Goal: Task Accomplishment & Management: Manage account settings

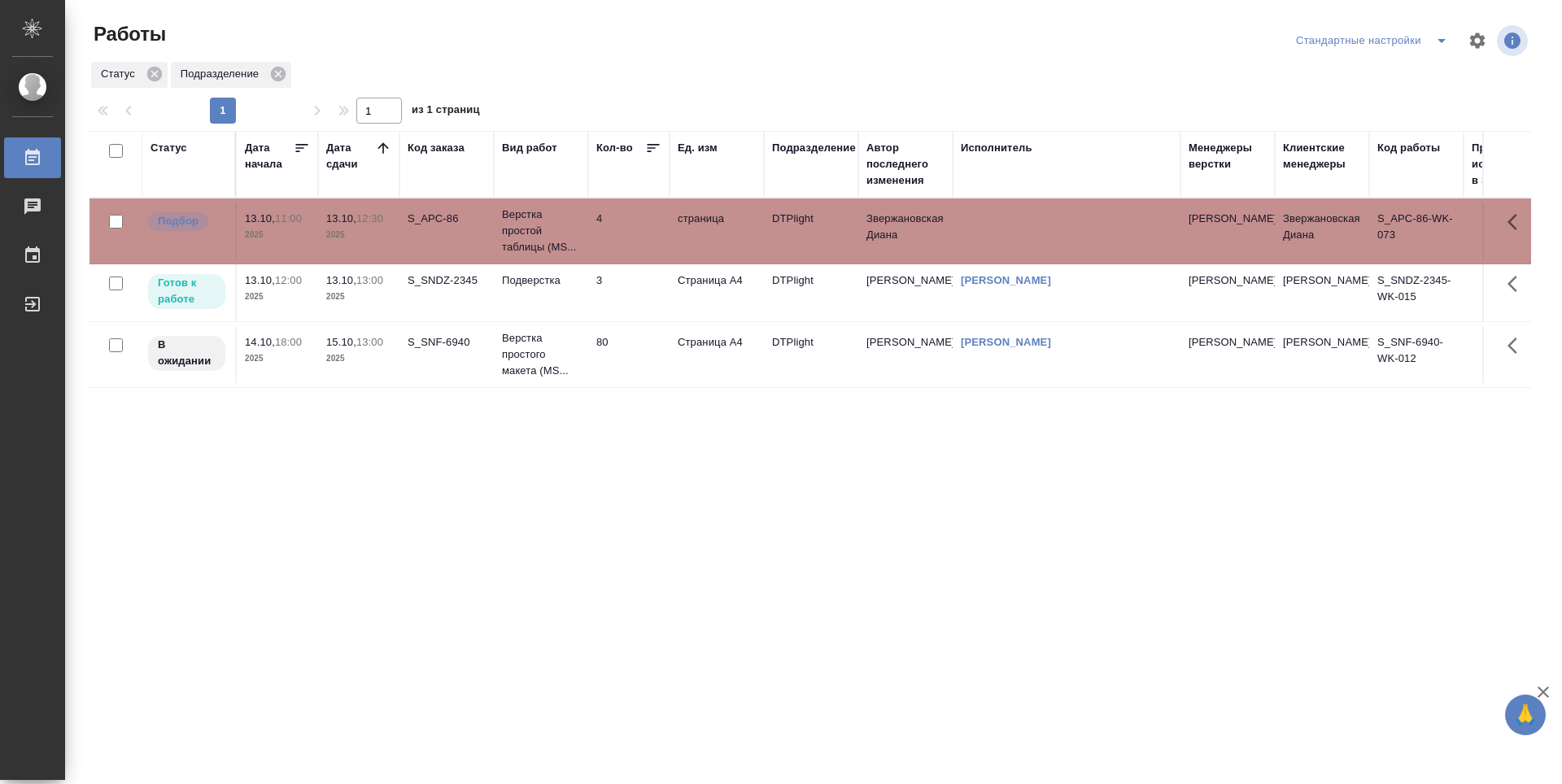
click at [386, 144] on icon at bounding box center [383, 148] width 17 height 17
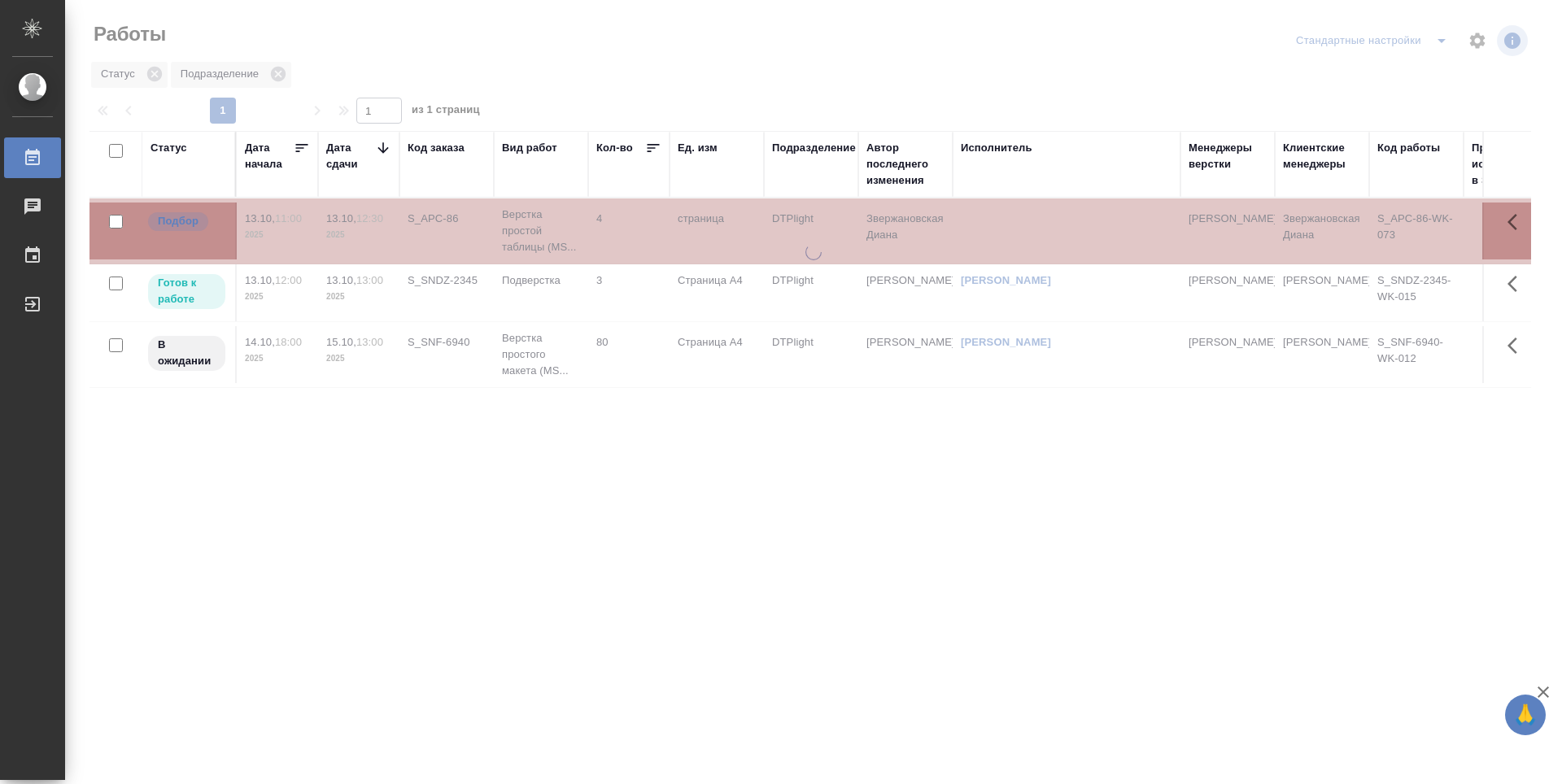
click at [386, 144] on icon at bounding box center [383, 148] width 17 height 17
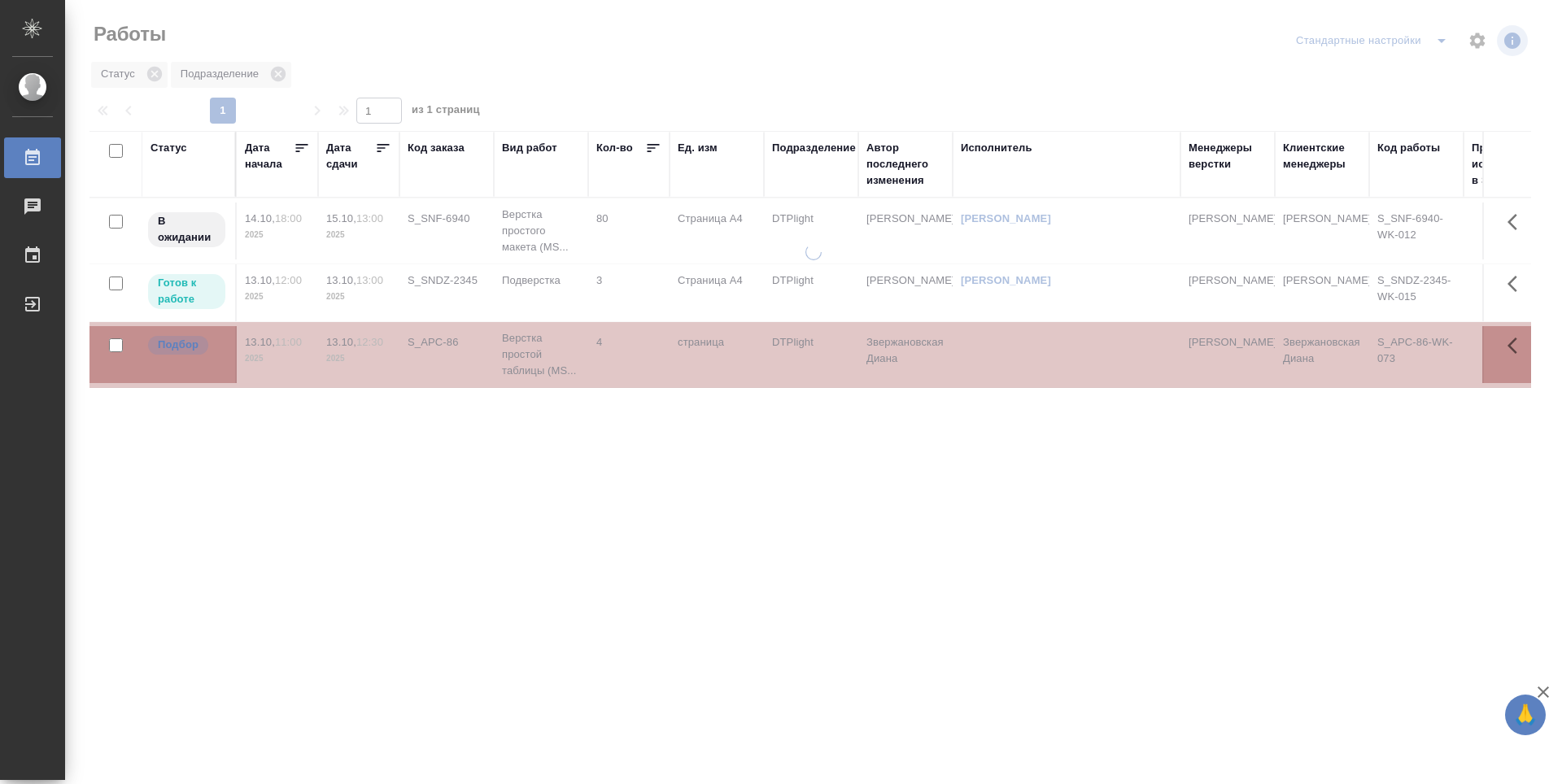
click at [386, 144] on icon at bounding box center [384, 147] width 12 height 8
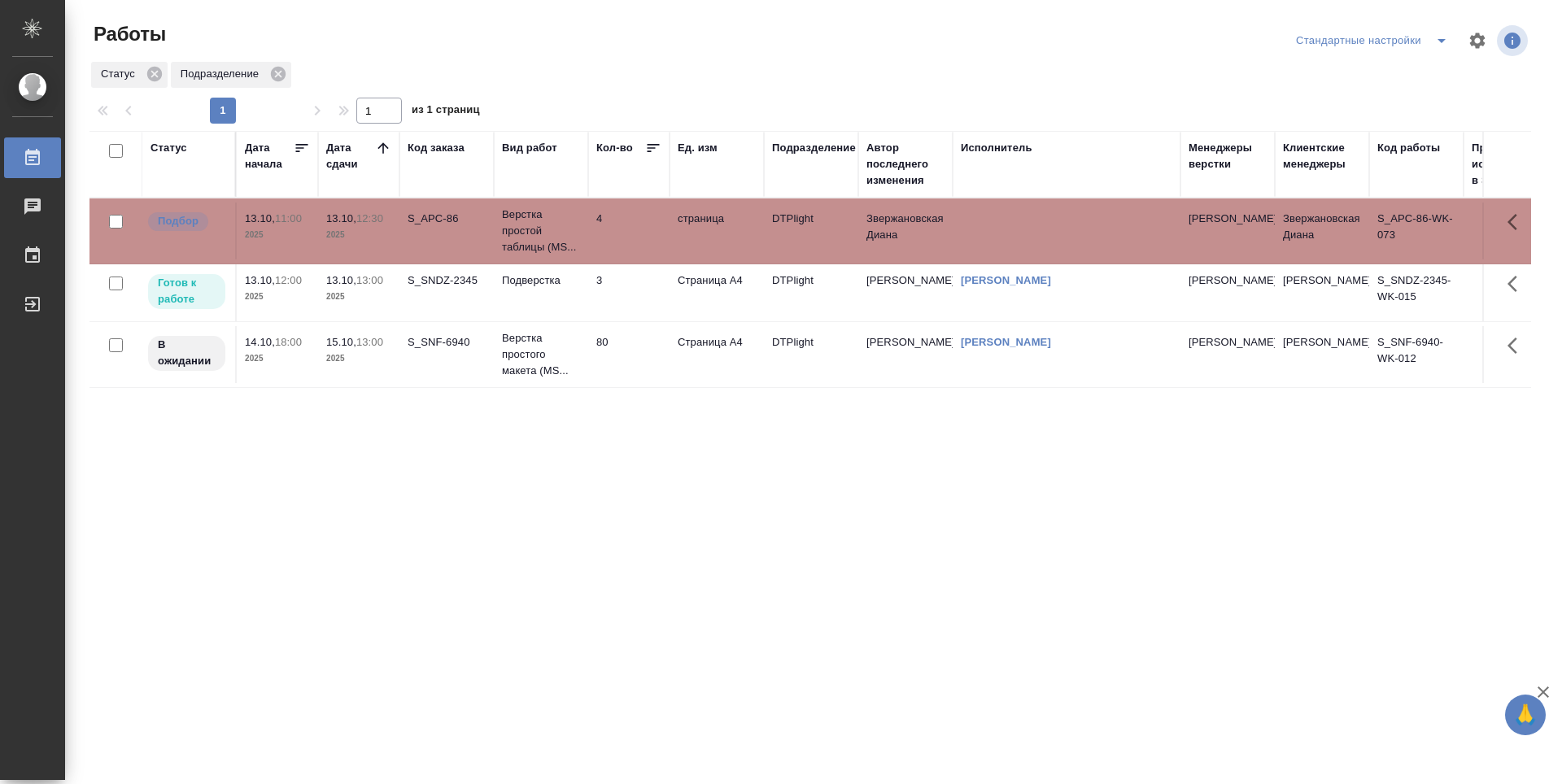
click at [661, 301] on td "3" at bounding box center [629, 293] width 81 height 57
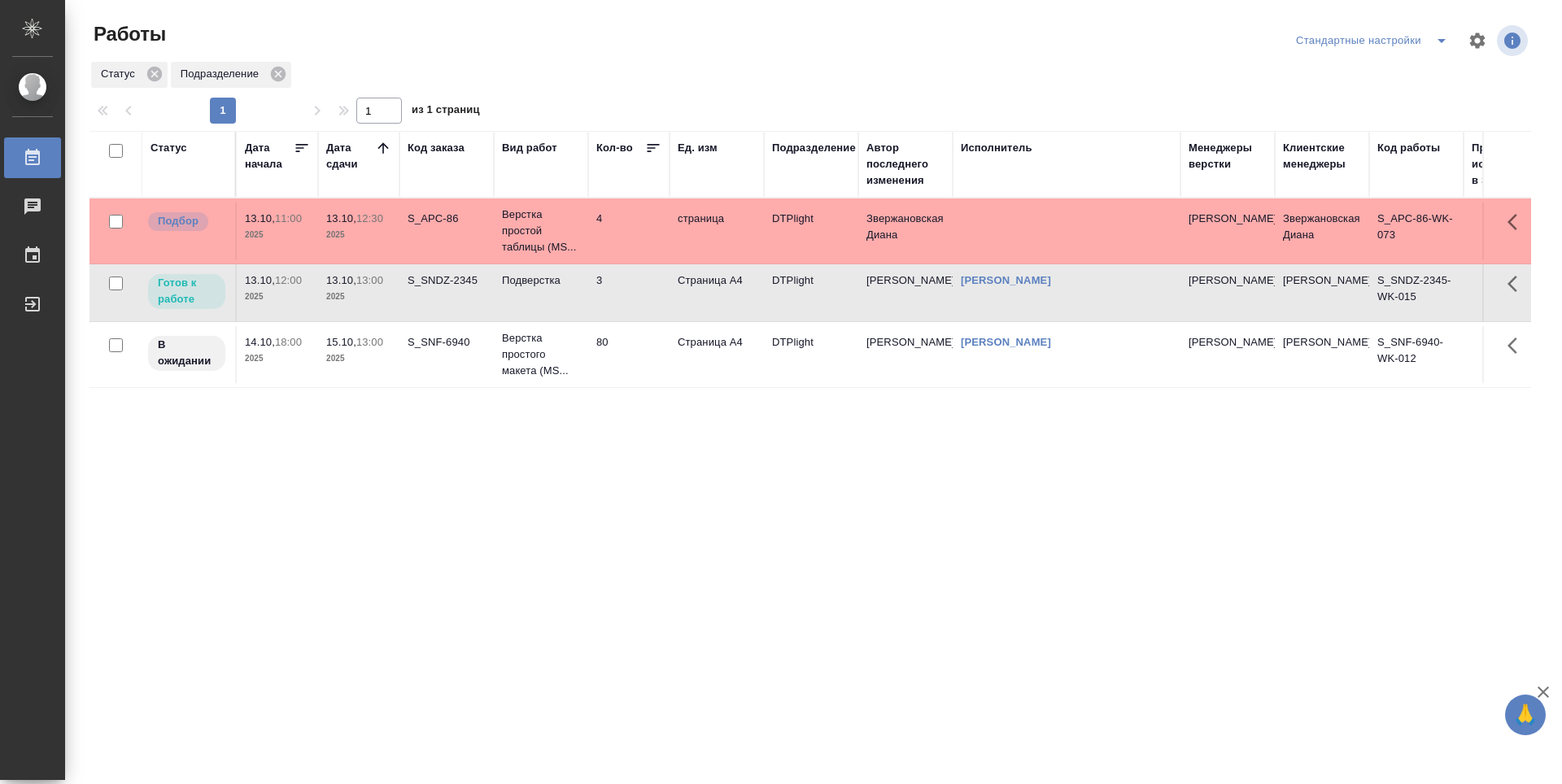
click at [661, 301] on td "3" at bounding box center [629, 293] width 81 height 57
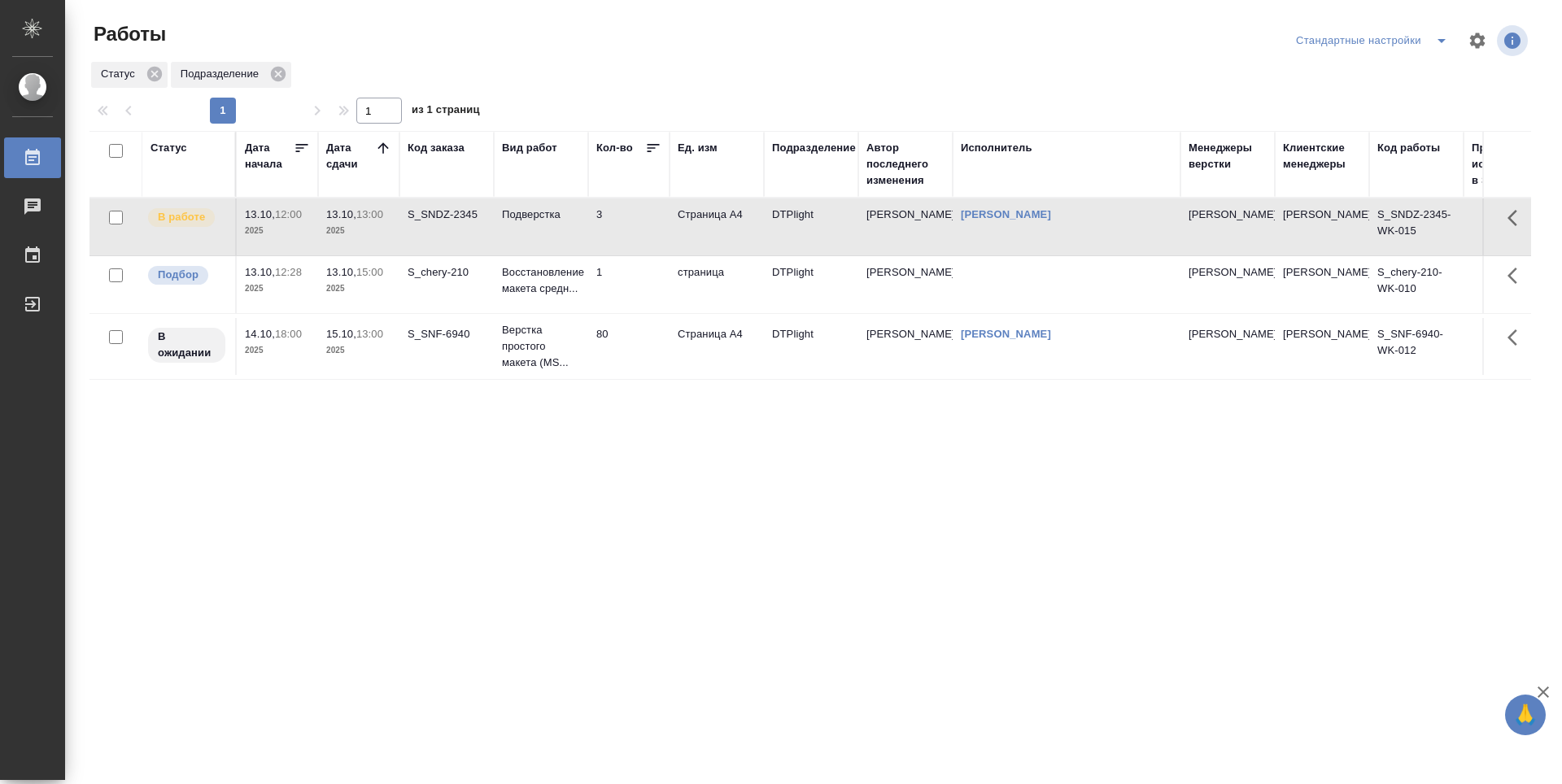
click at [450, 290] on td "S_chery-210" at bounding box center [447, 285] width 95 height 57
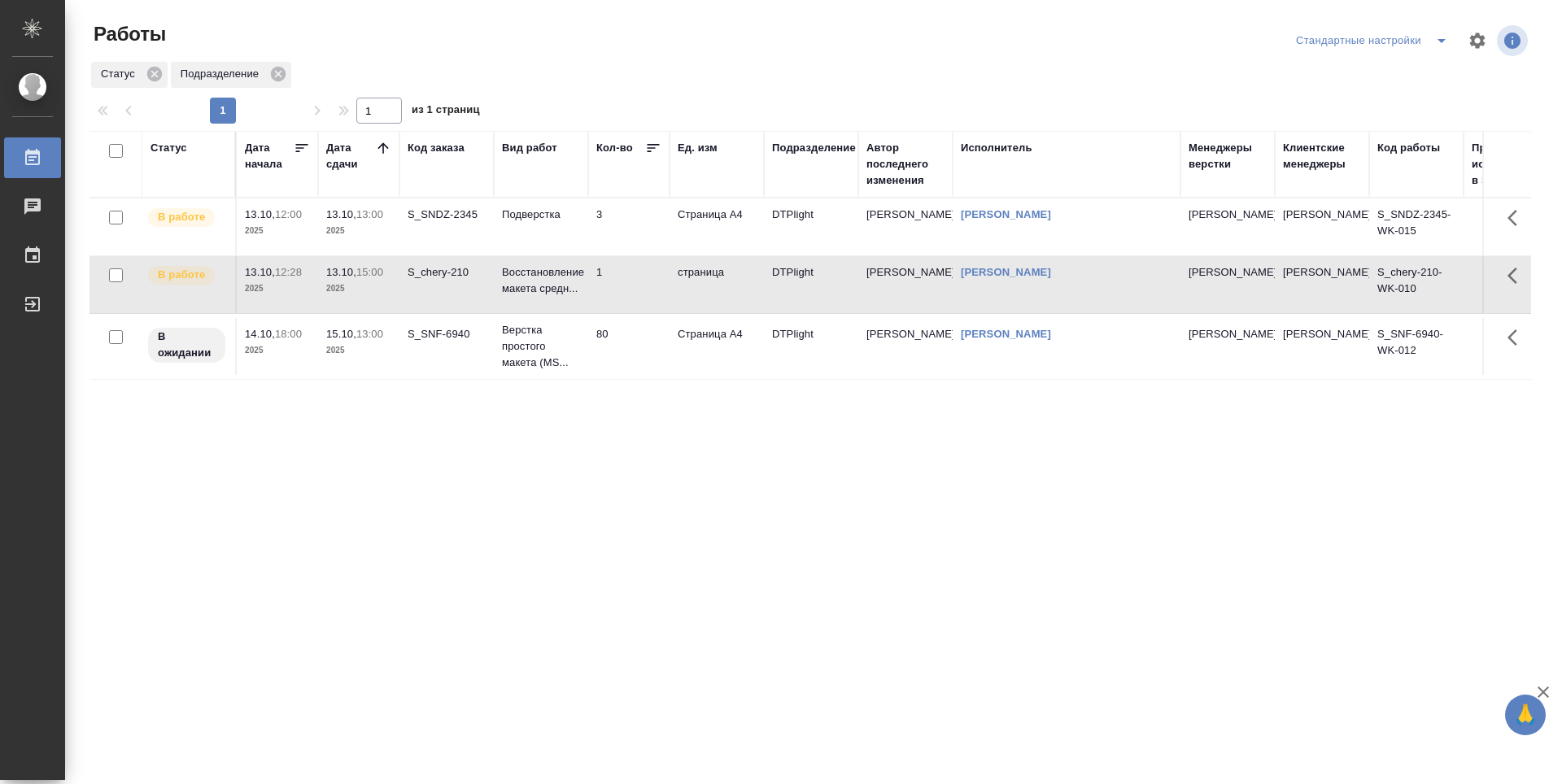
click at [637, 216] on td "3" at bounding box center [629, 227] width 81 height 57
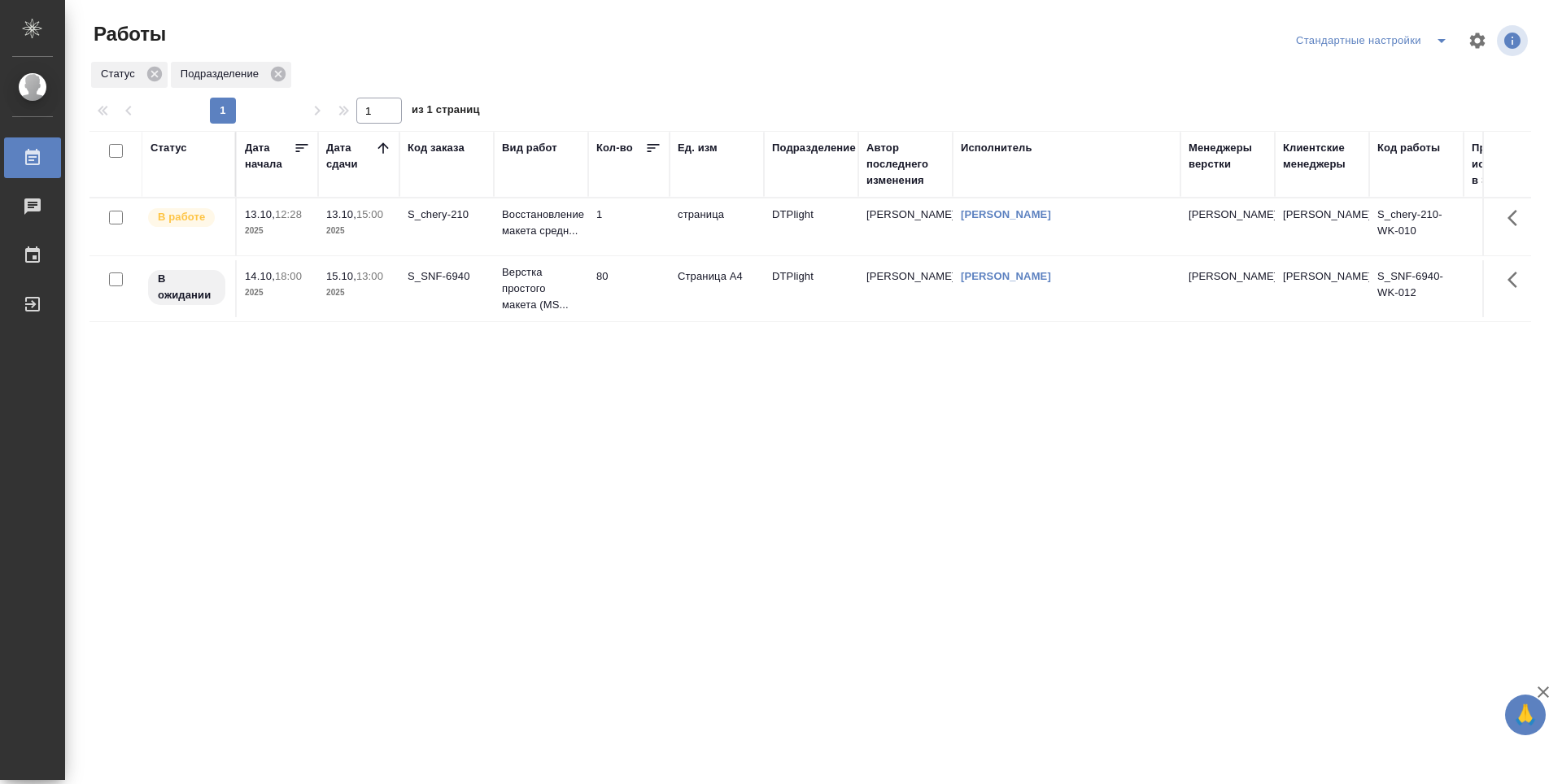
click at [630, 230] on td "1" at bounding box center [629, 227] width 81 height 57
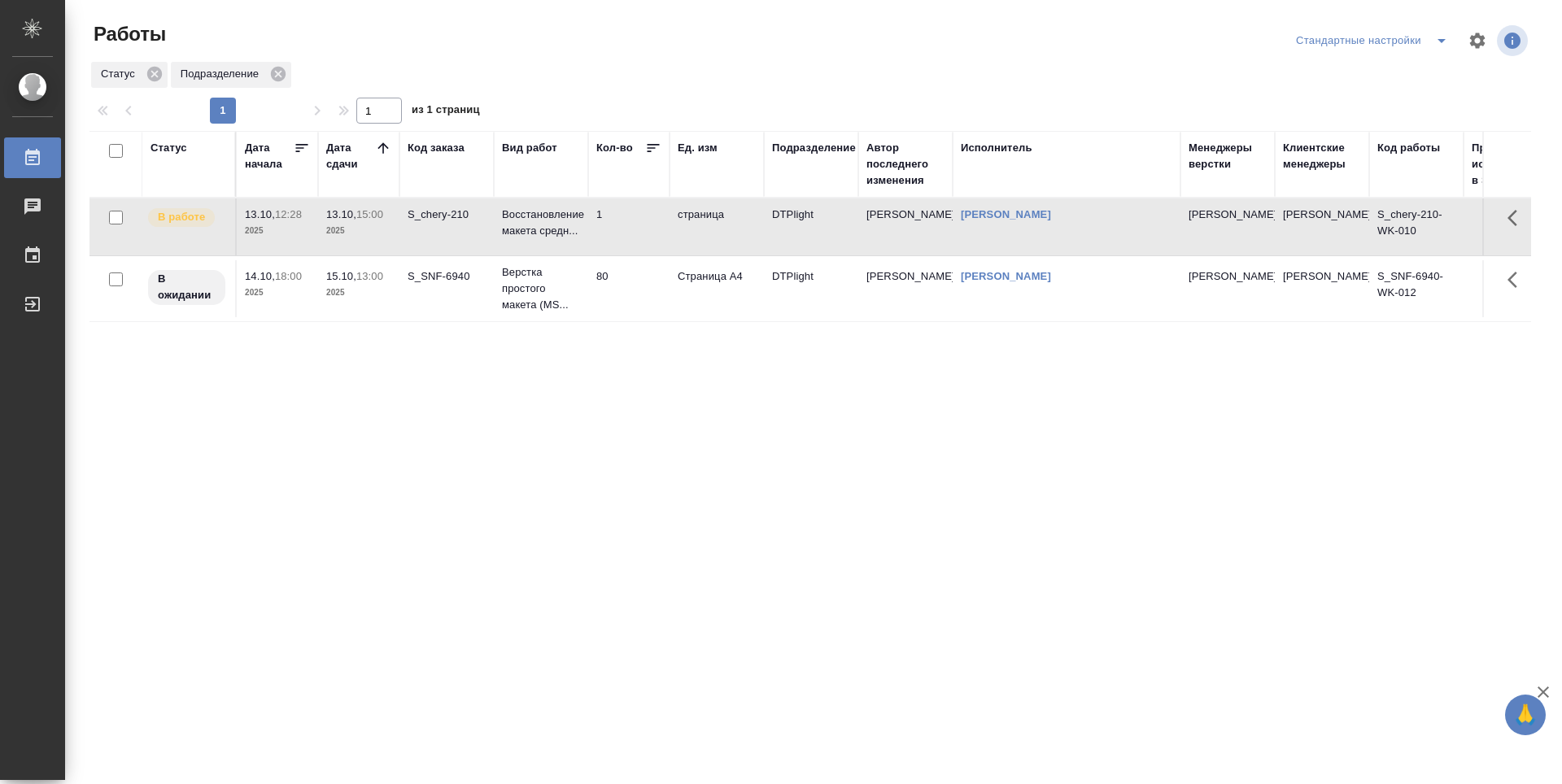
click at [630, 230] on td "1" at bounding box center [629, 227] width 81 height 57
click at [1049, 424] on div "Статус Дата начала Дата сдачи Код заказа Вид работ Кол-во Ед. изм Подразделение…" at bounding box center [810, 424] width 1442 height 586
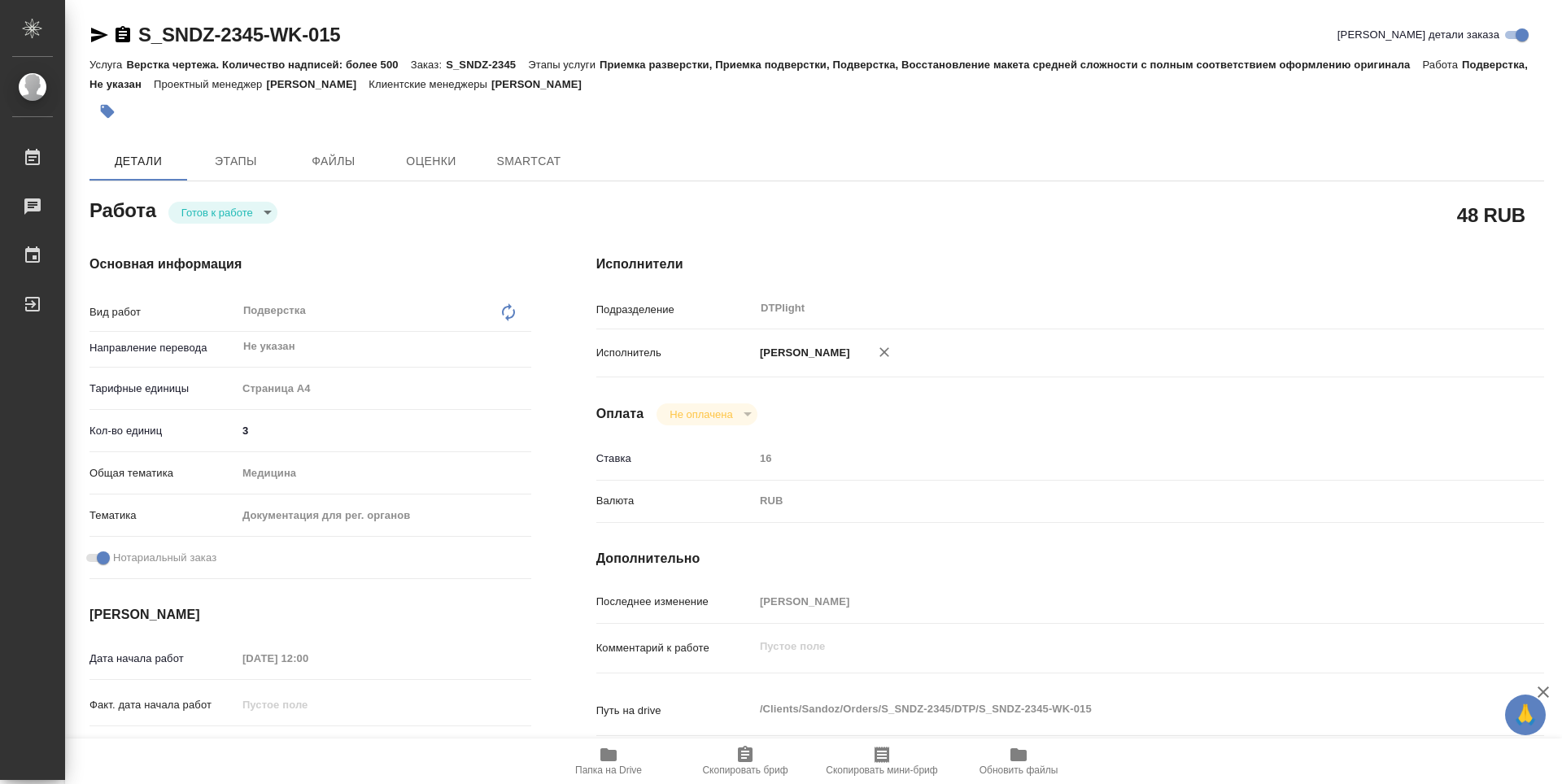
type textarea "x"
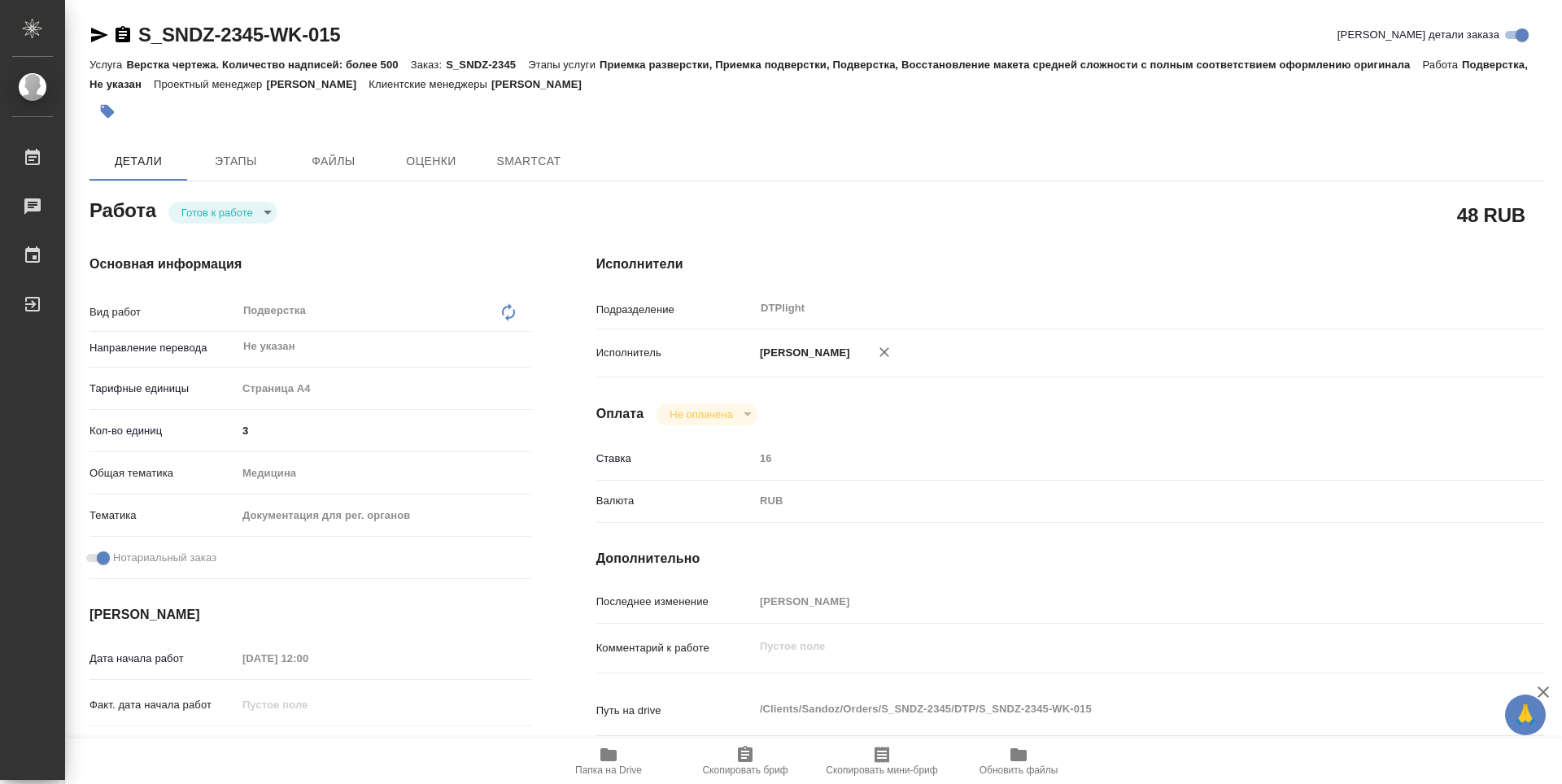
type textarea "x"
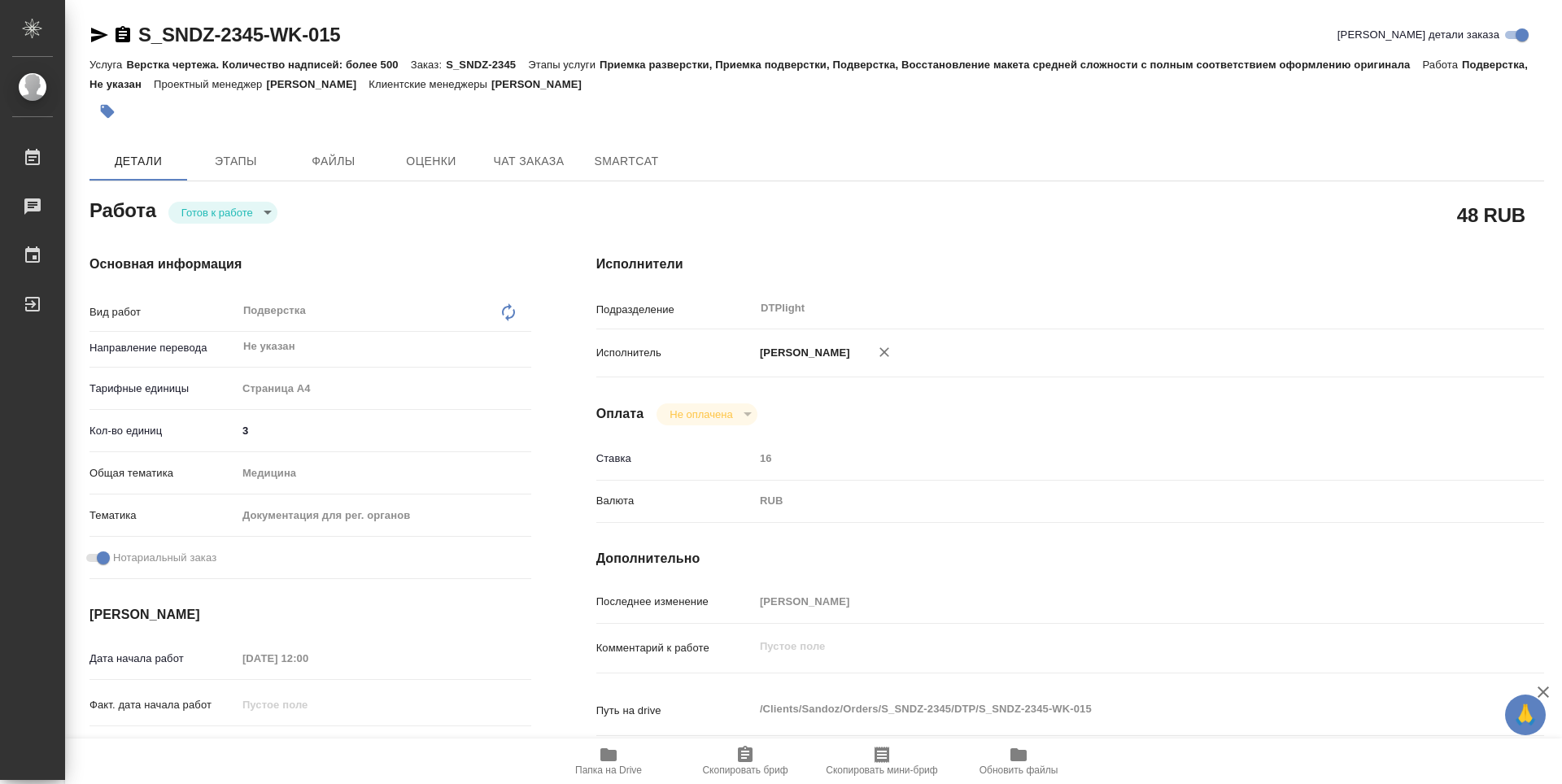
type textarea "x"
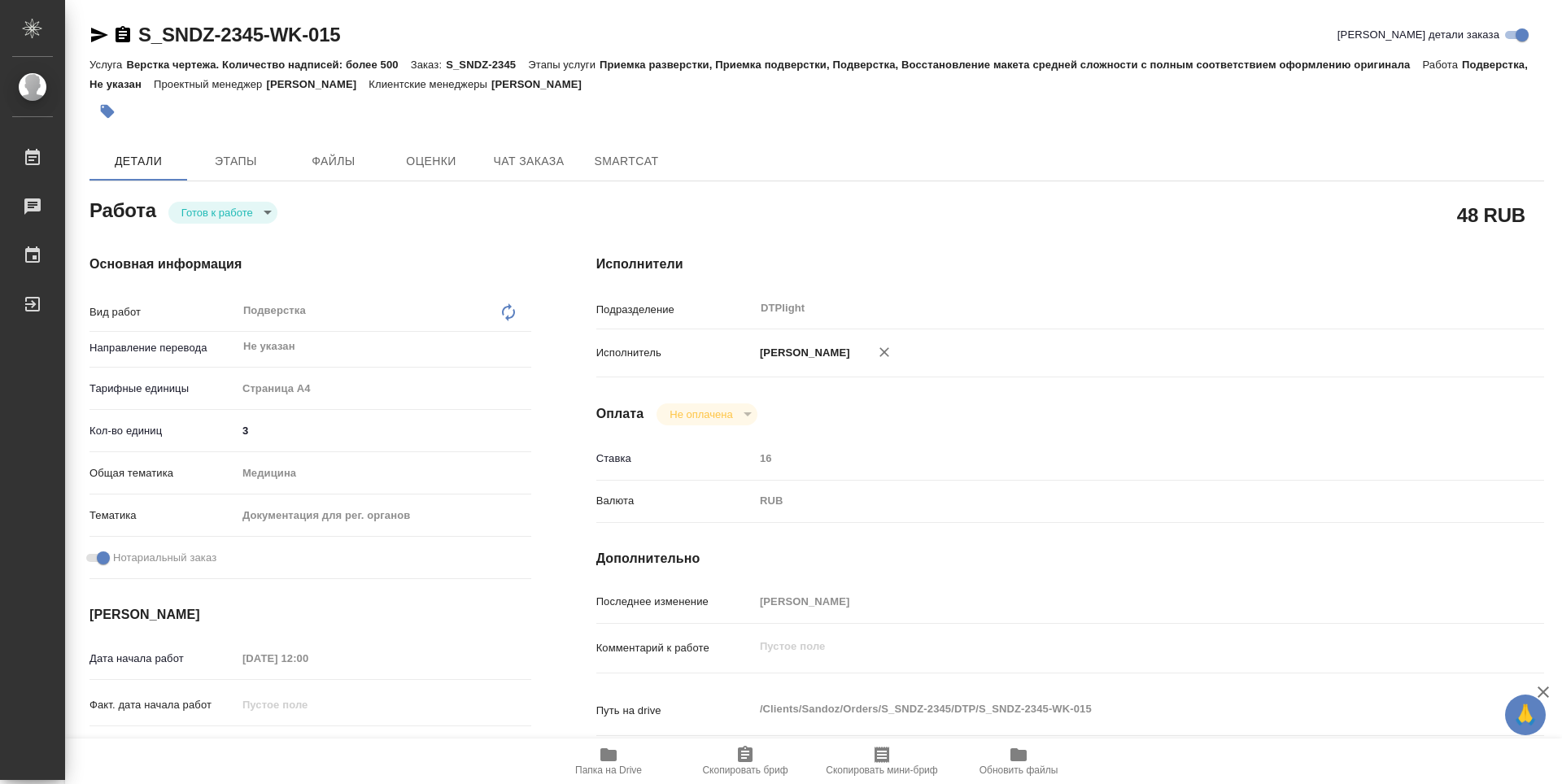
type textarea "x"
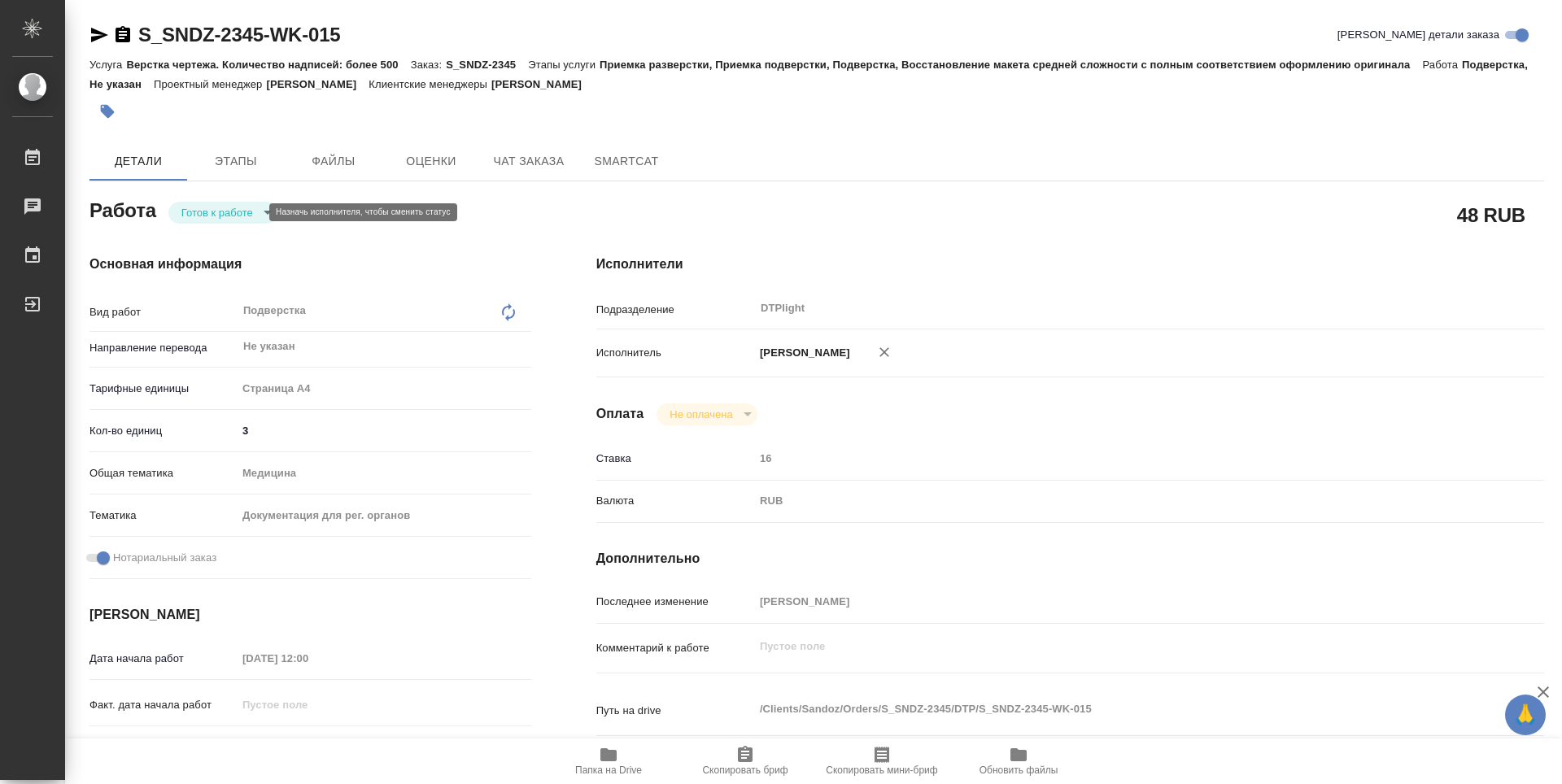
click at [248, 208] on body "🙏 .cls-1 fill:#fff; AWATERA Guselnikov Roman Работы 0 Чаты График Выйти S_SNDZ-…" at bounding box center [781, 392] width 1562 height 784
click at [196, 210] on button "В работе" at bounding box center [208, 212] width 53 height 18
type textarea "x"
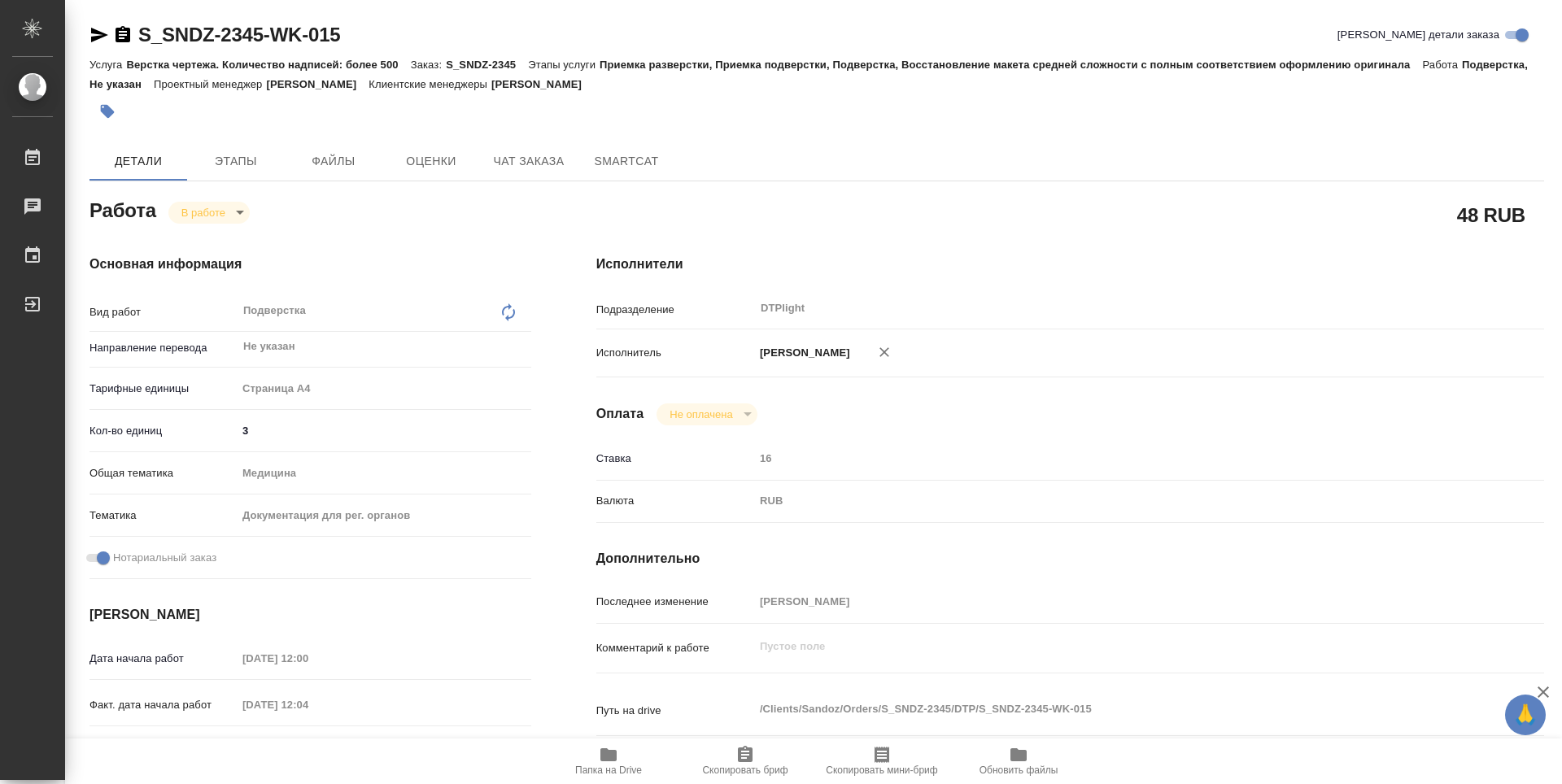
type textarea "x"
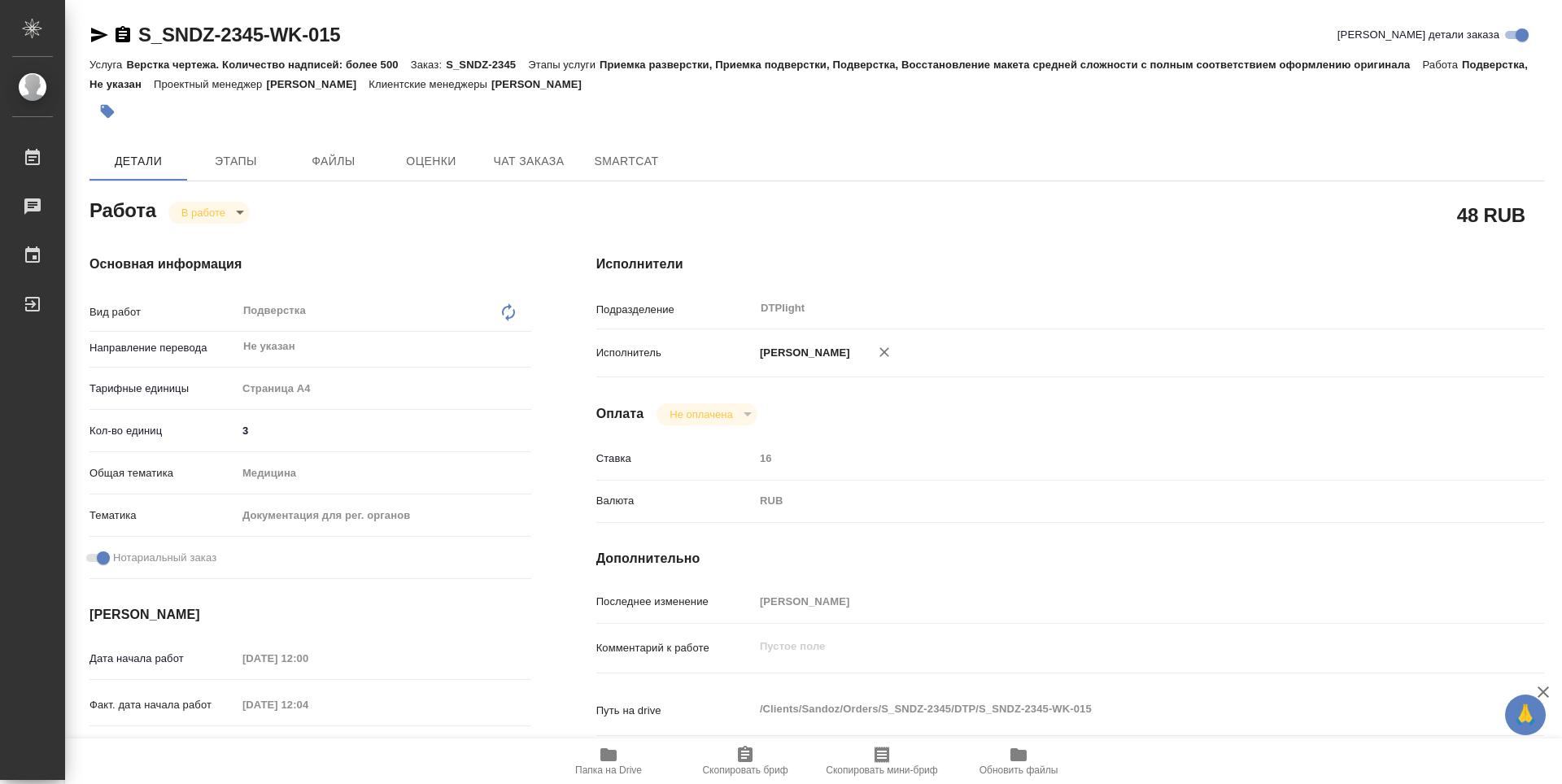
type textarea "x"
click at [590, 766] on span "Папка на Drive" at bounding box center [609, 770] width 67 height 11
click at [120, 39] on icon "button" at bounding box center [123, 35] width 19 height 19
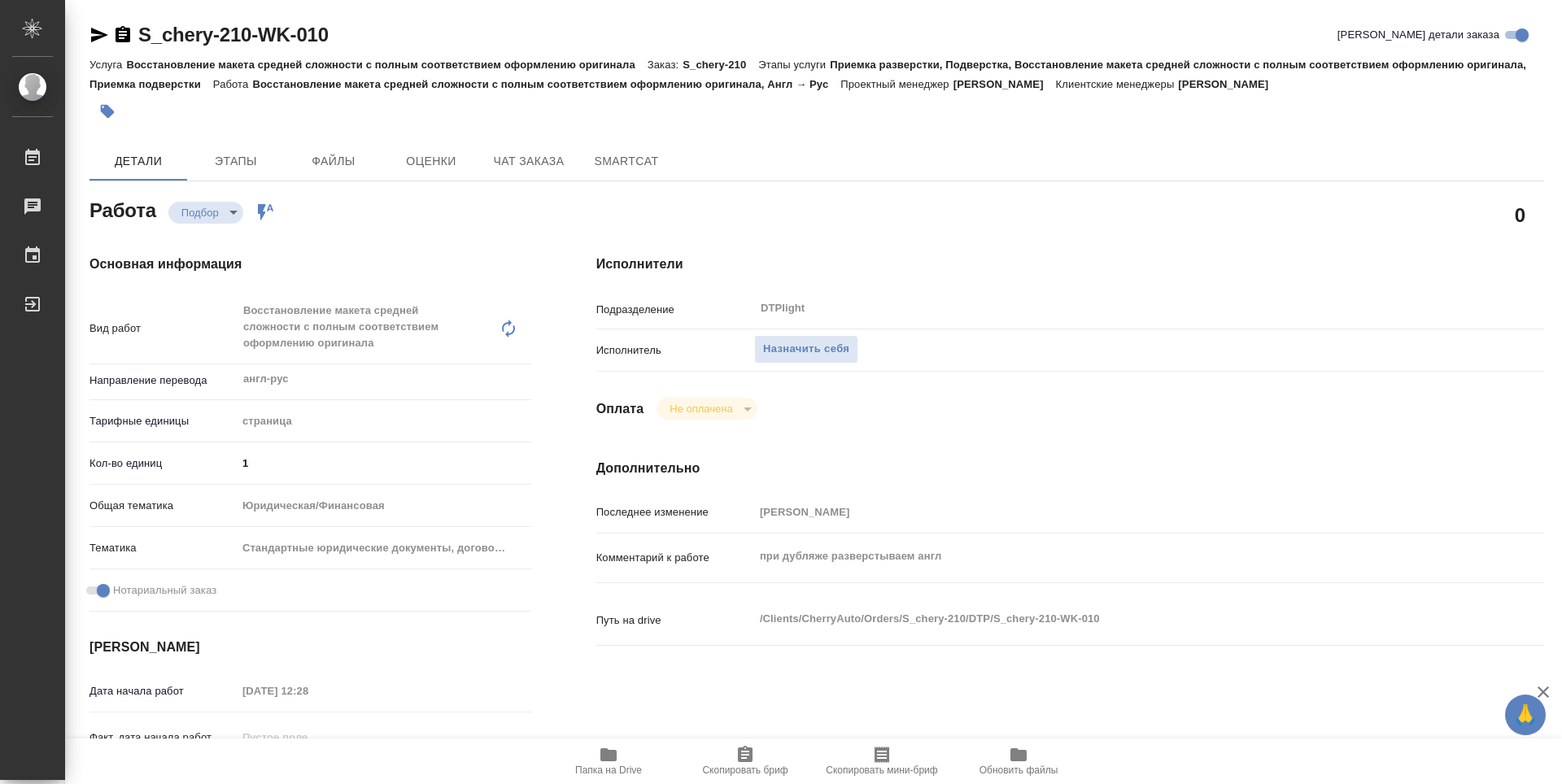
click at [612, 762] on icon "button" at bounding box center [609, 755] width 19 height 19
type textarea "x"
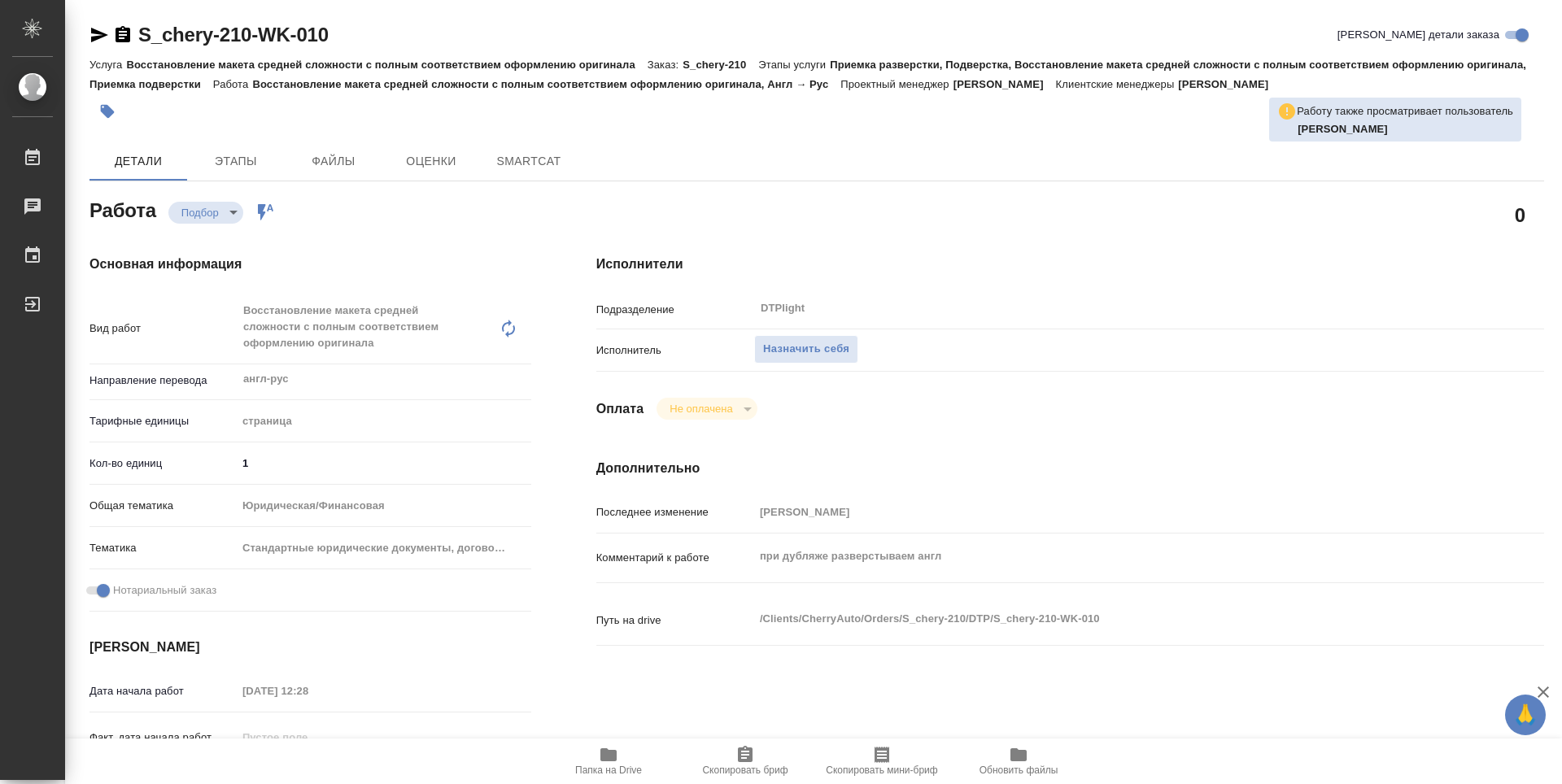
type textarea "x"
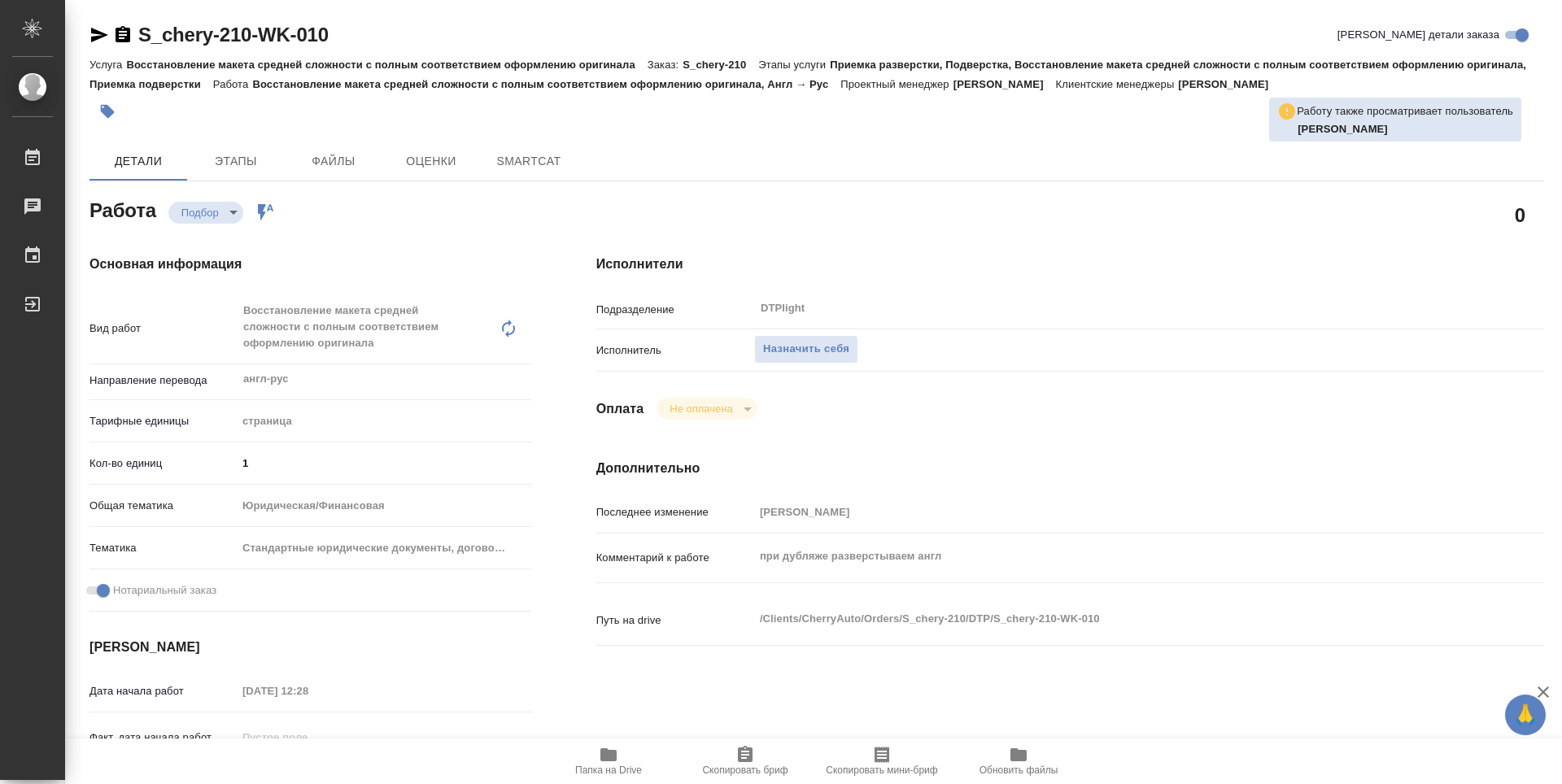
type textarea "x"
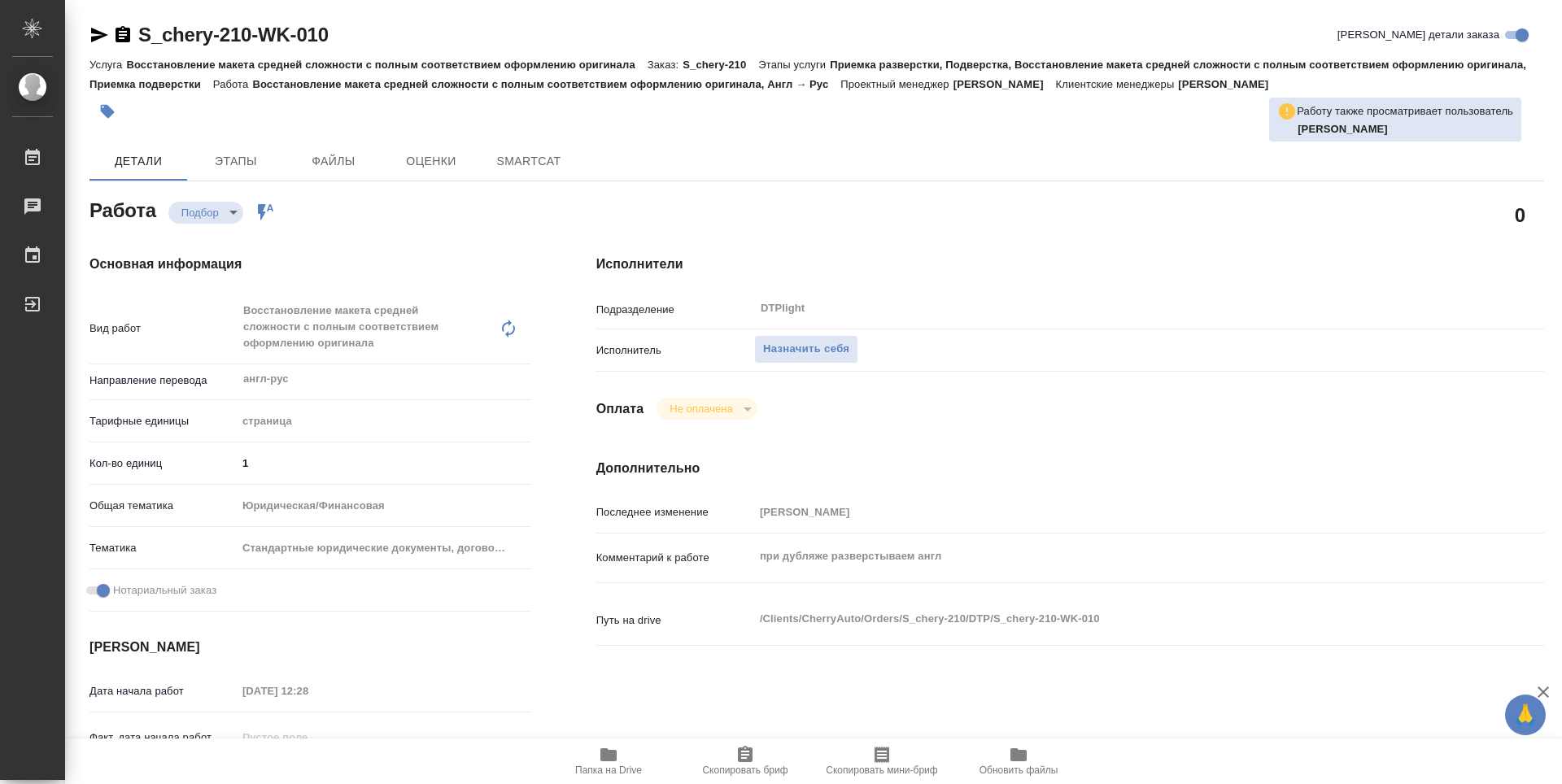
type textarea "x"
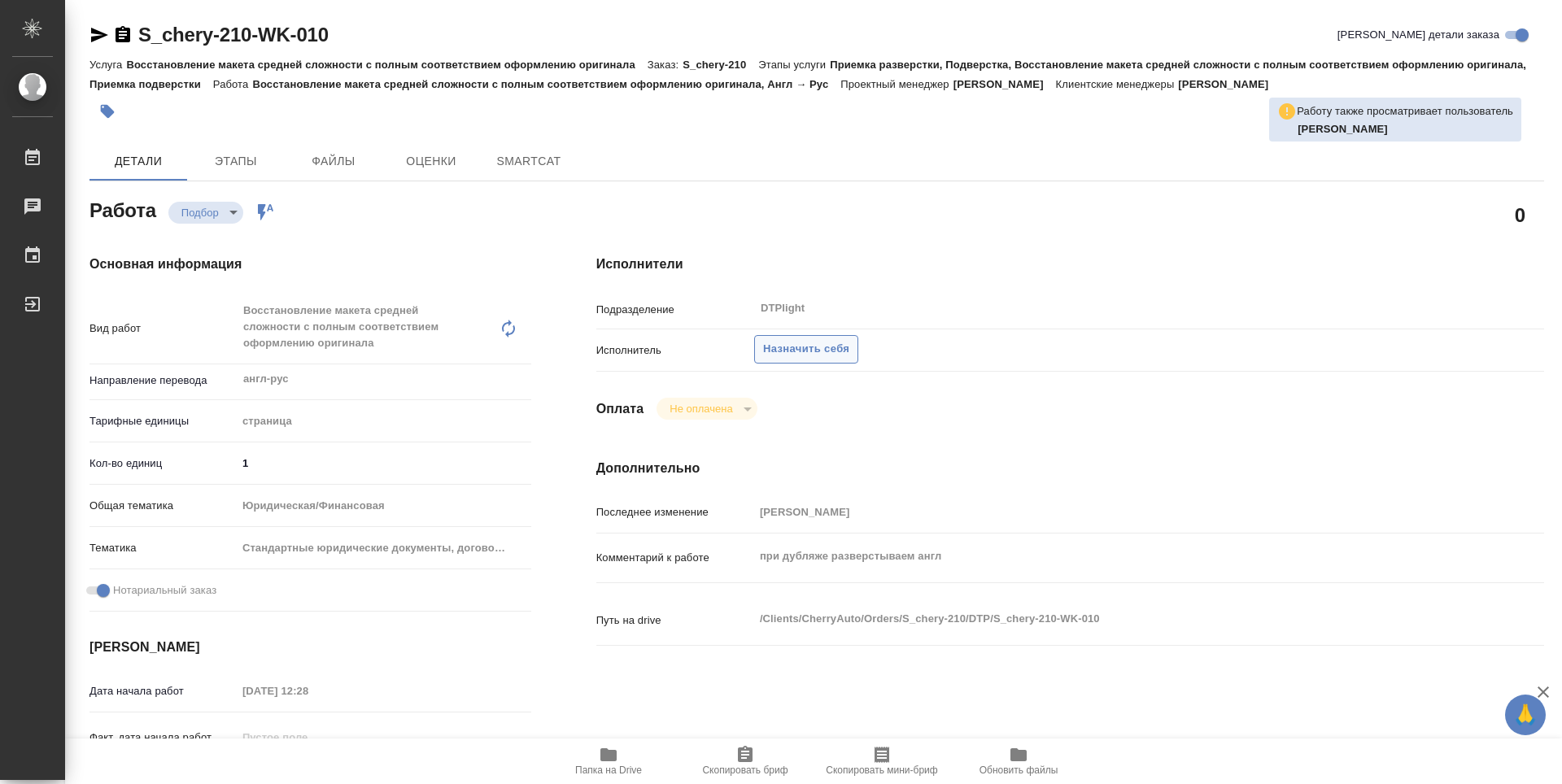
type textarea "x"
click at [827, 350] on span "Назначить себя" at bounding box center [806, 349] width 86 height 18
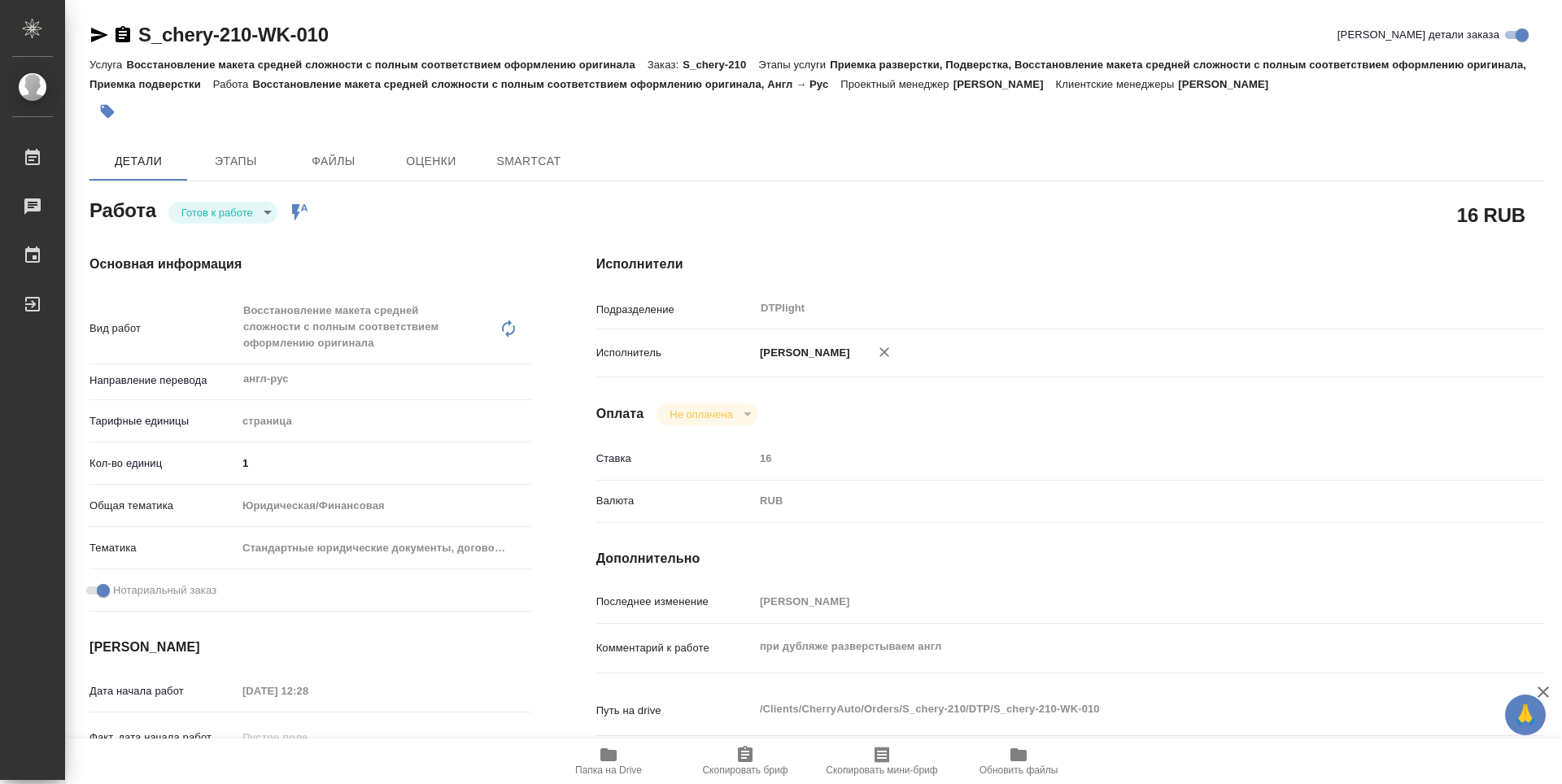
type textarea "x"
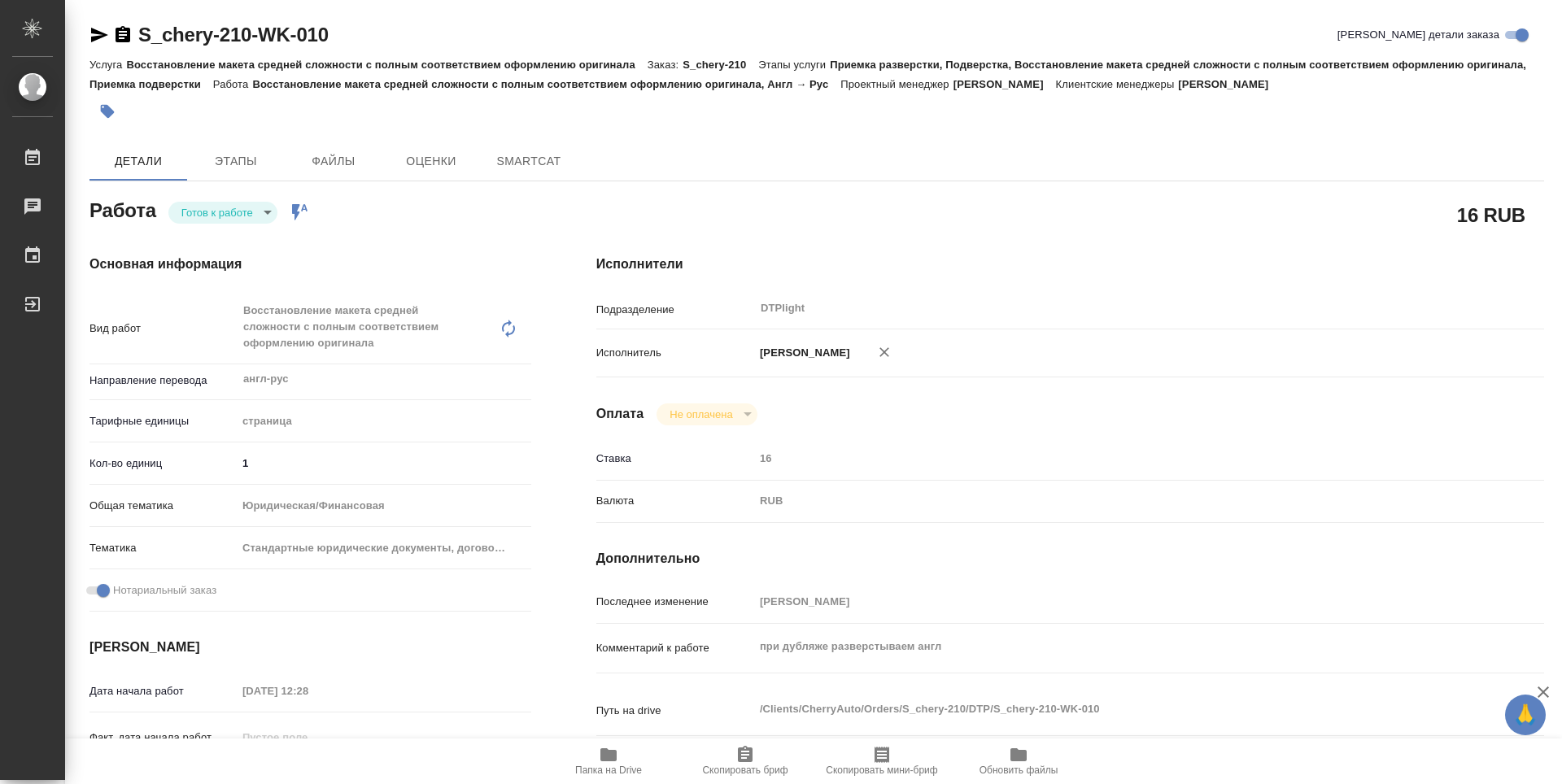
type textarea "x"
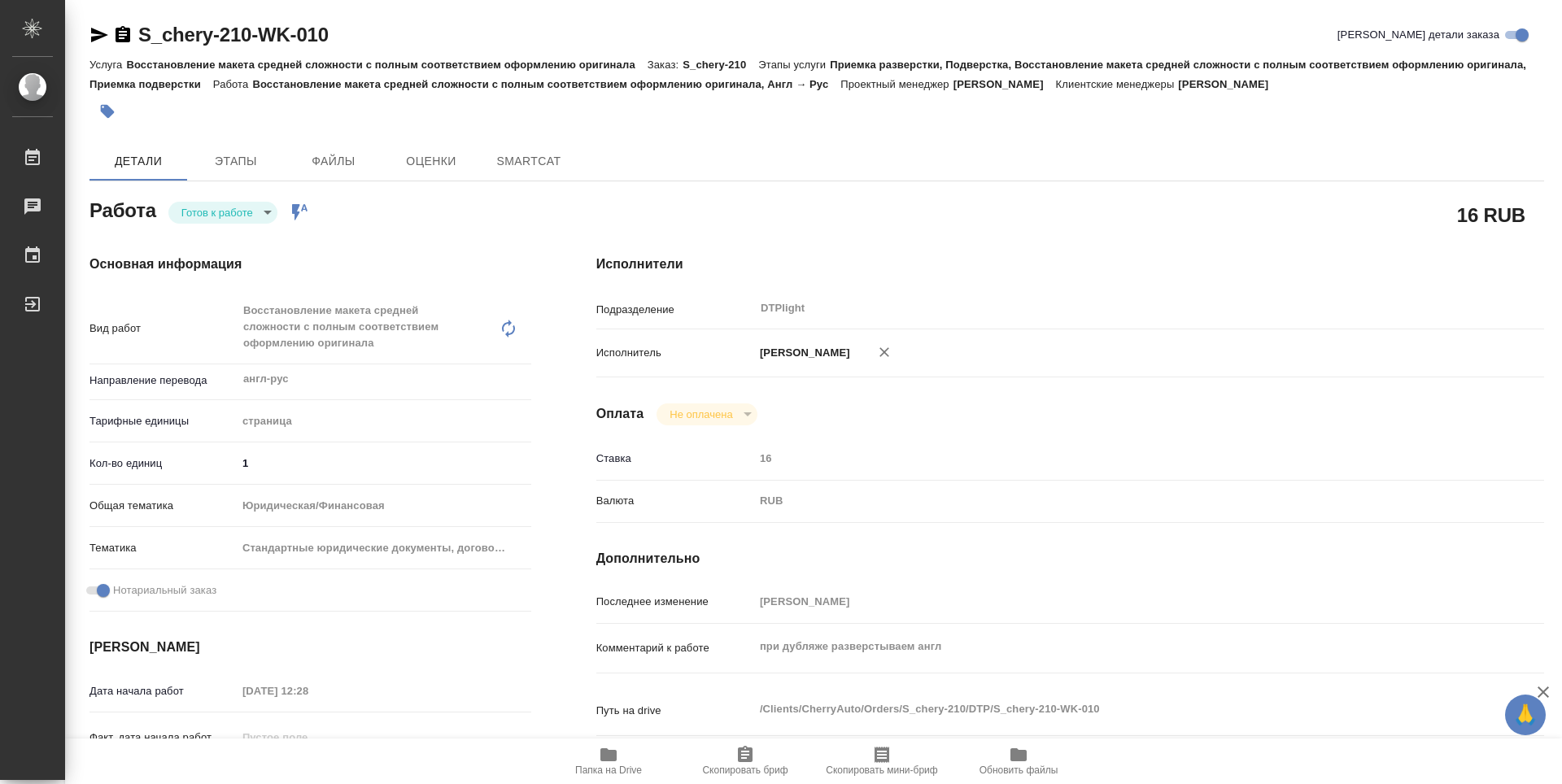
type textarea "x"
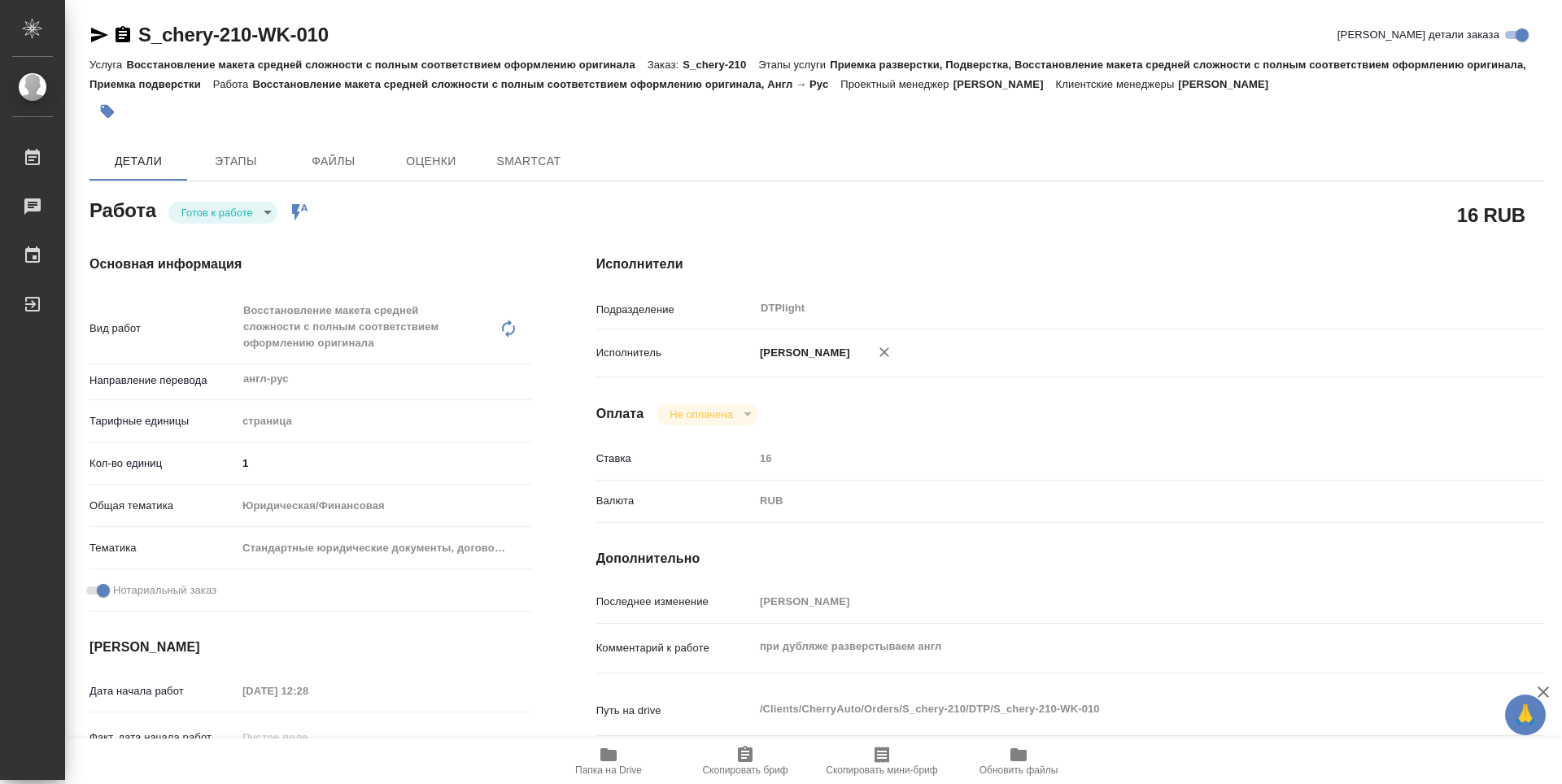
type textarea "x"
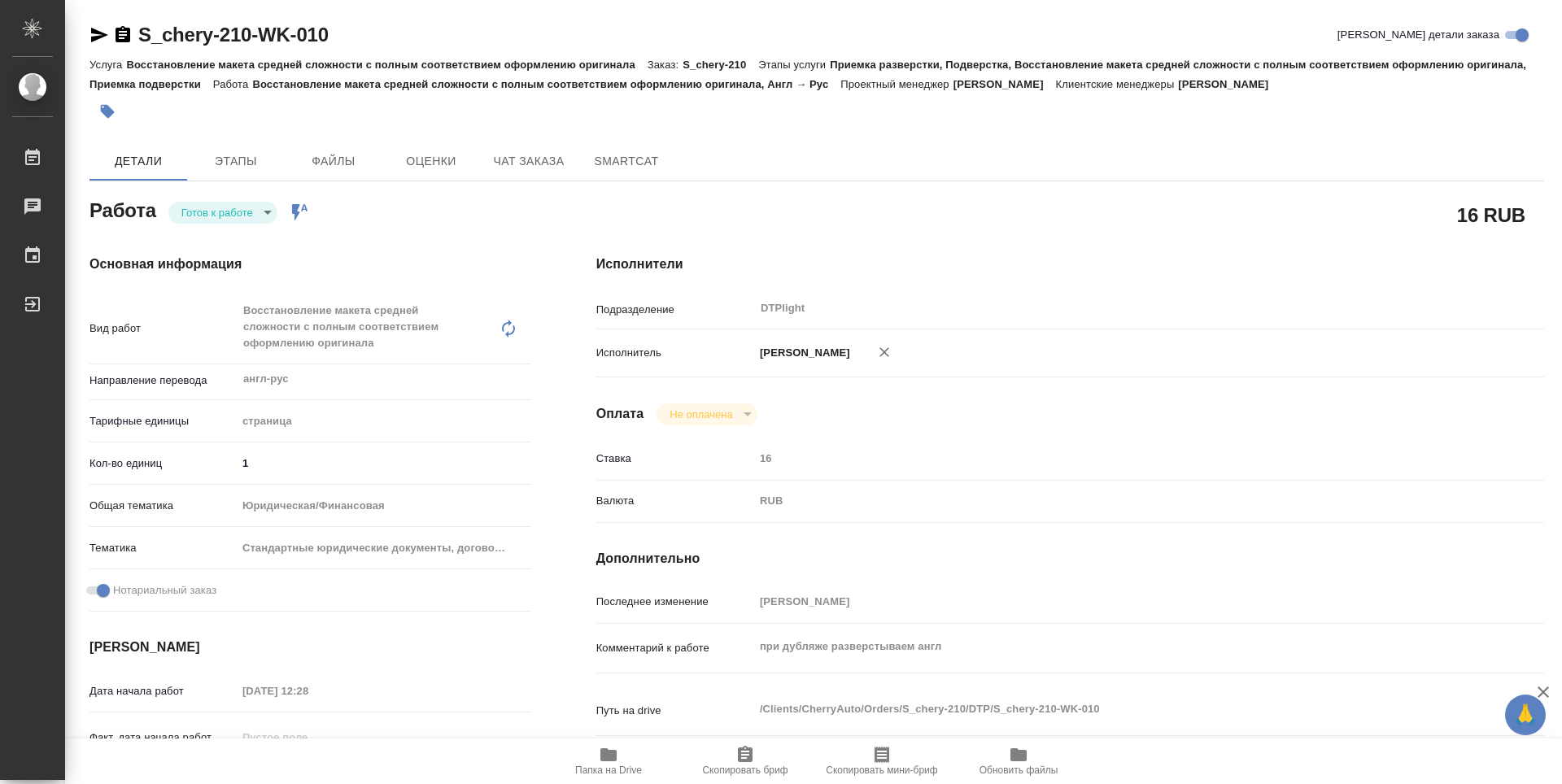
click at [261, 219] on body "🙏 .cls-1 fill:#fff; AWATERA Guselnikov Roman Работы Чаты График Выйти S_chery-2…" at bounding box center [781, 392] width 1562 height 784
type textarea "x"
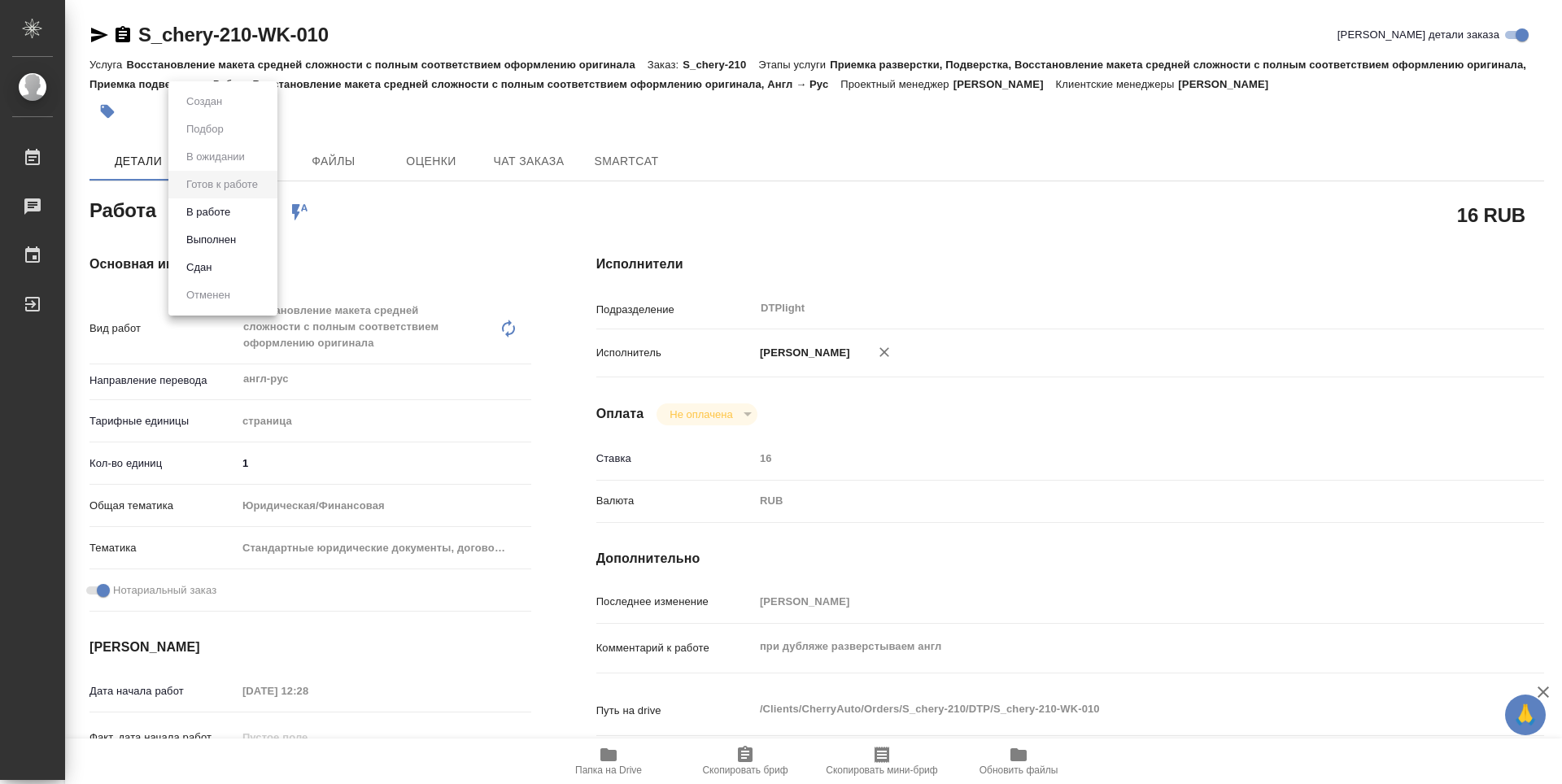
type textarea "x"
click at [212, 214] on button "В работе" at bounding box center [208, 212] width 53 height 18
type textarea "x"
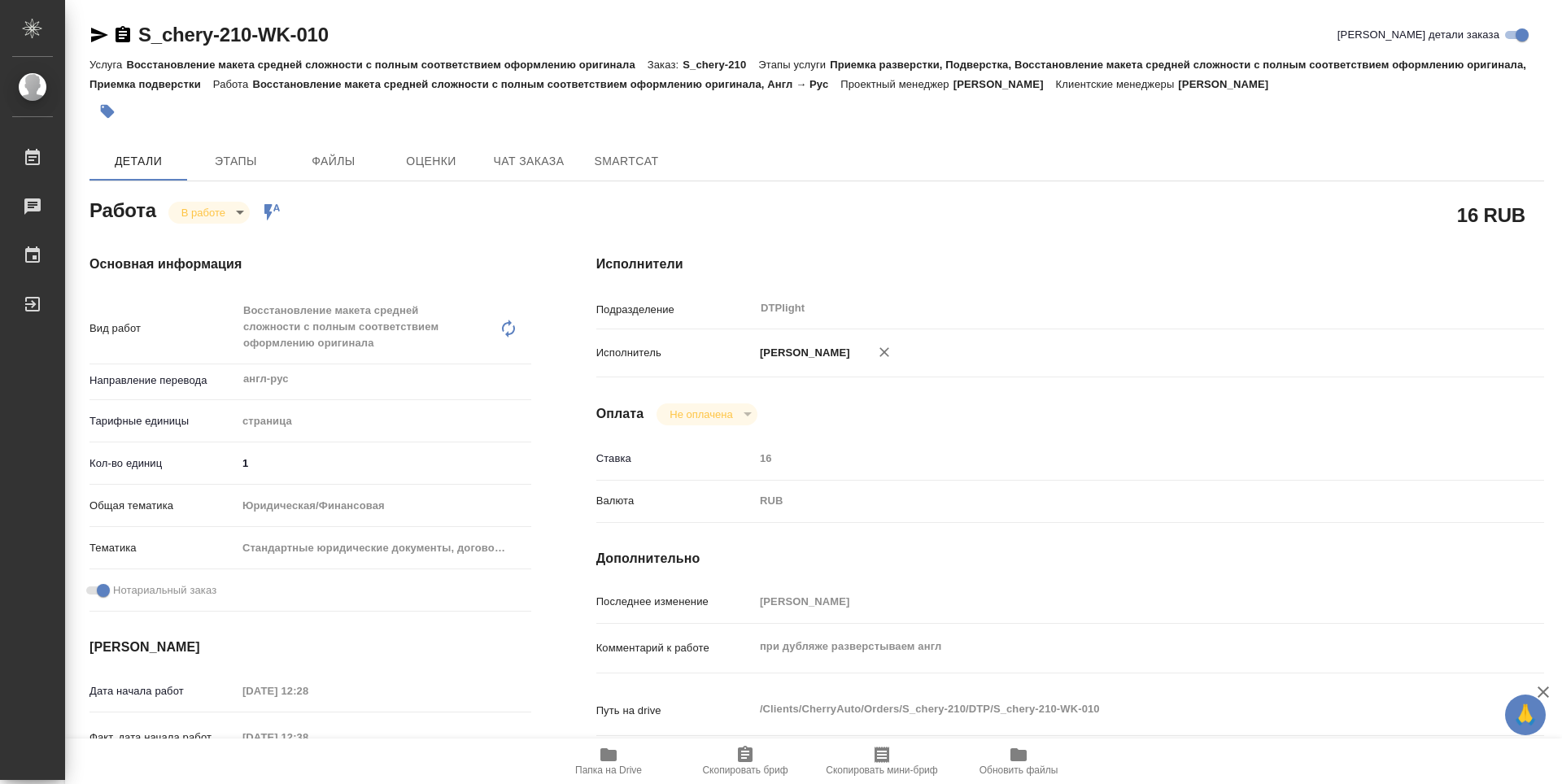
type textarea "x"
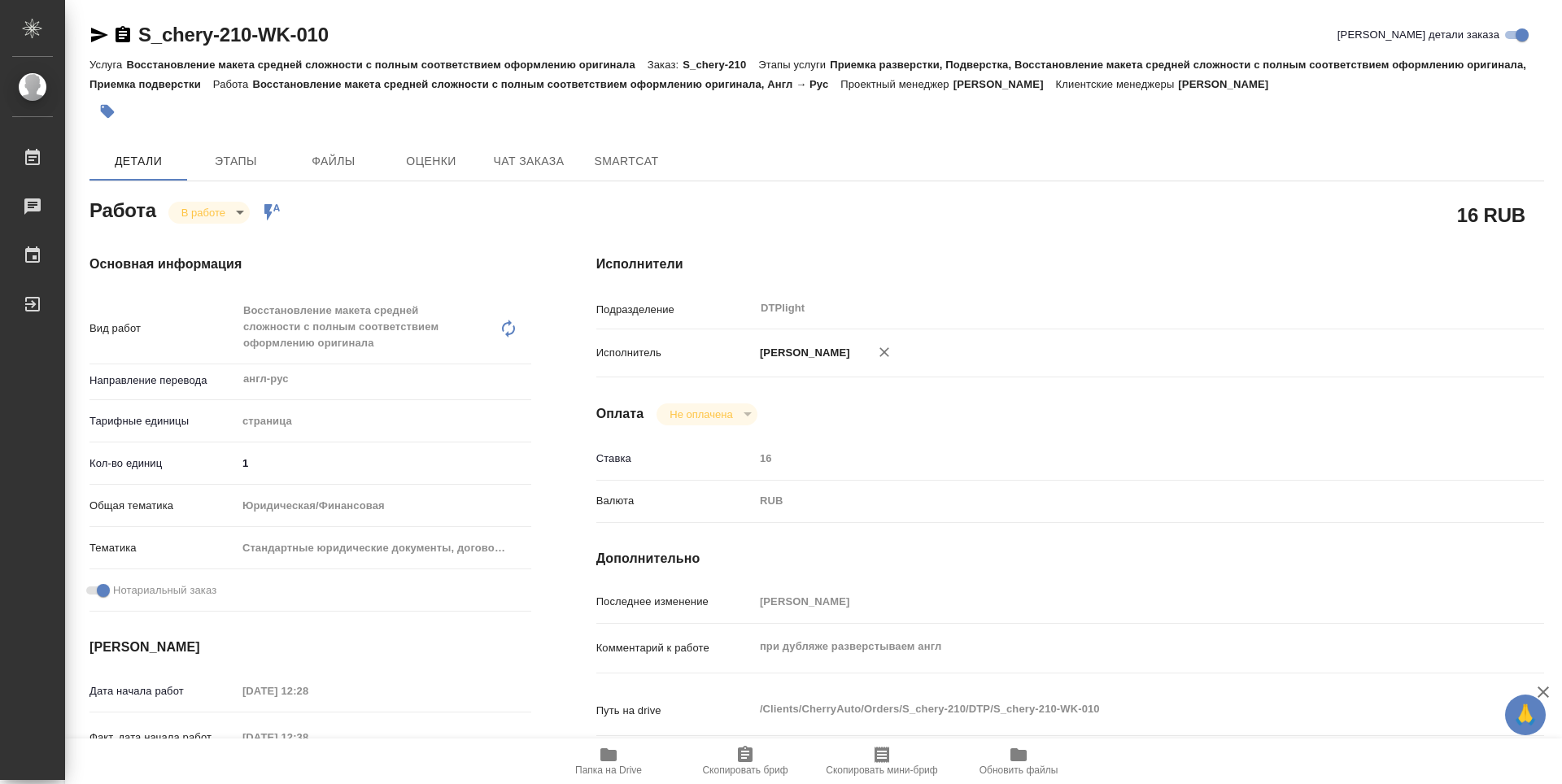
type textarea "x"
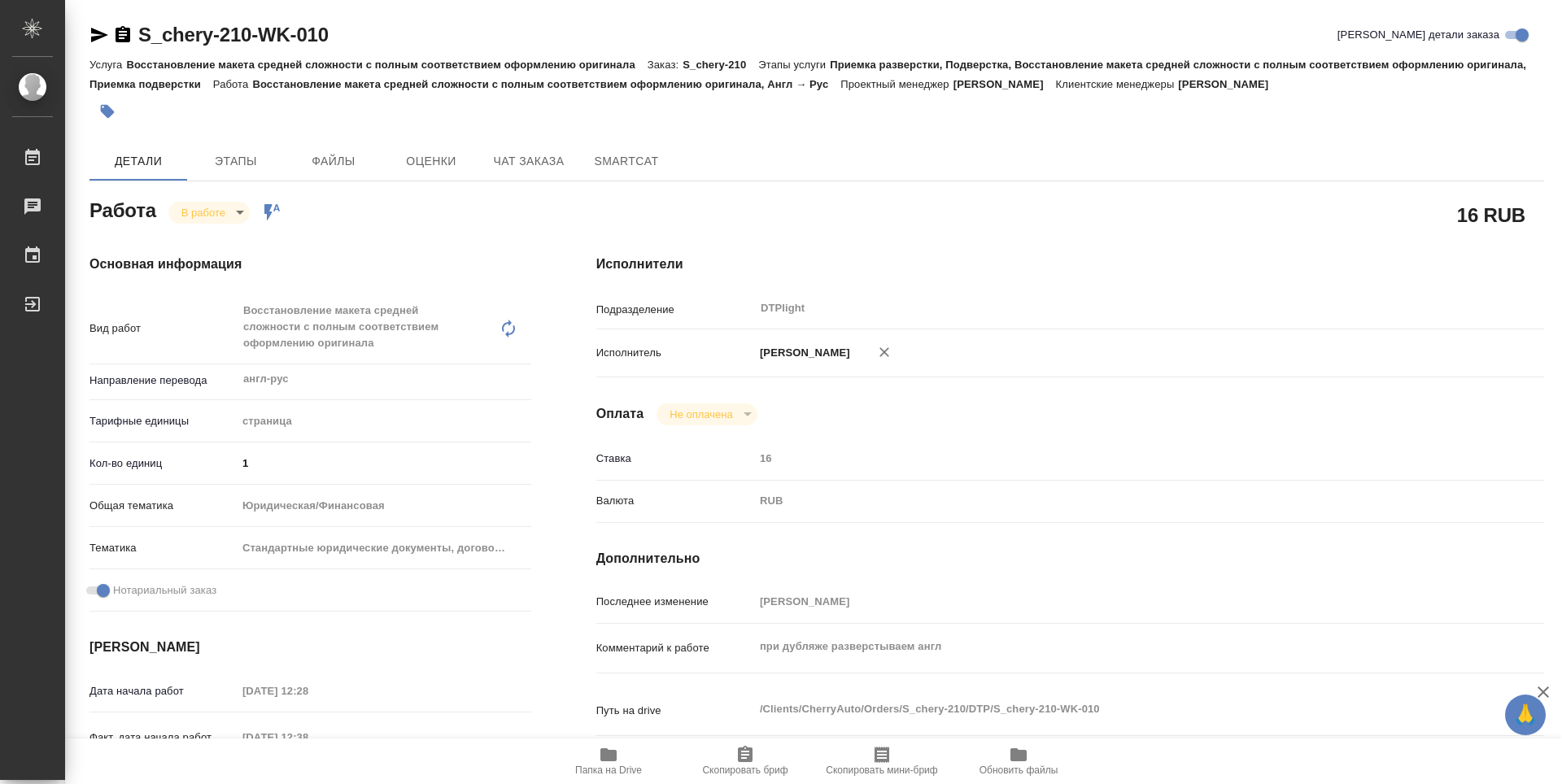
type textarea "x"
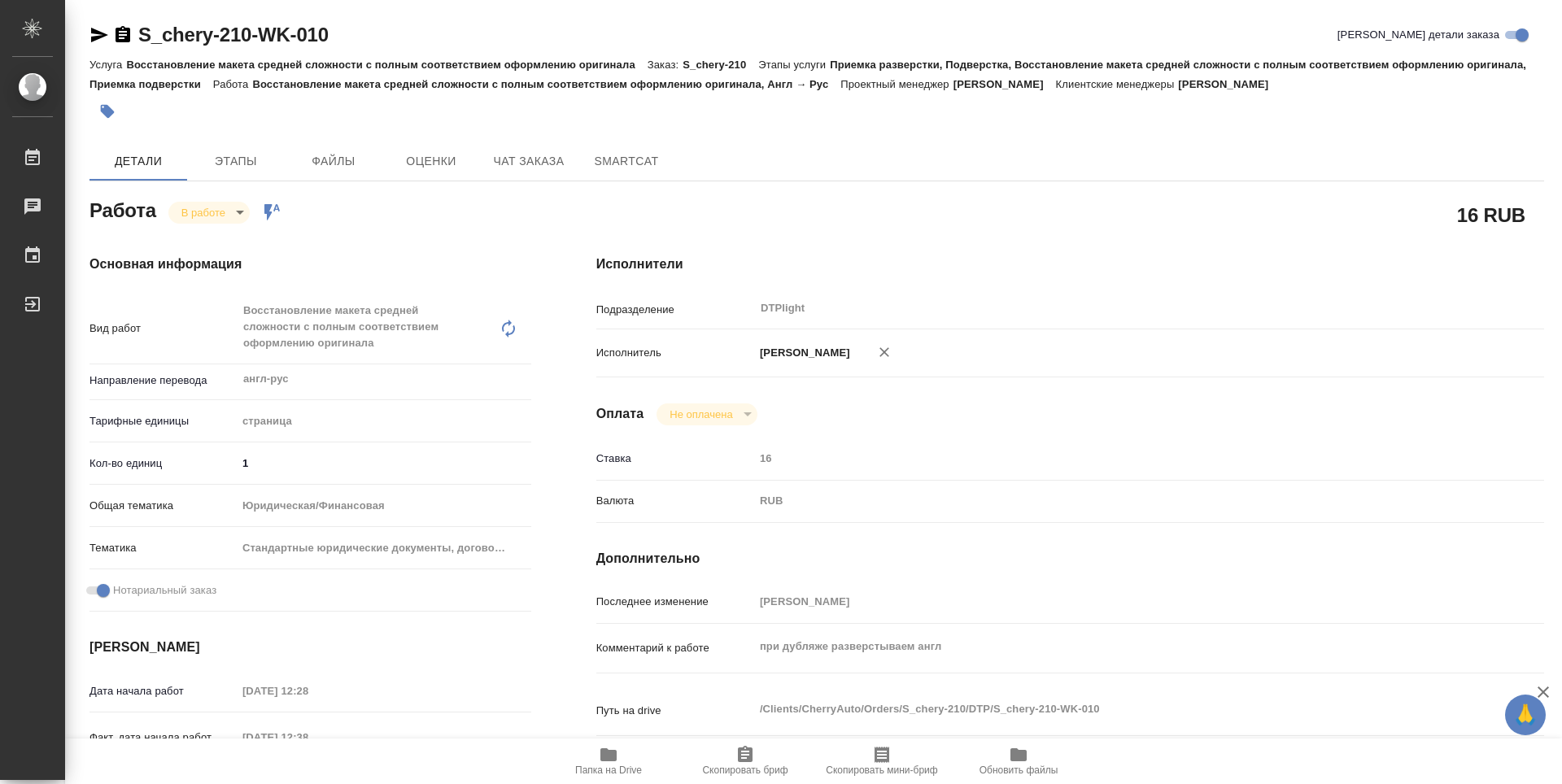
type textarea "x"
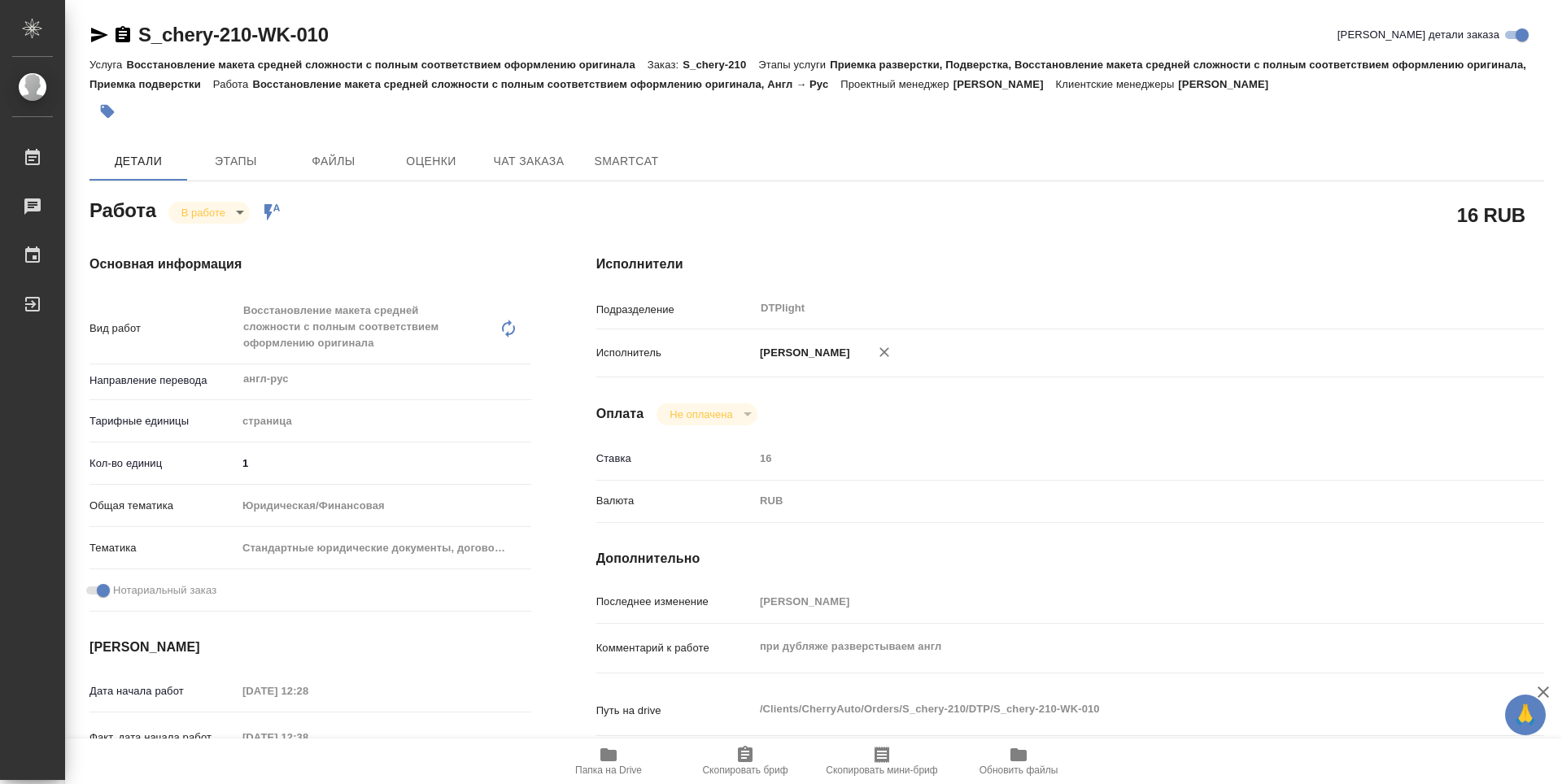
type textarea "x"
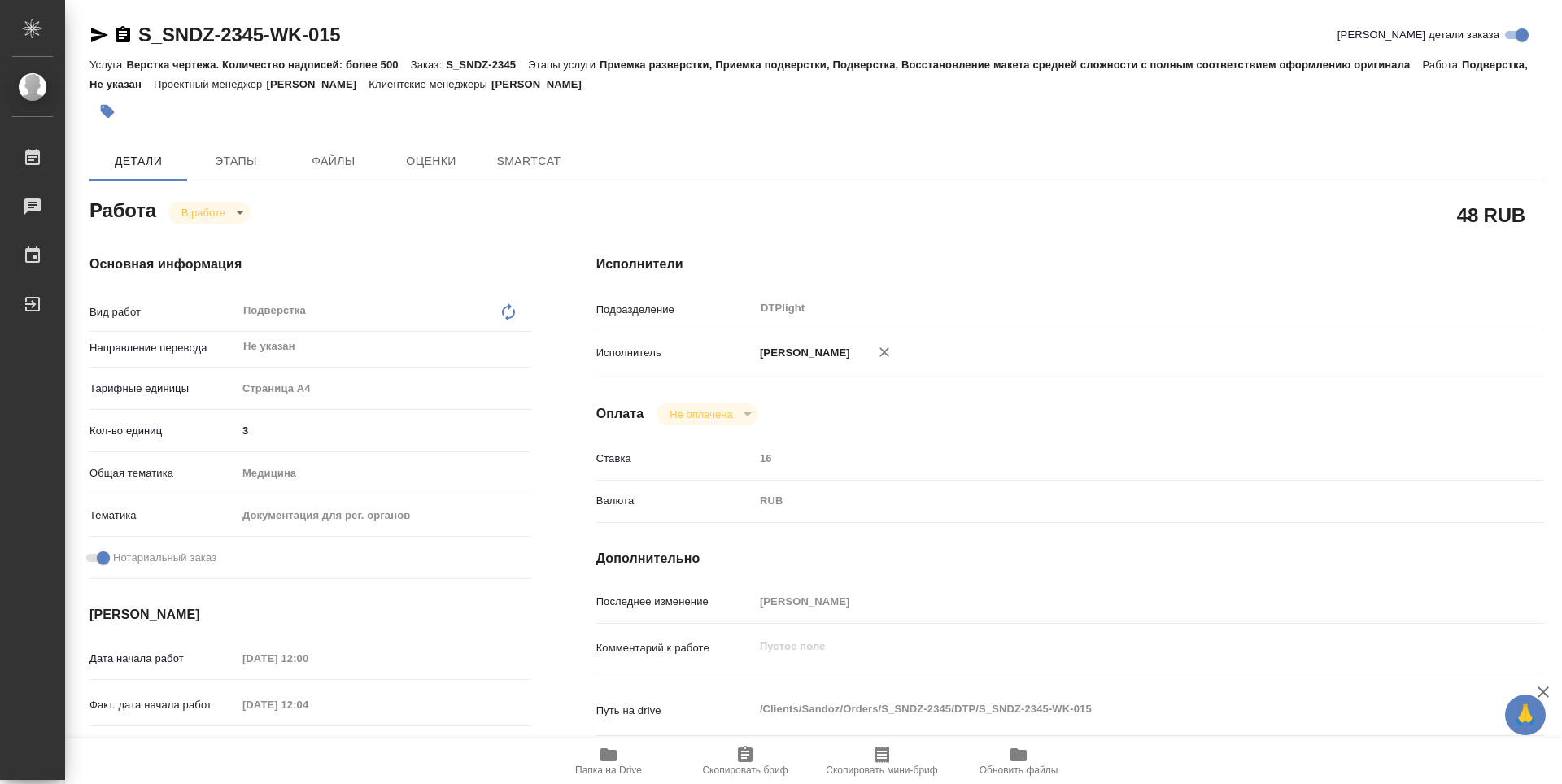
type textarea "x"
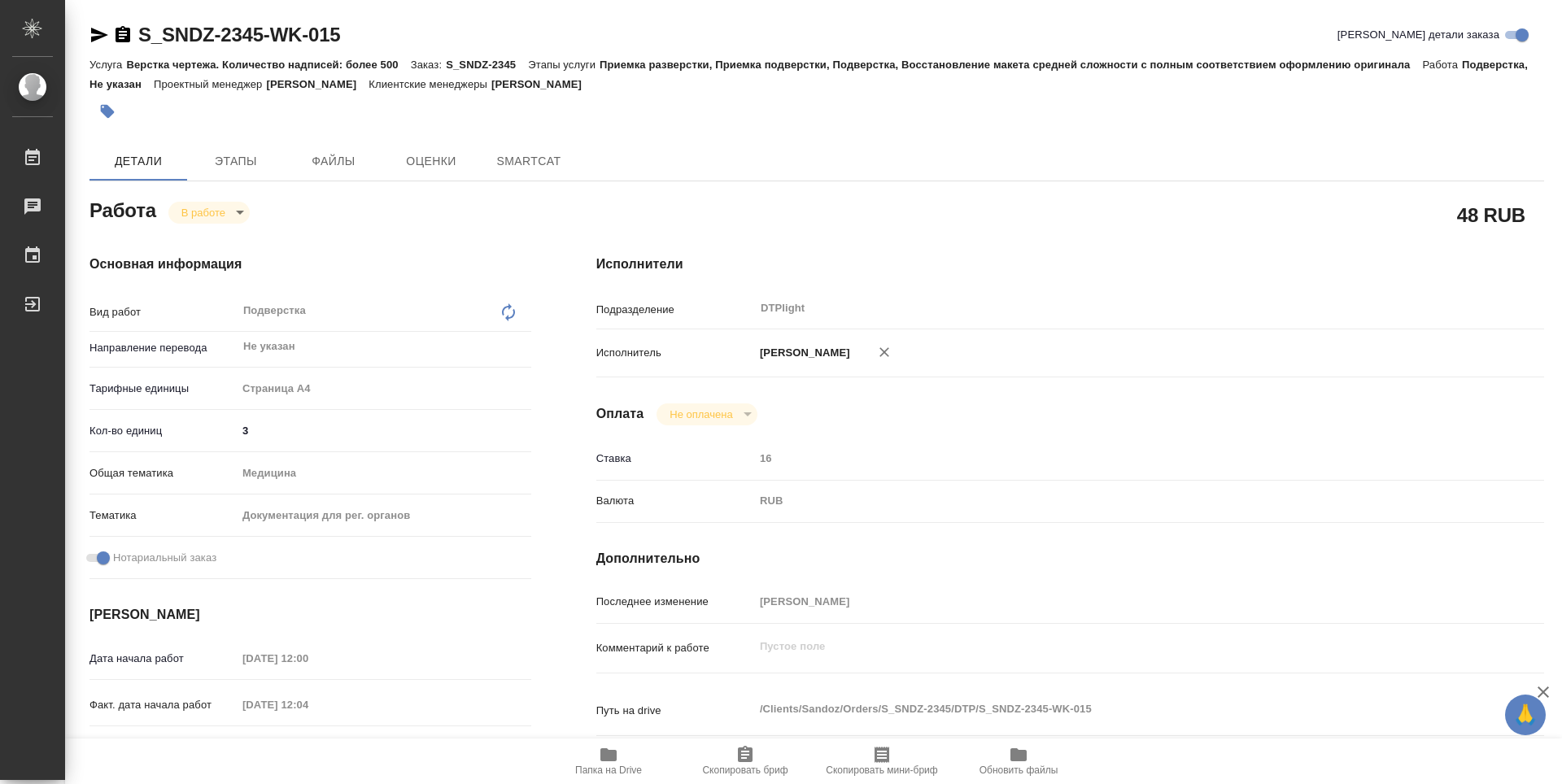
type textarea "x"
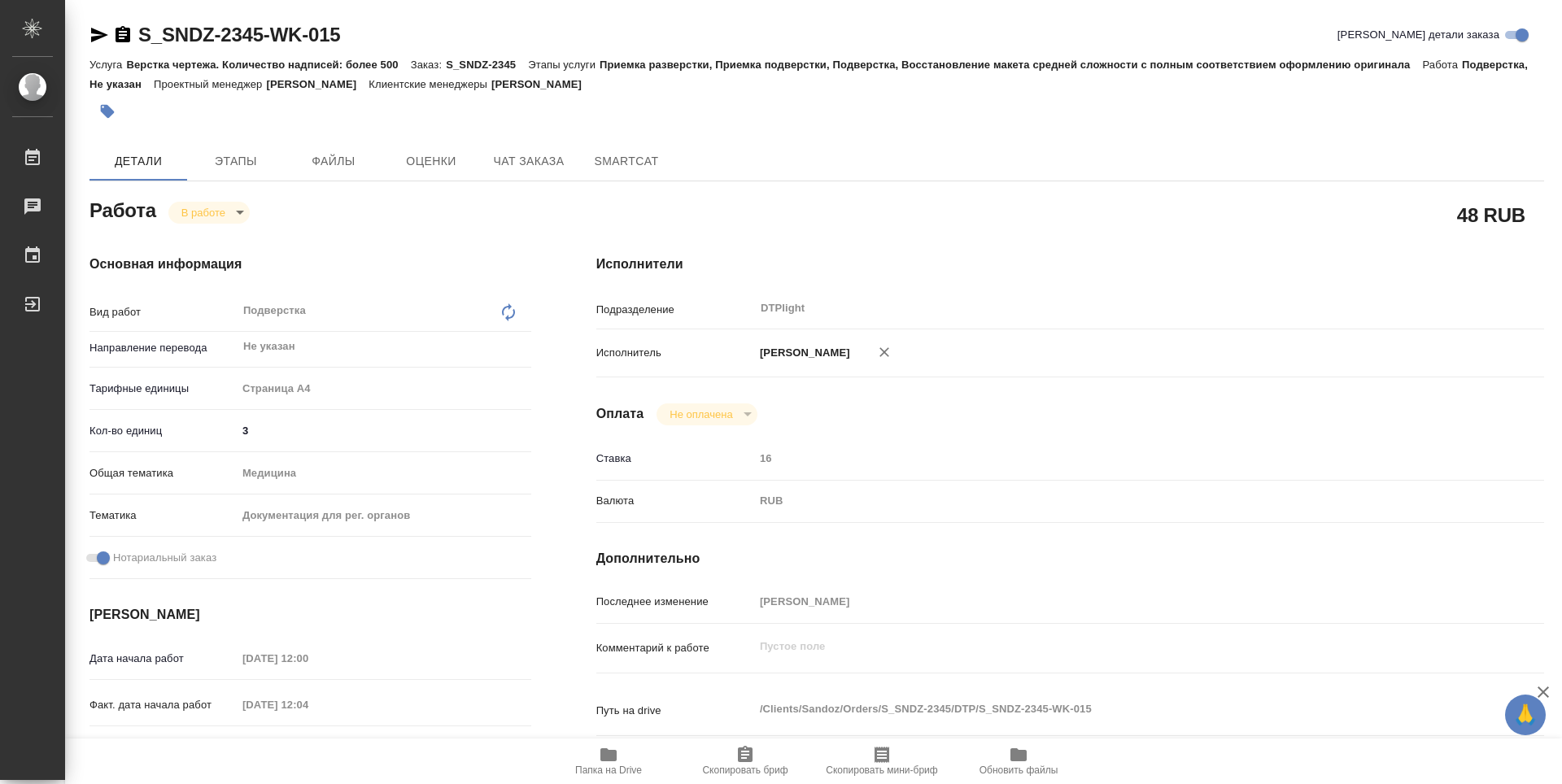
type textarea "x"
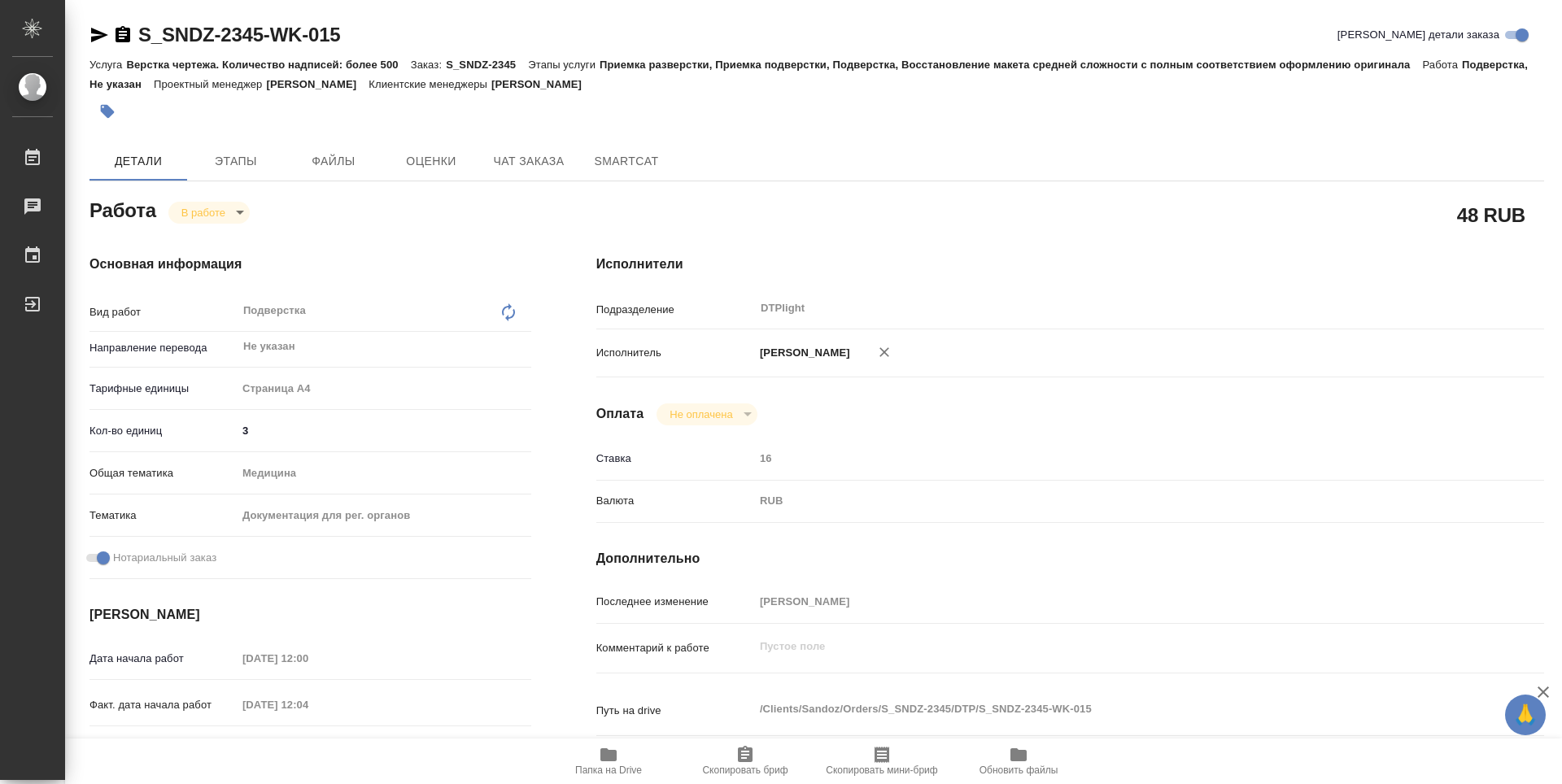
click at [610, 770] on span "Папка на Drive" at bounding box center [609, 770] width 67 height 11
type textarea "x"
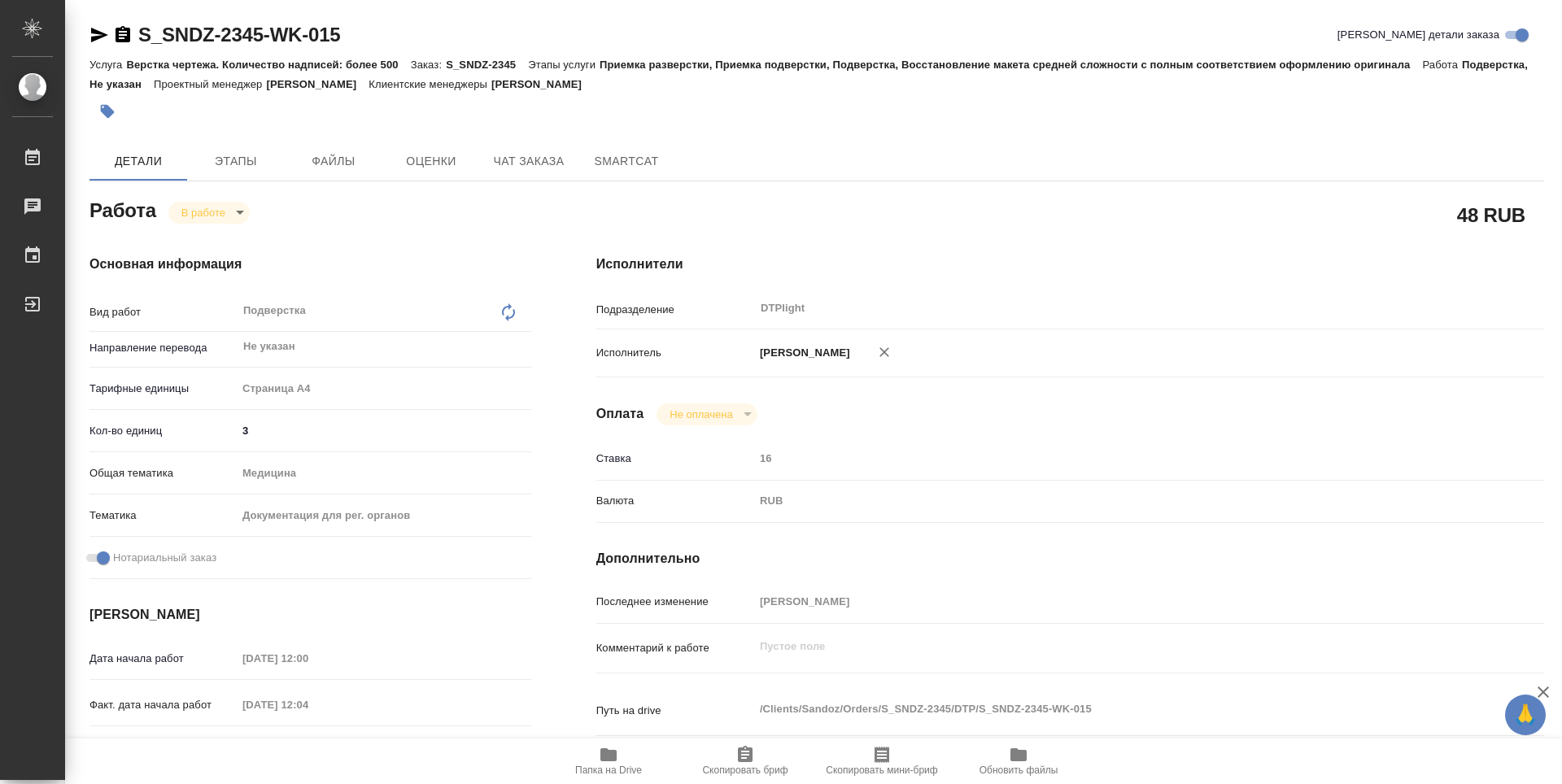
type textarea "x"
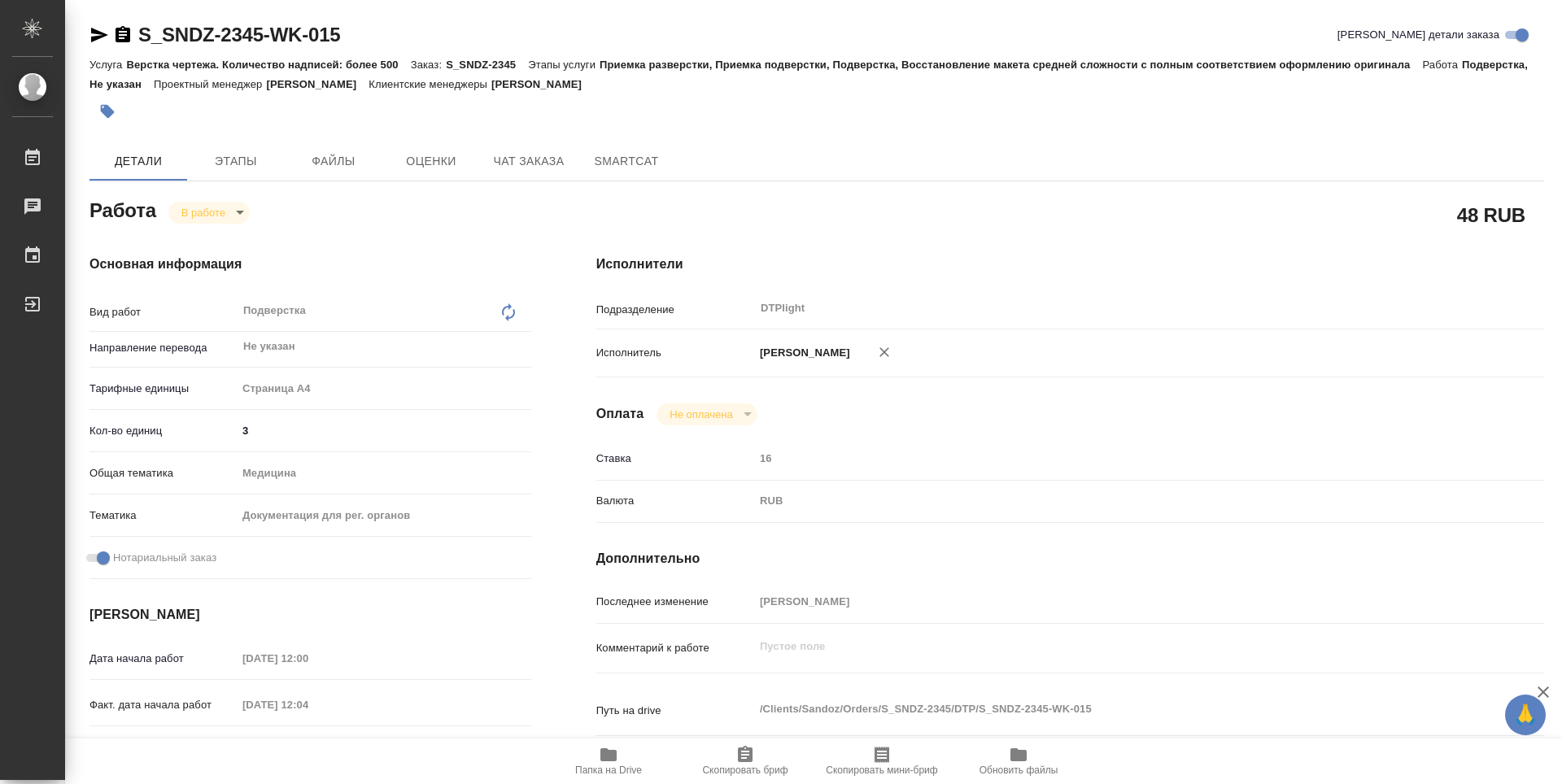
type textarea "x"
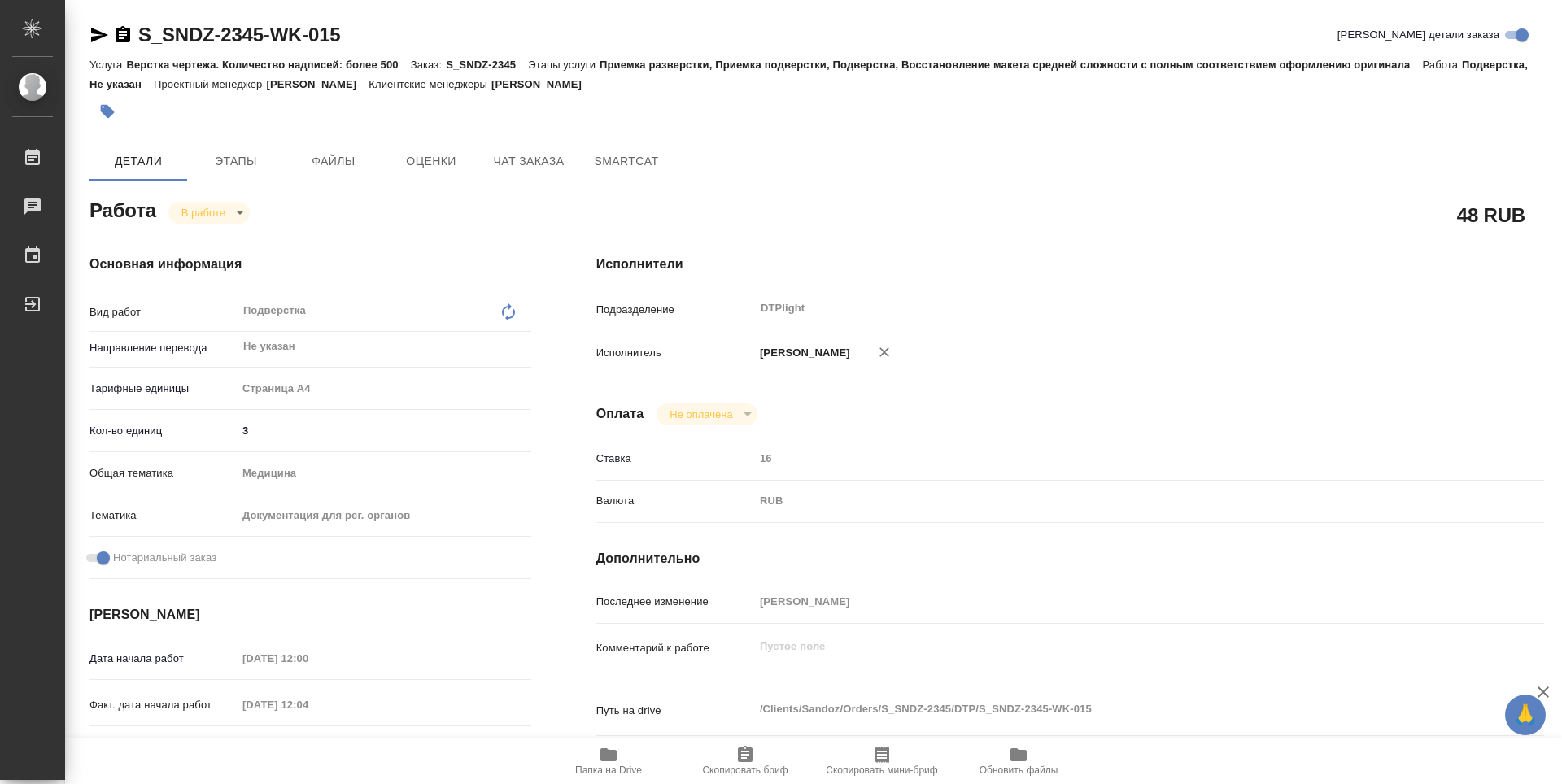
type textarea "x"
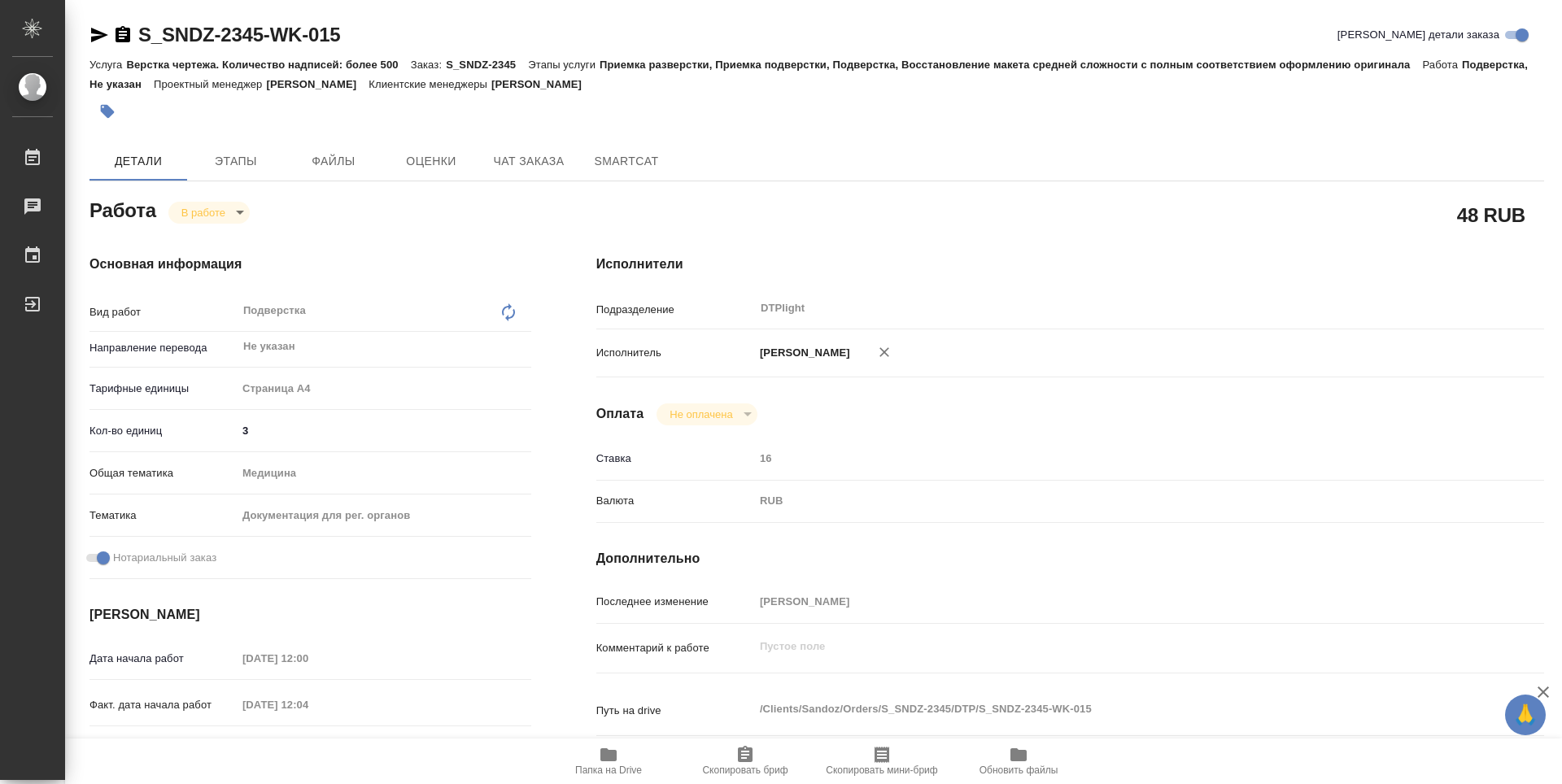
type textarea "x"
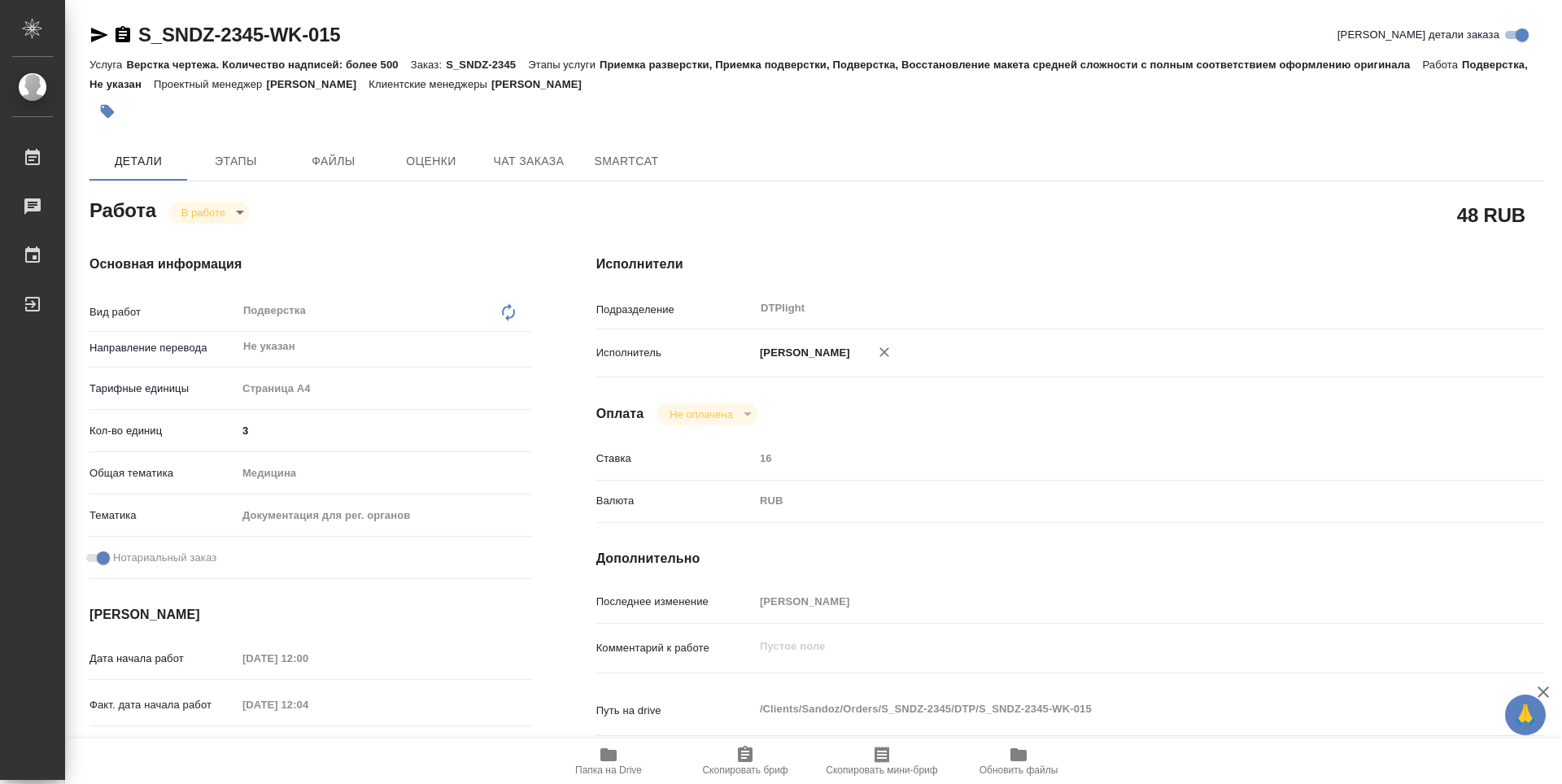
type textarea "x"
click at [237, 201] on body "🙏 .cls-1 fill:#fff; AWATERA Guselnikov Roman Работы 0 Чаты График Выйти S_SNDZ-…" at bounding box center [781, 392] width 1562 height 784
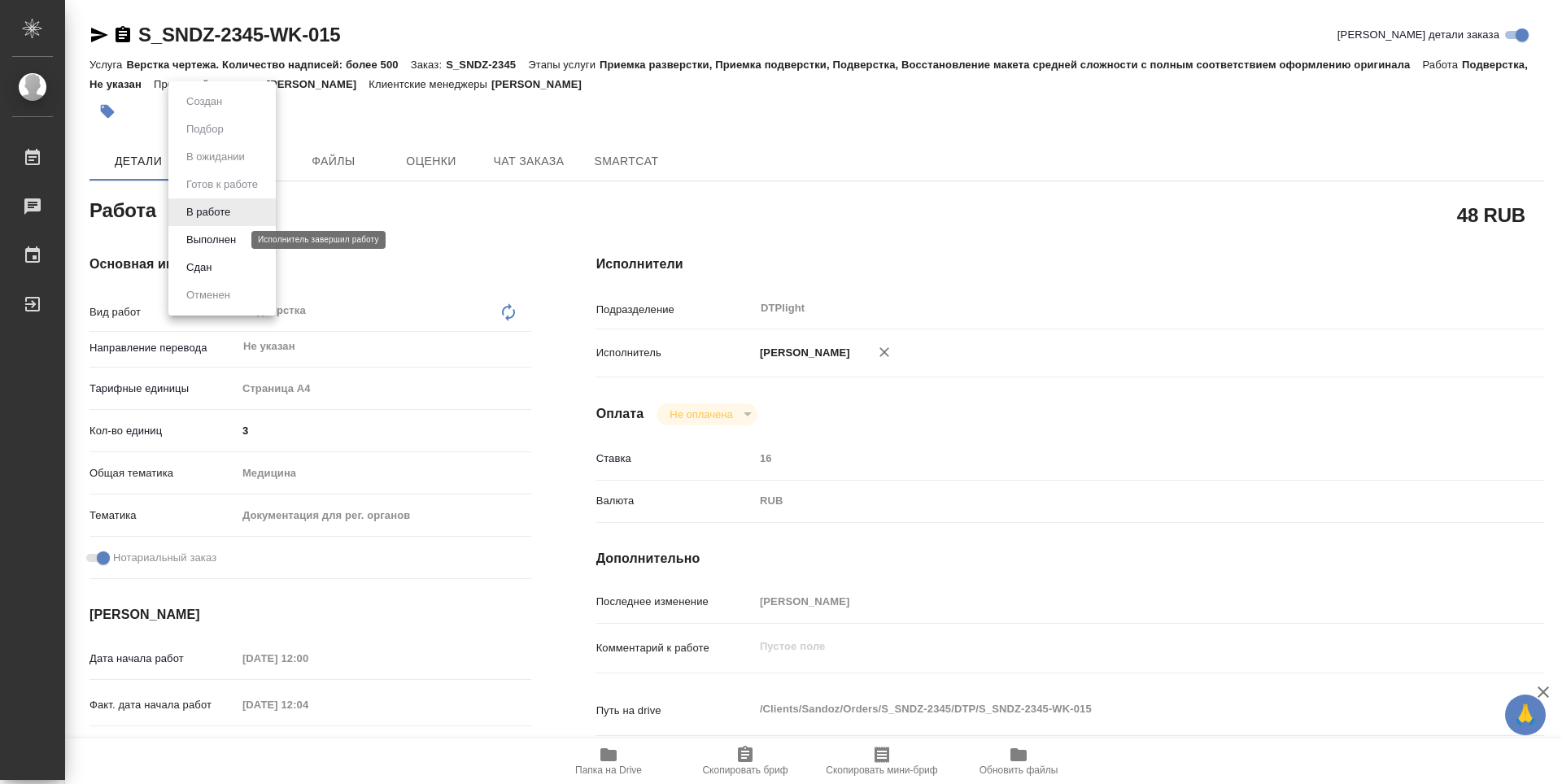
click at [234, 241] on button "Выполнен" at bounding box center [211, 240] width 60 height 18
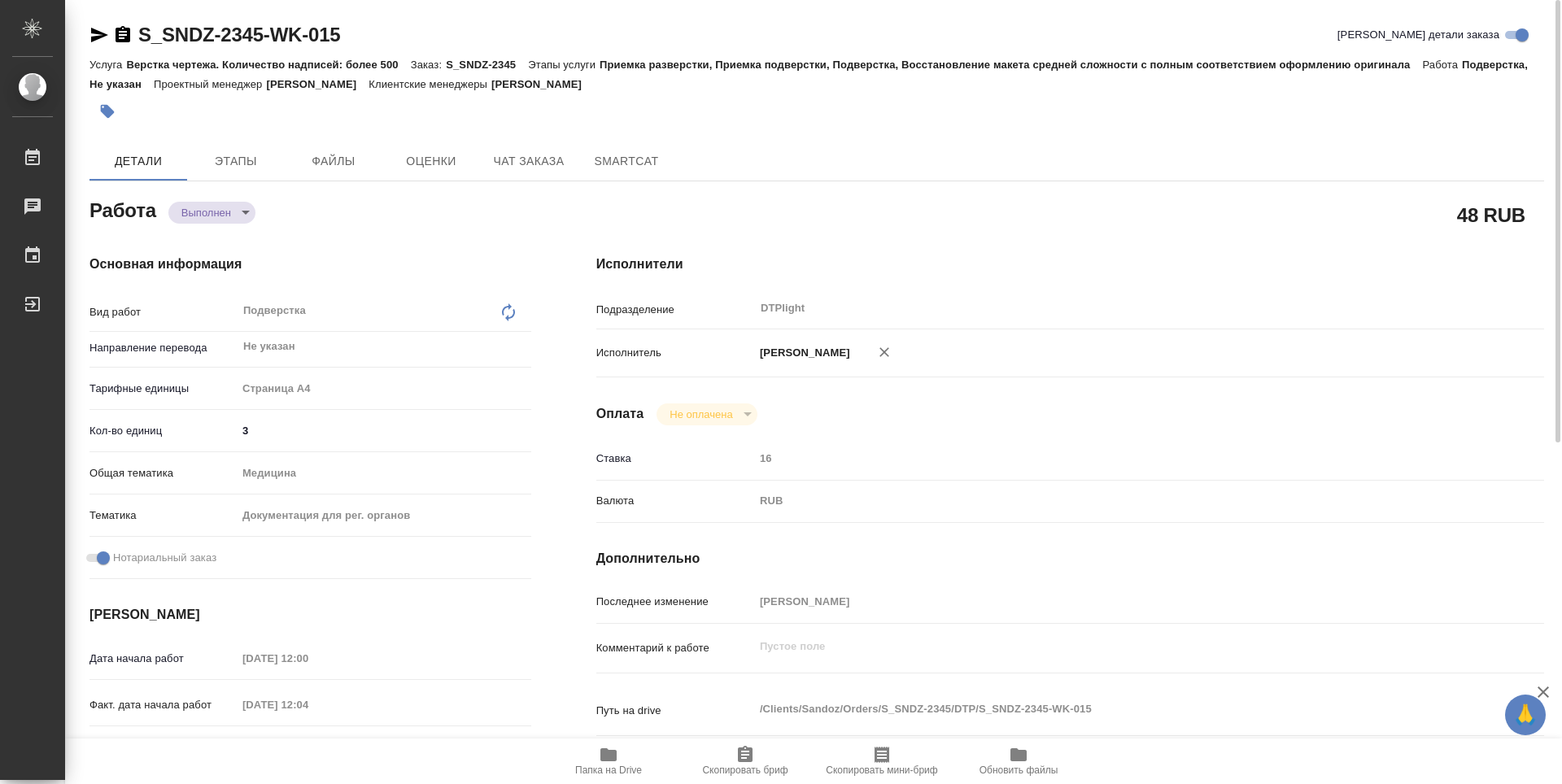
type textarea "x"
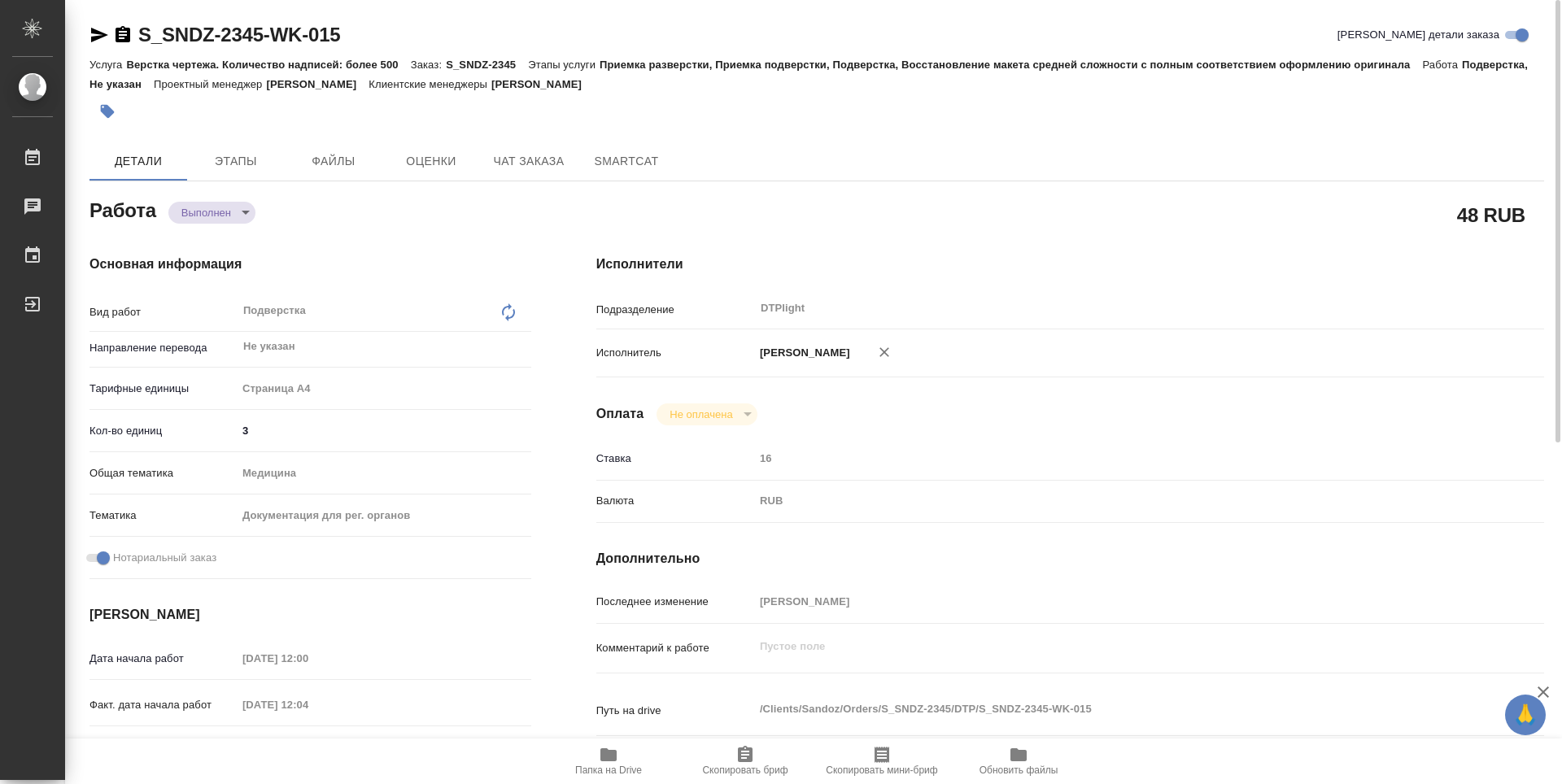
type textarea "x"
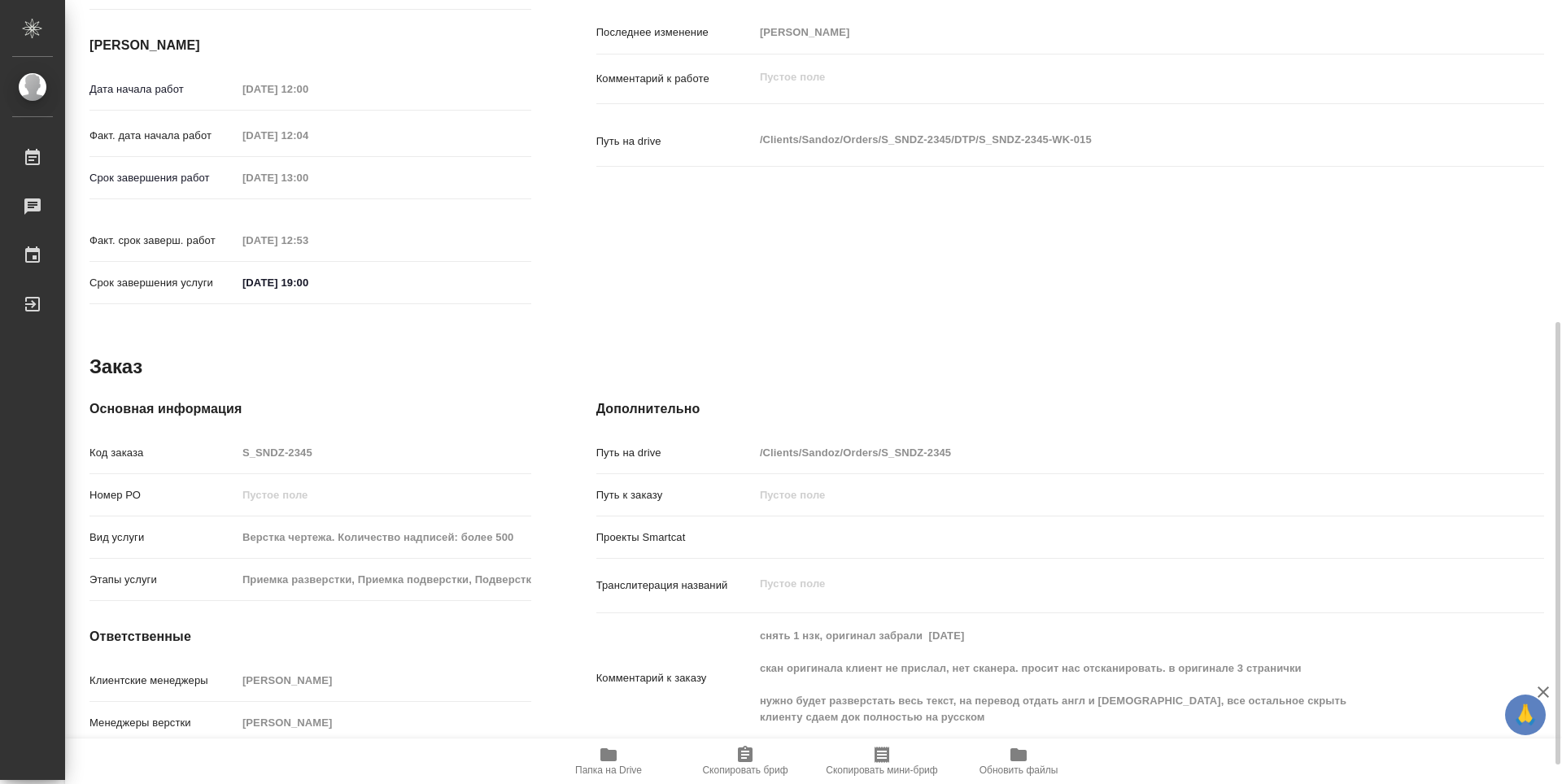
type textarea "x"
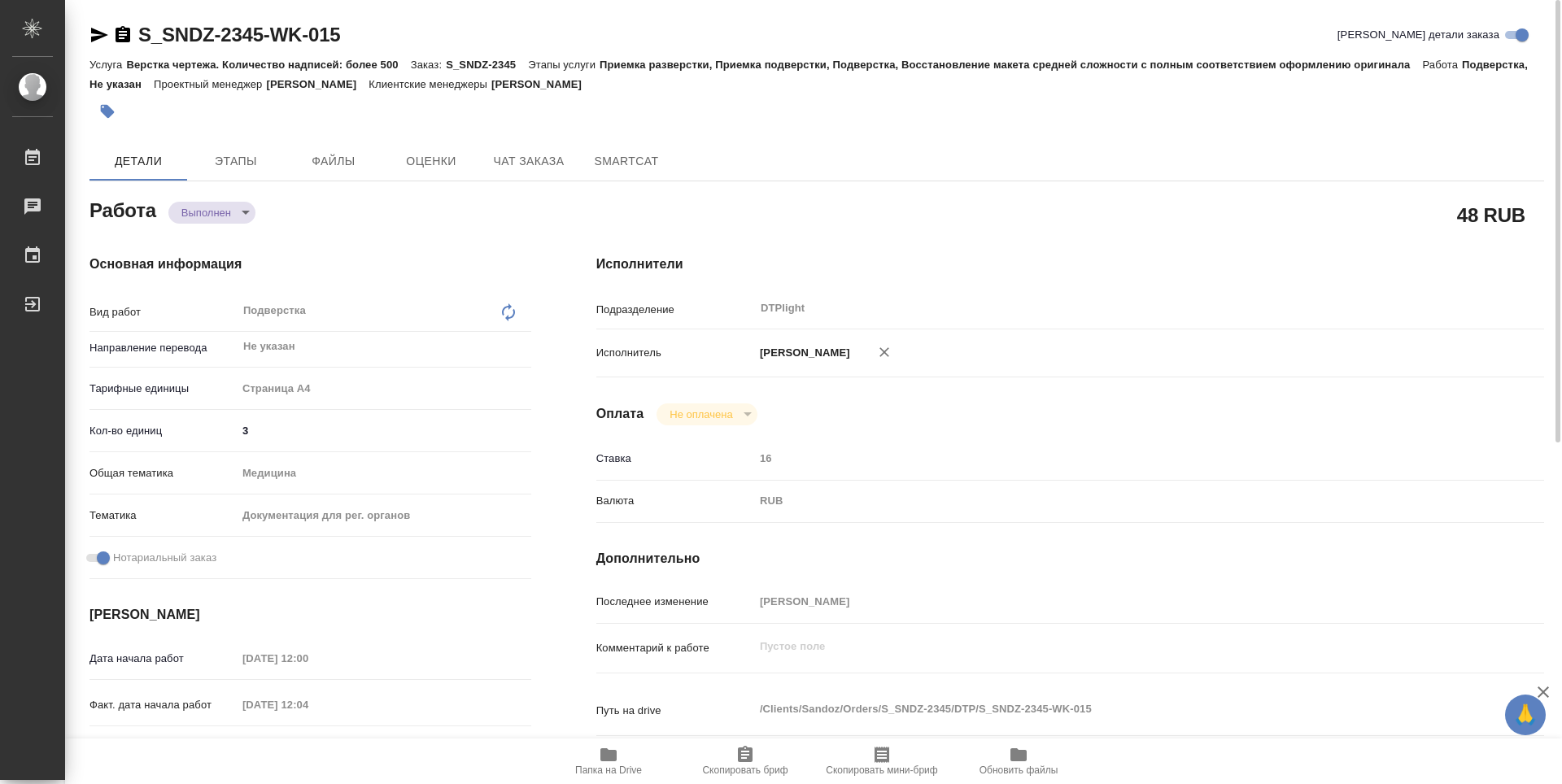
click at [121, 32] on icon "button" at bounding box center [123, 34] width 15 height 17
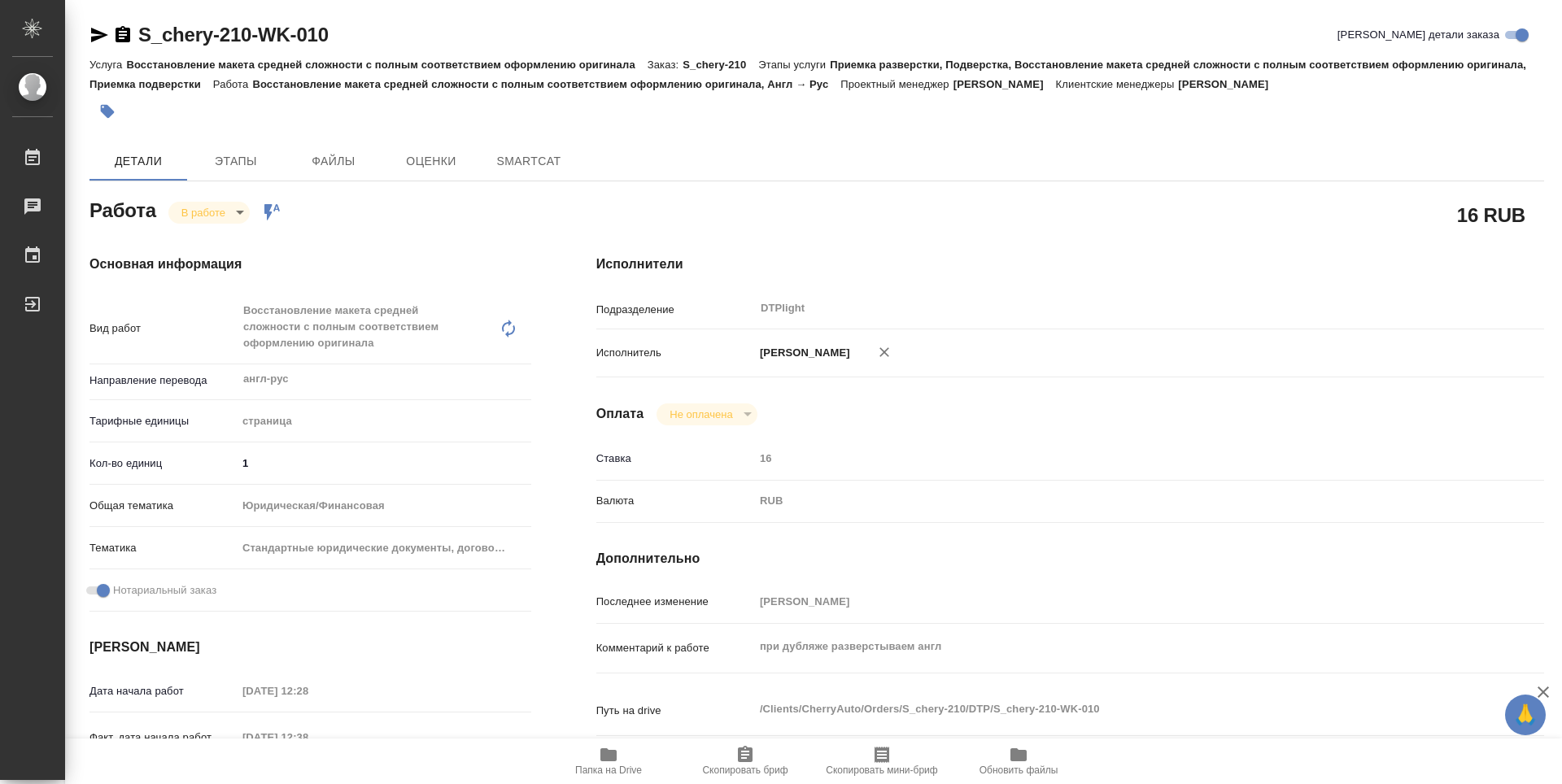
type textarea "x"
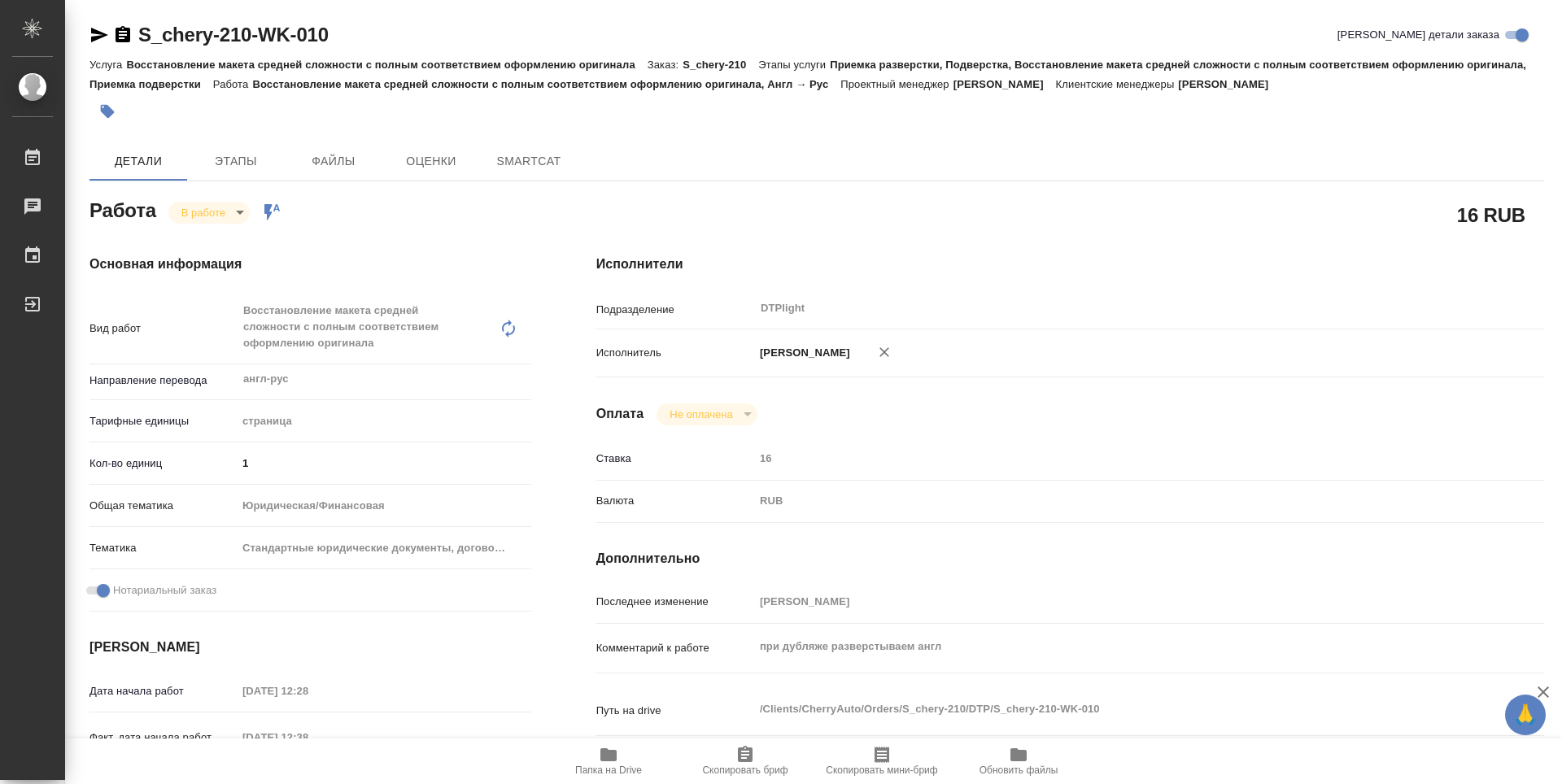
type textarea "x"
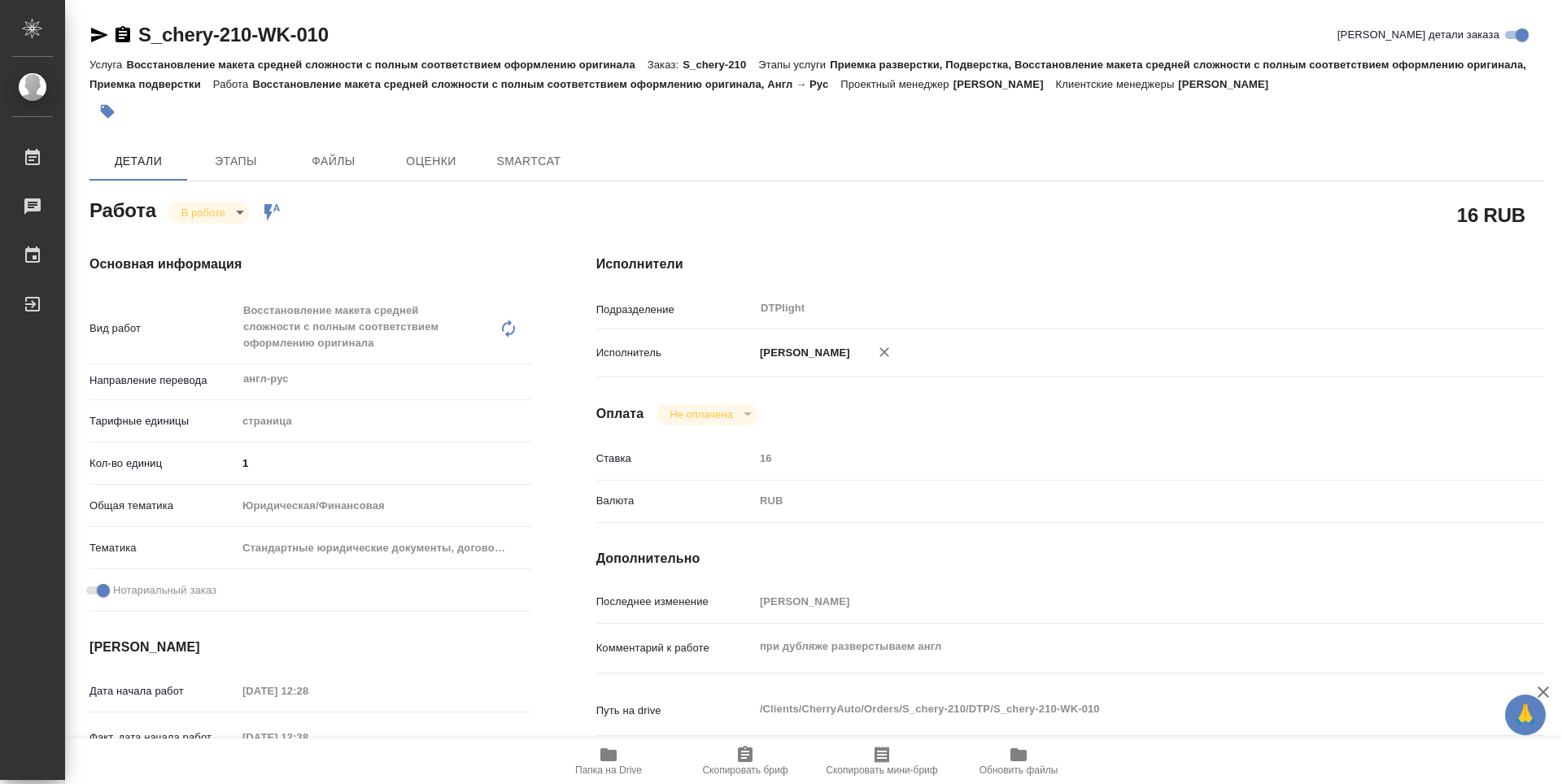
type textarea "x"
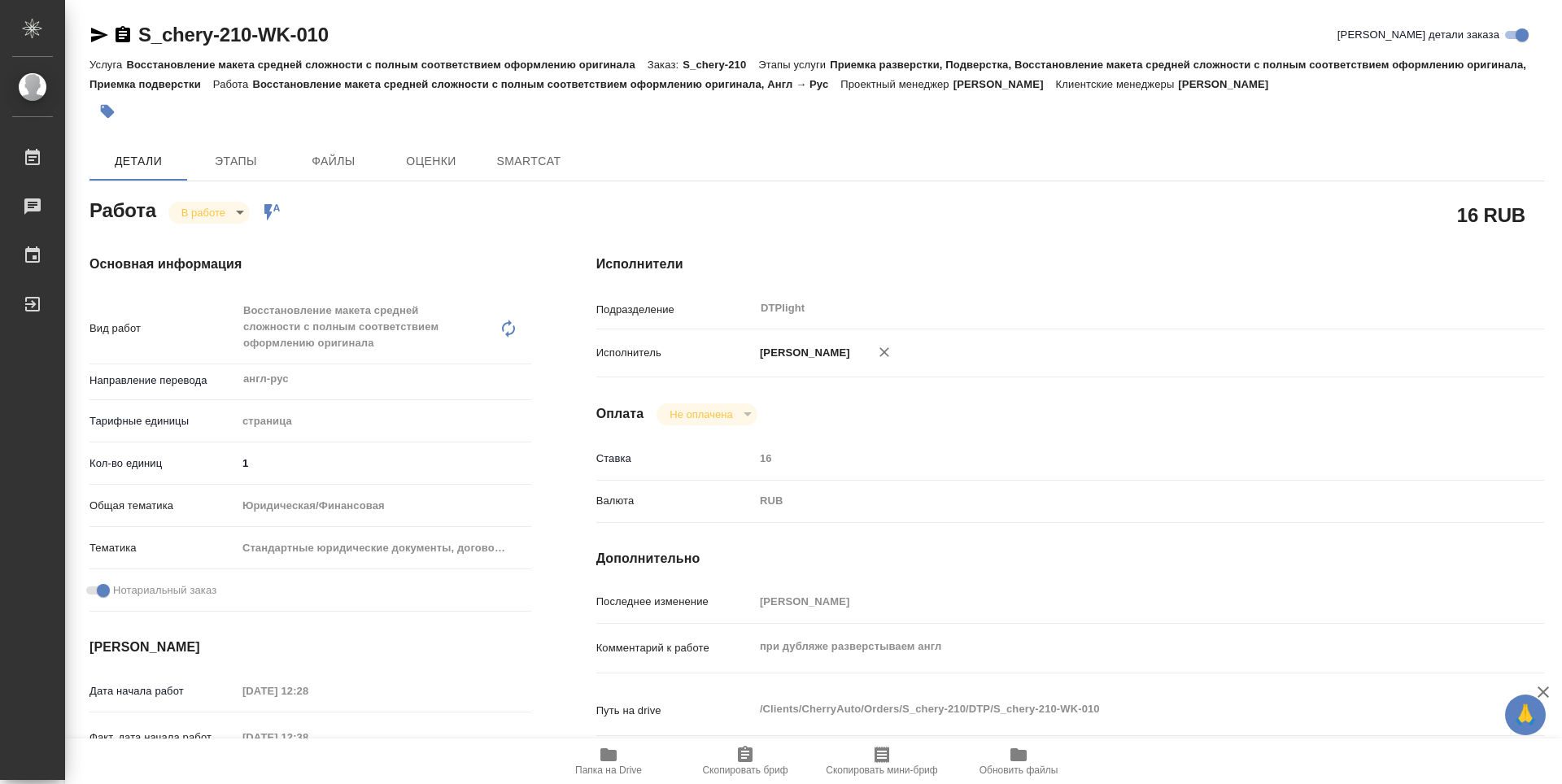
type textarea "x"
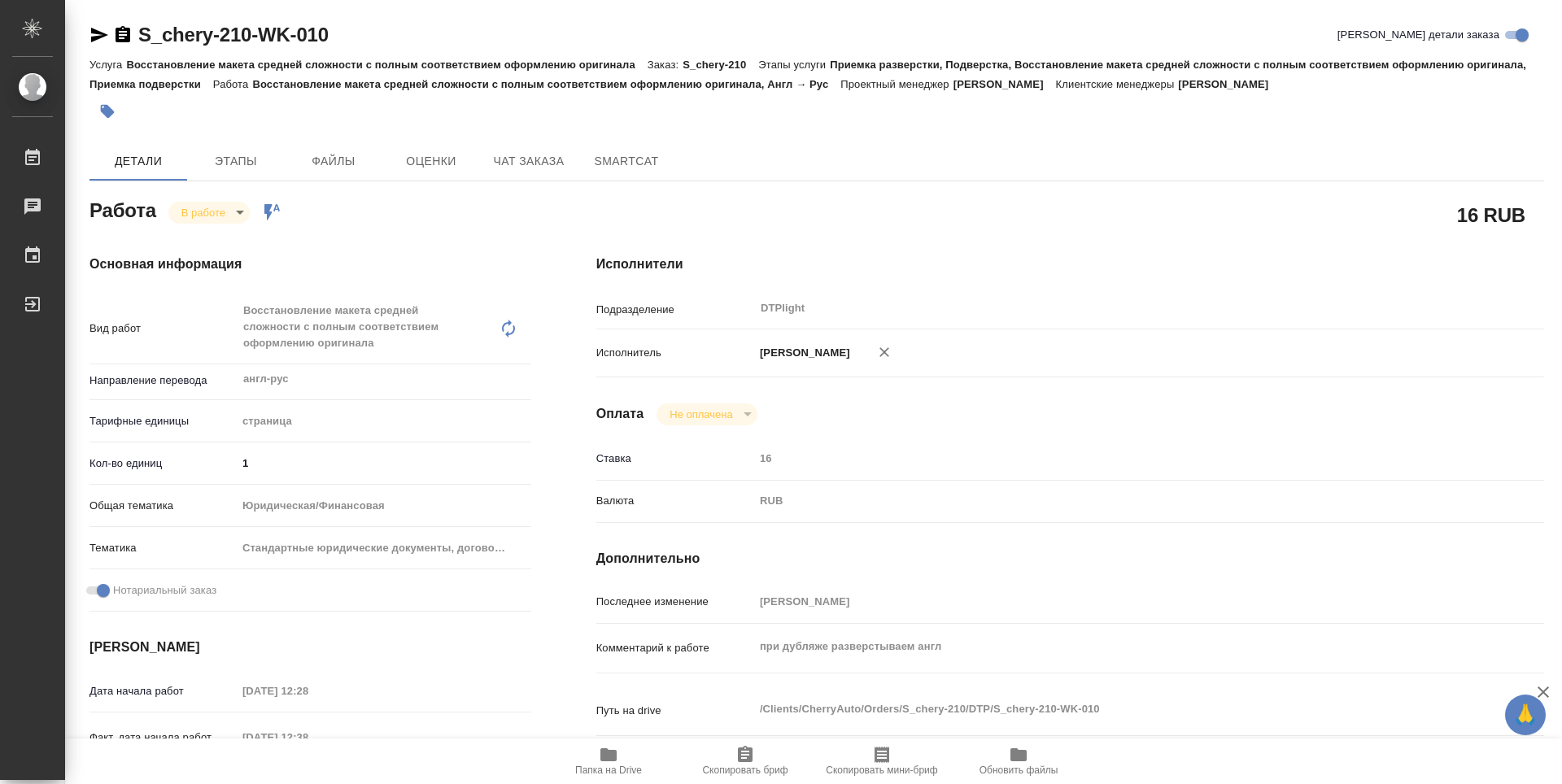
click at [119, 38] on icon "button" at bounding box center [123, 34] width 15 height 17
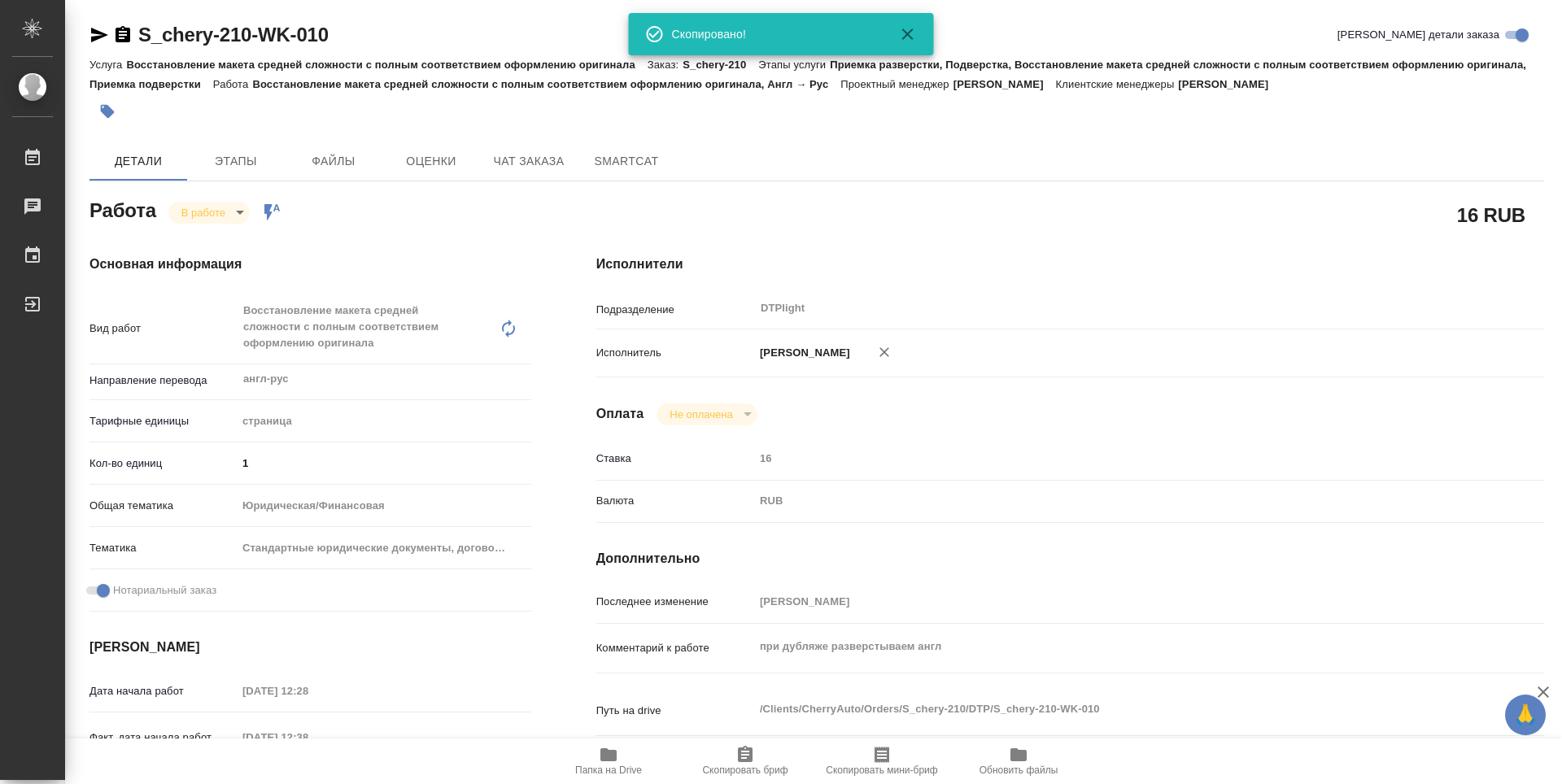
type textarea "x"
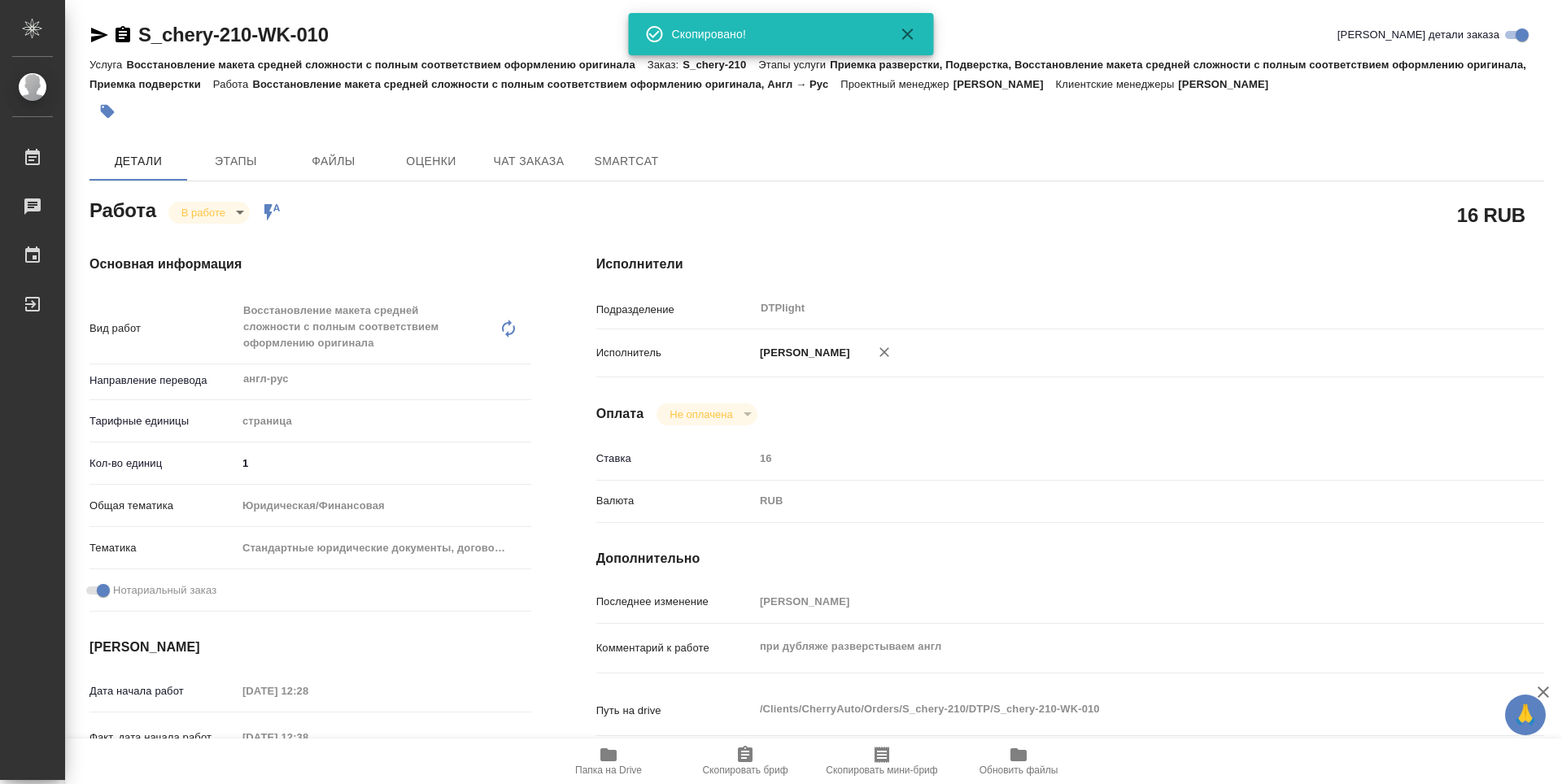
type textarea "x"
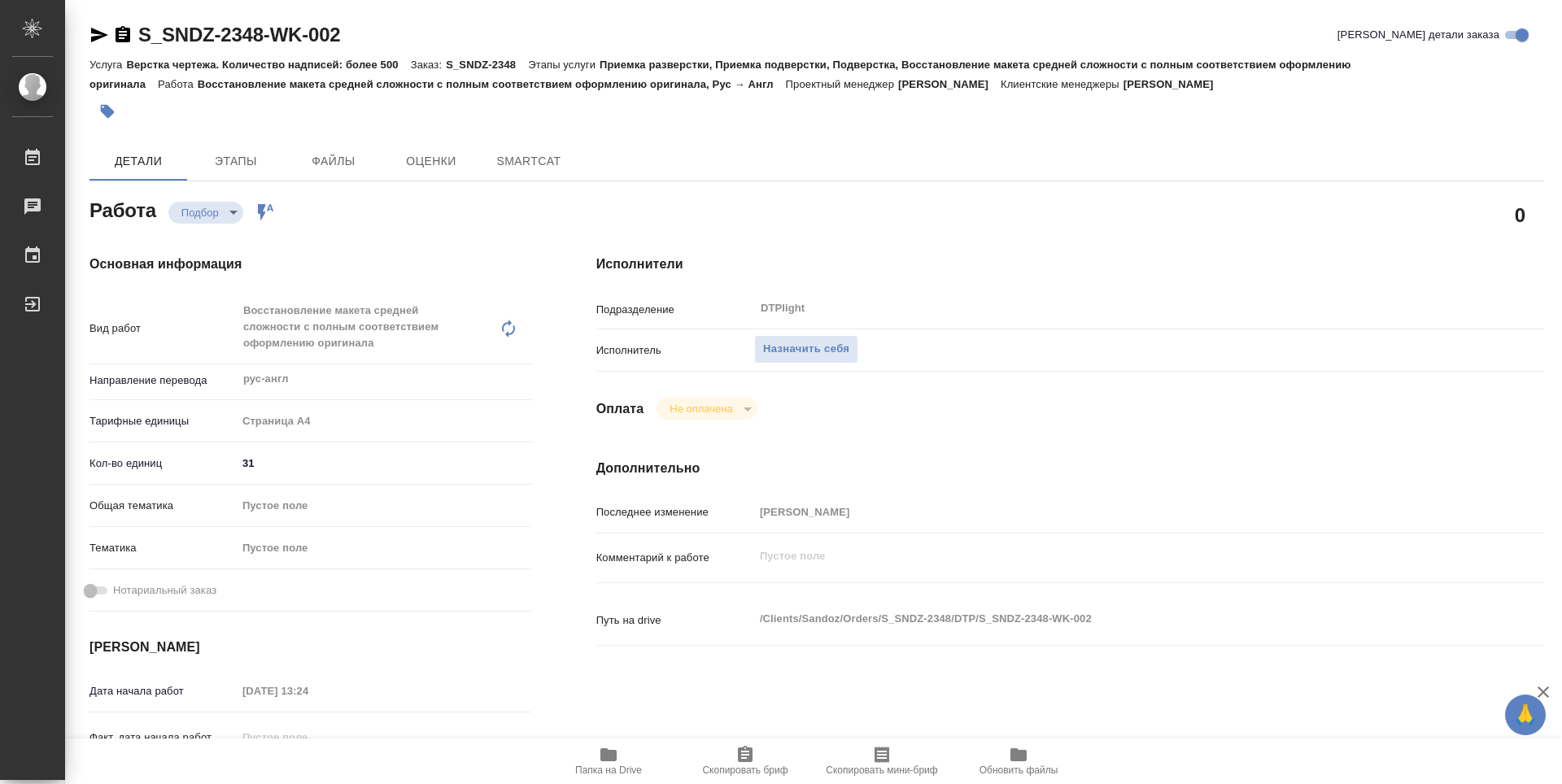
type textarea "x"
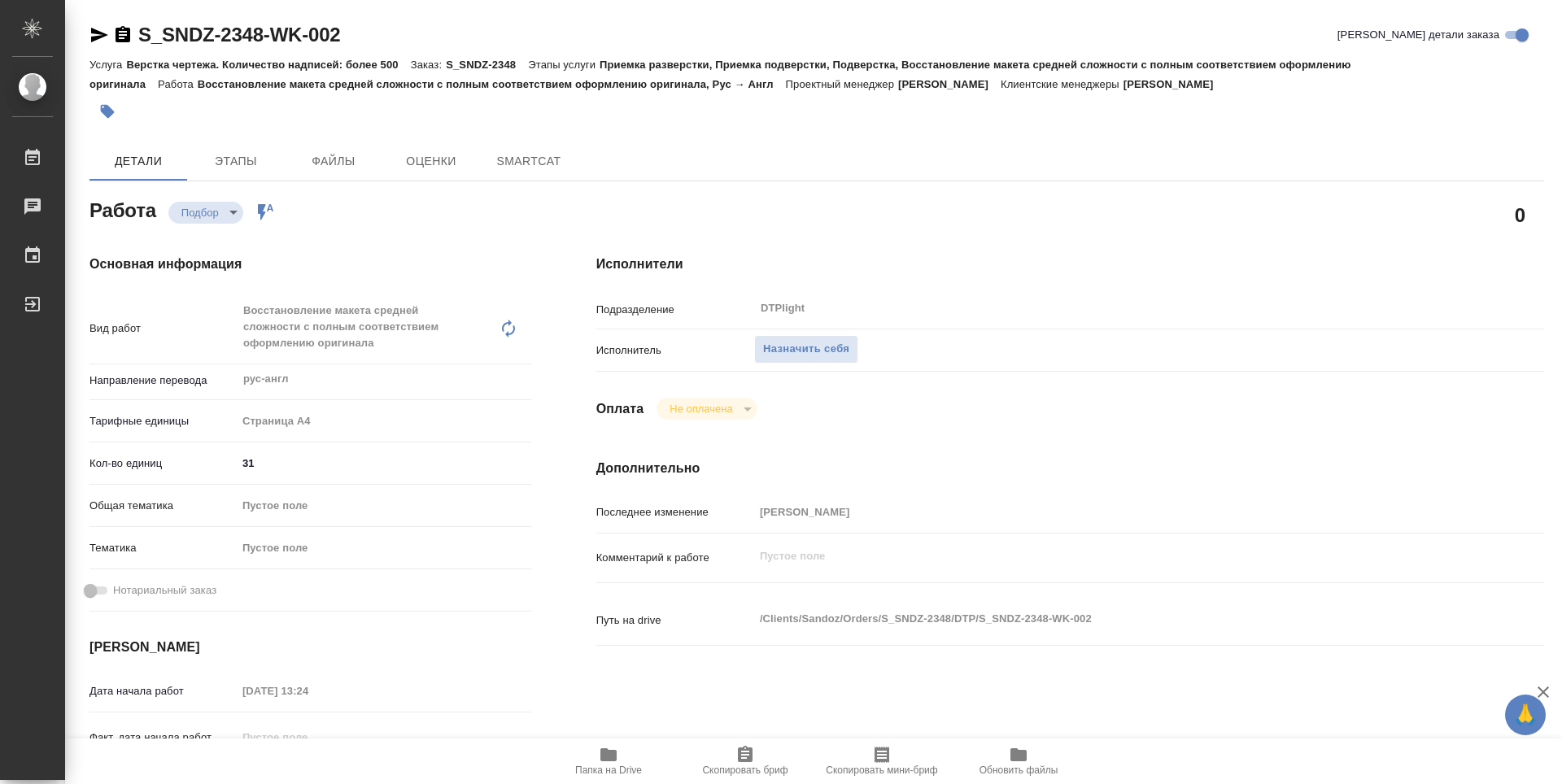
scroll to position [81, 0]
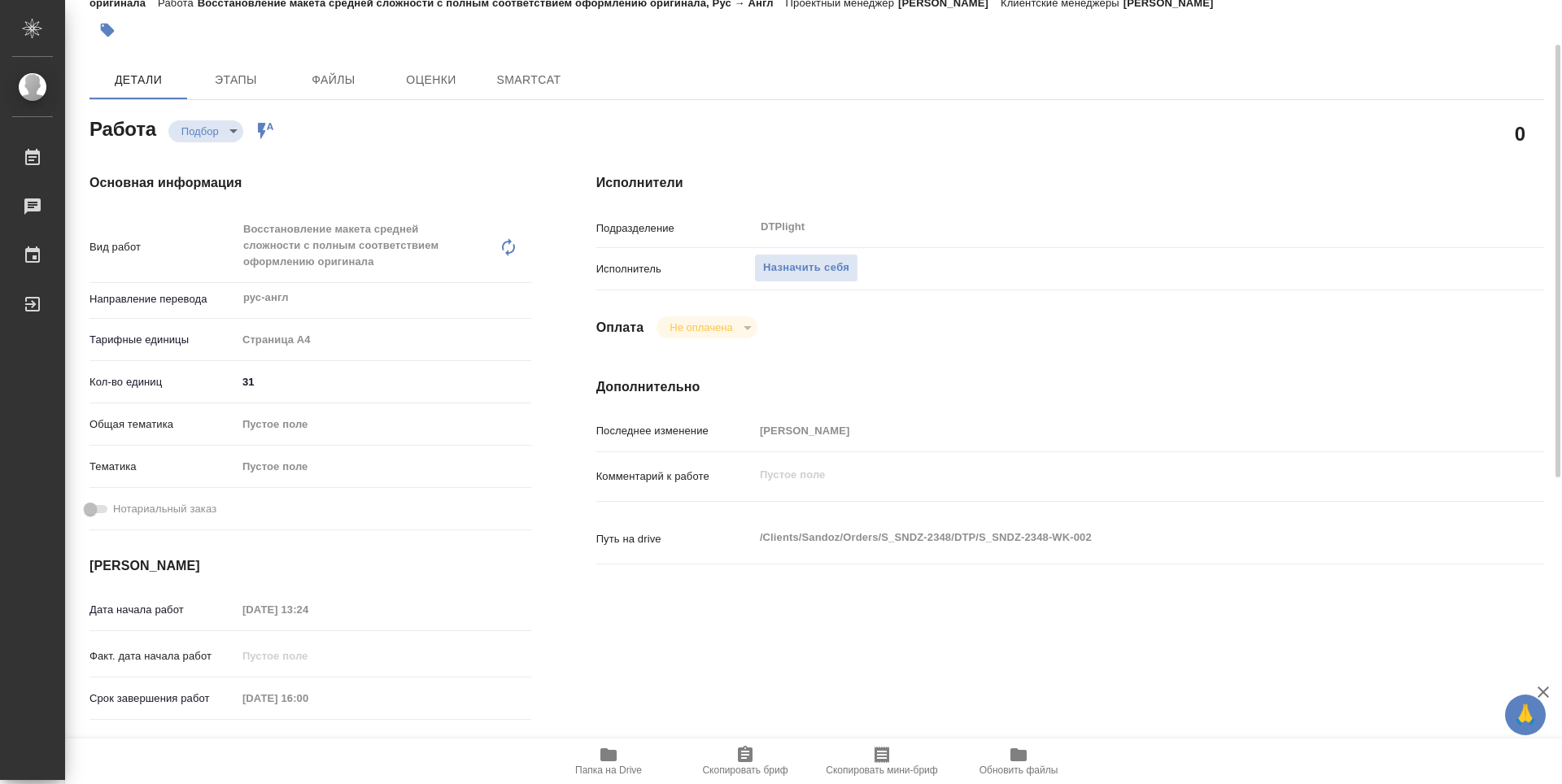
type textarea "x"
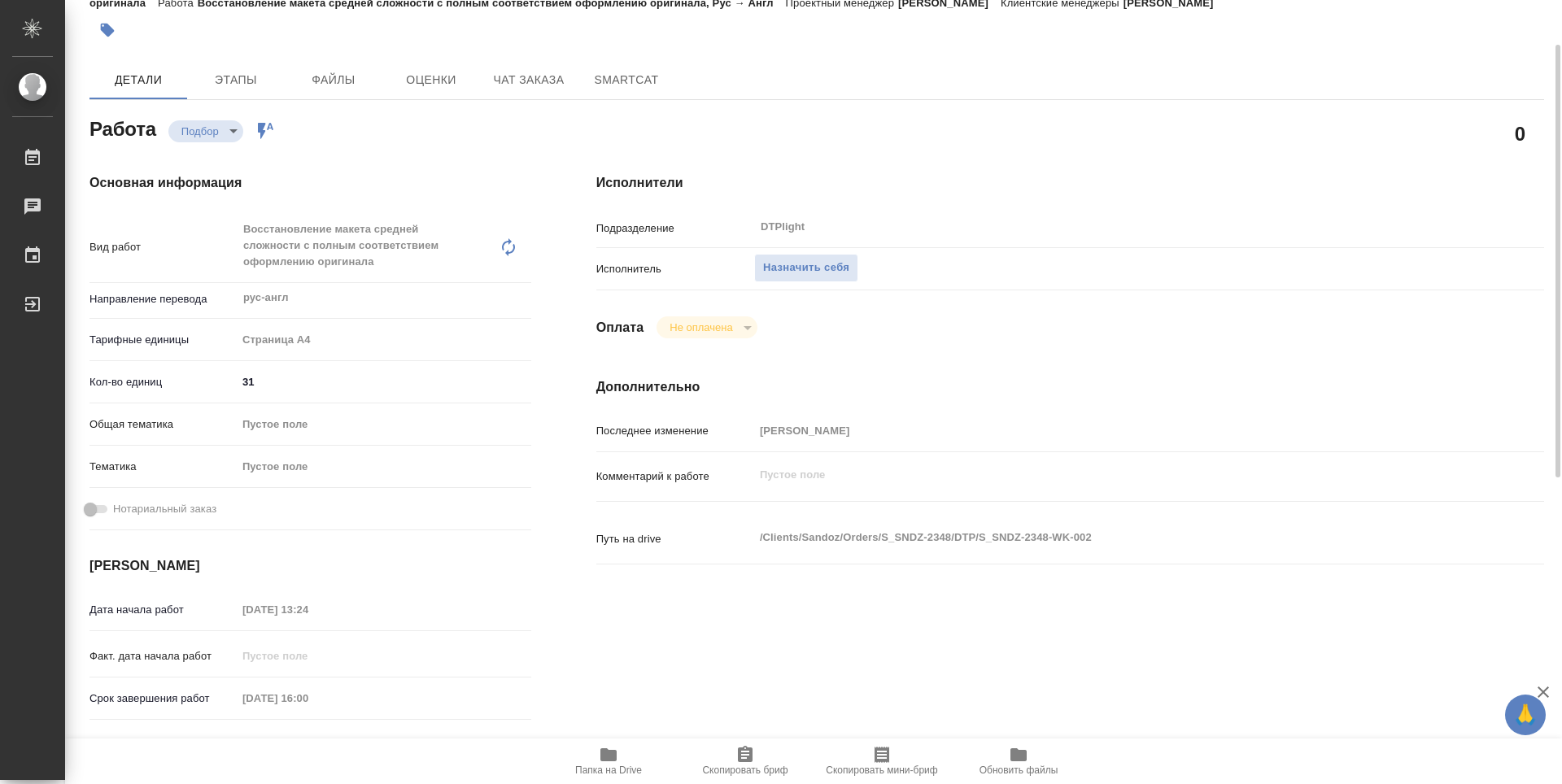
click at [602, 773] on span "Папка на Drive" at bounding box center [609, 770] width 67 height 11
type textarea "x"
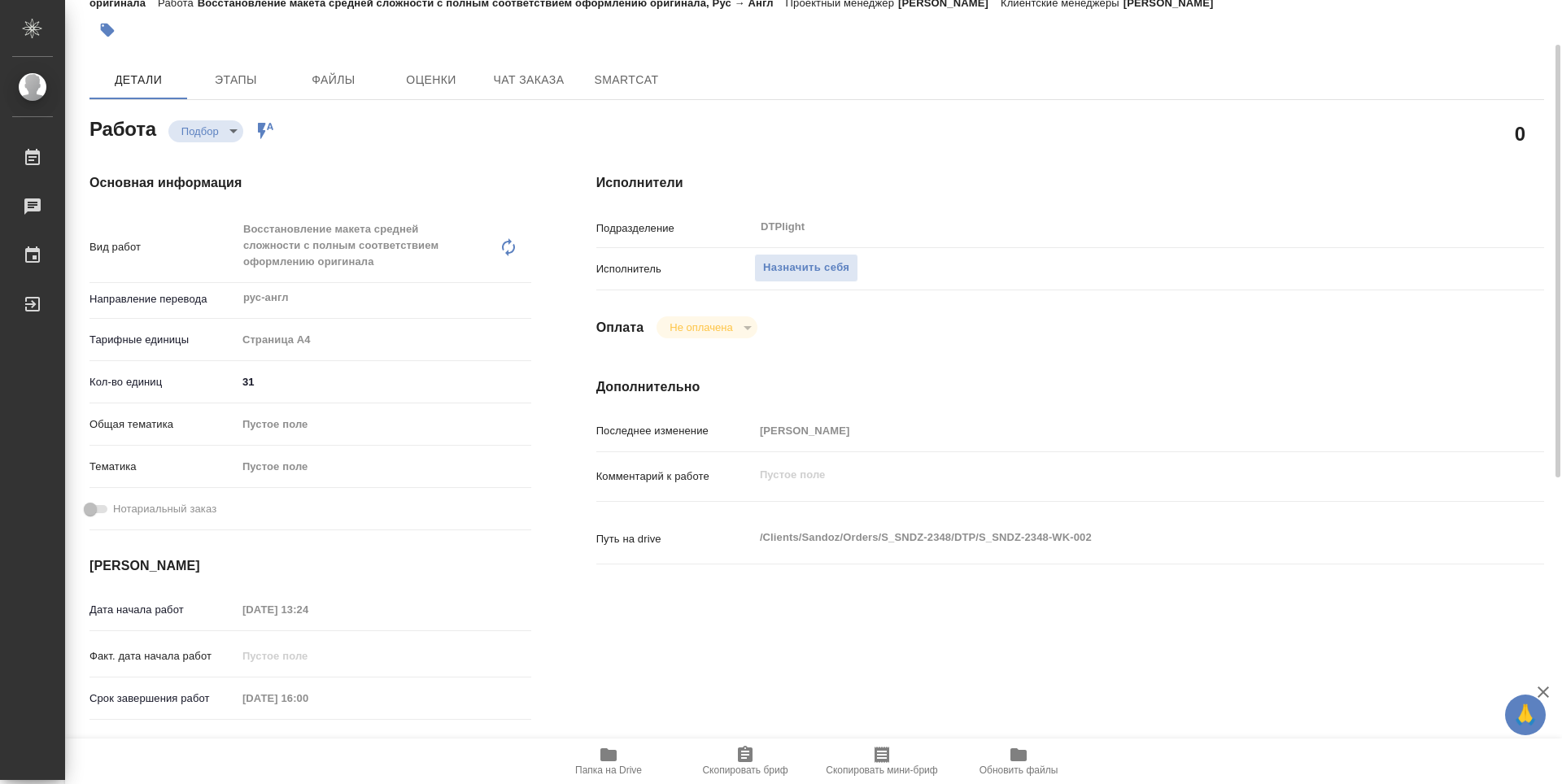
type textarea "x"
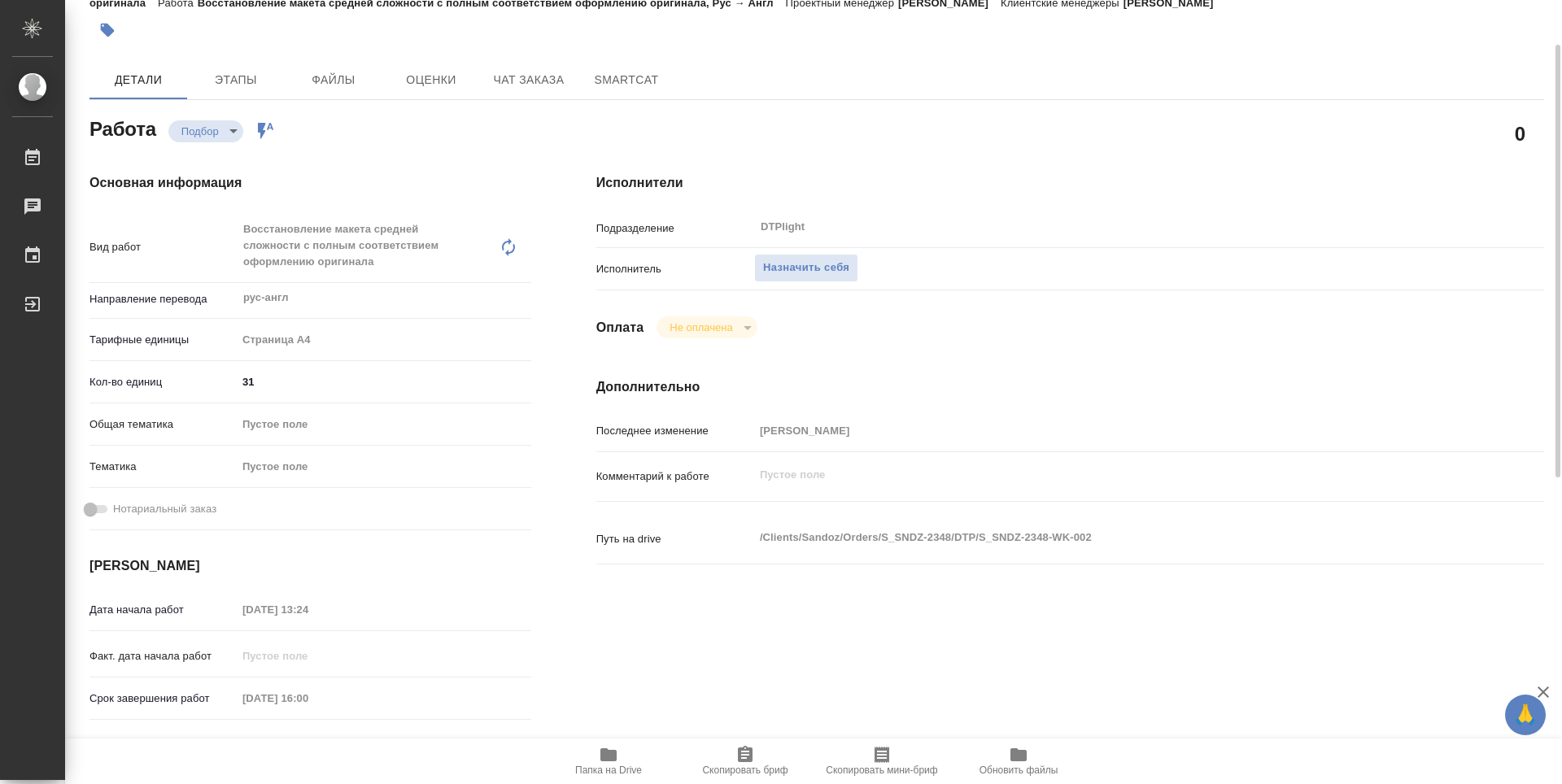
type textarea "x"
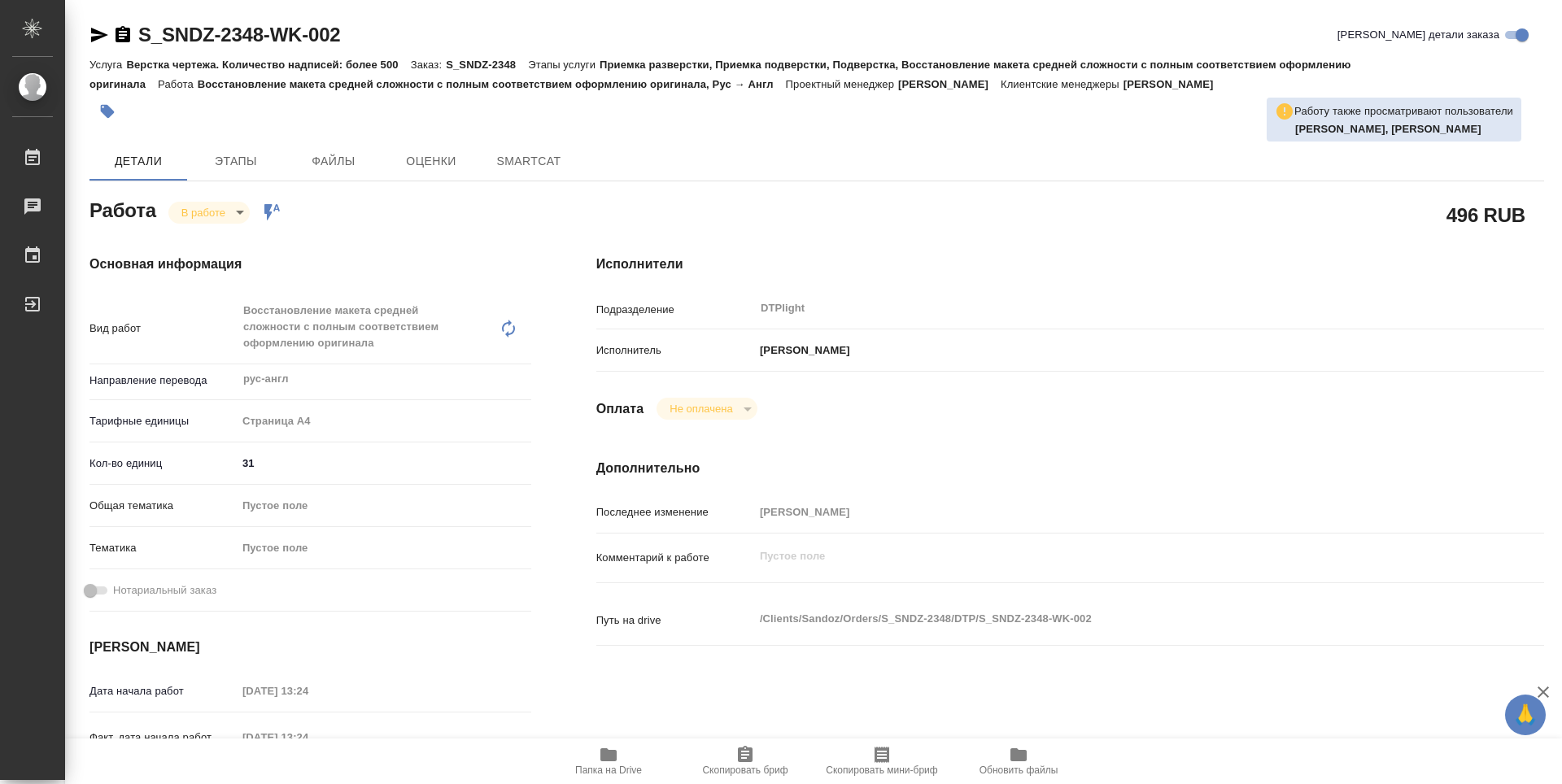
type textarea "x"
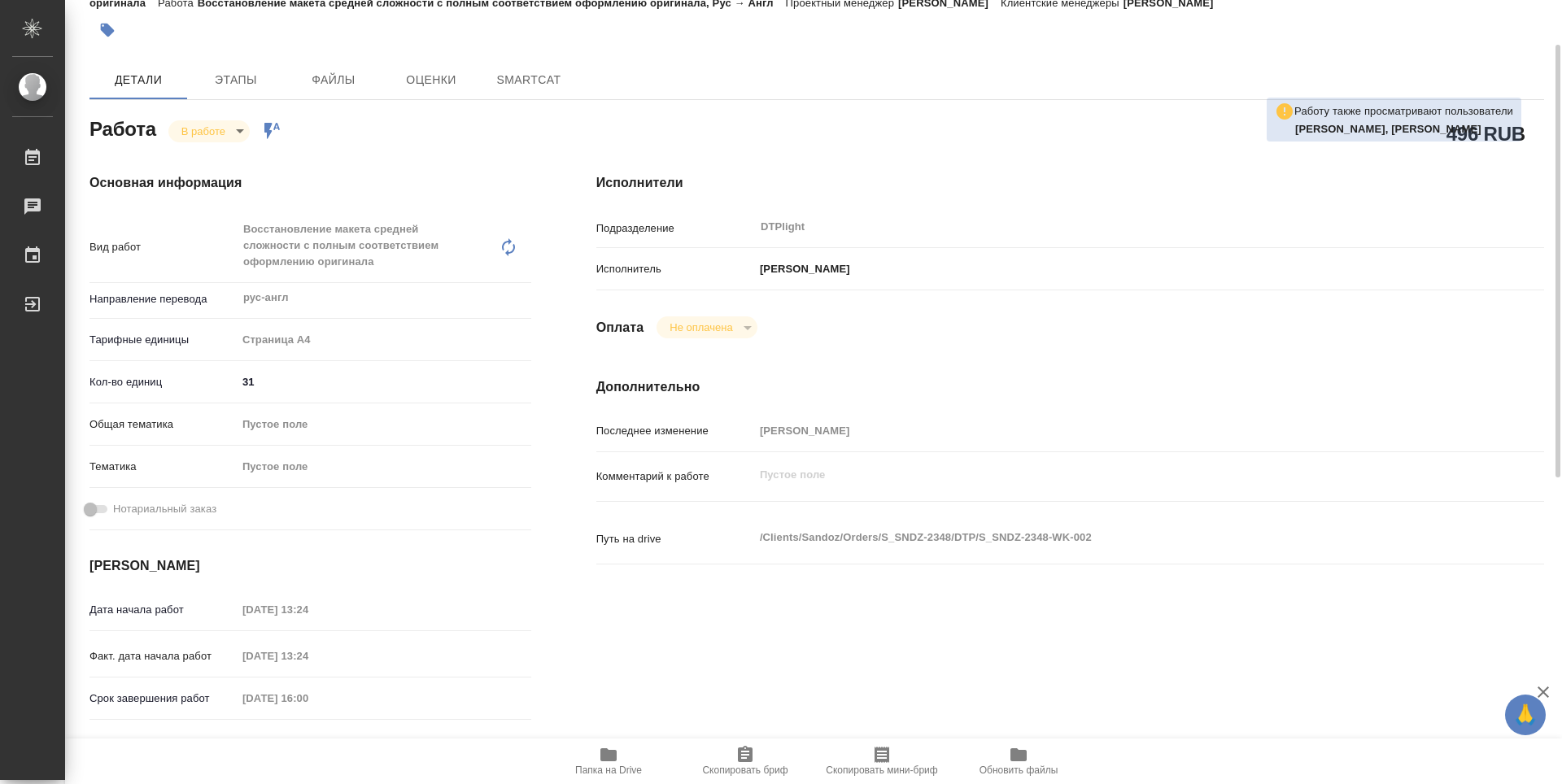
type textarea "x"
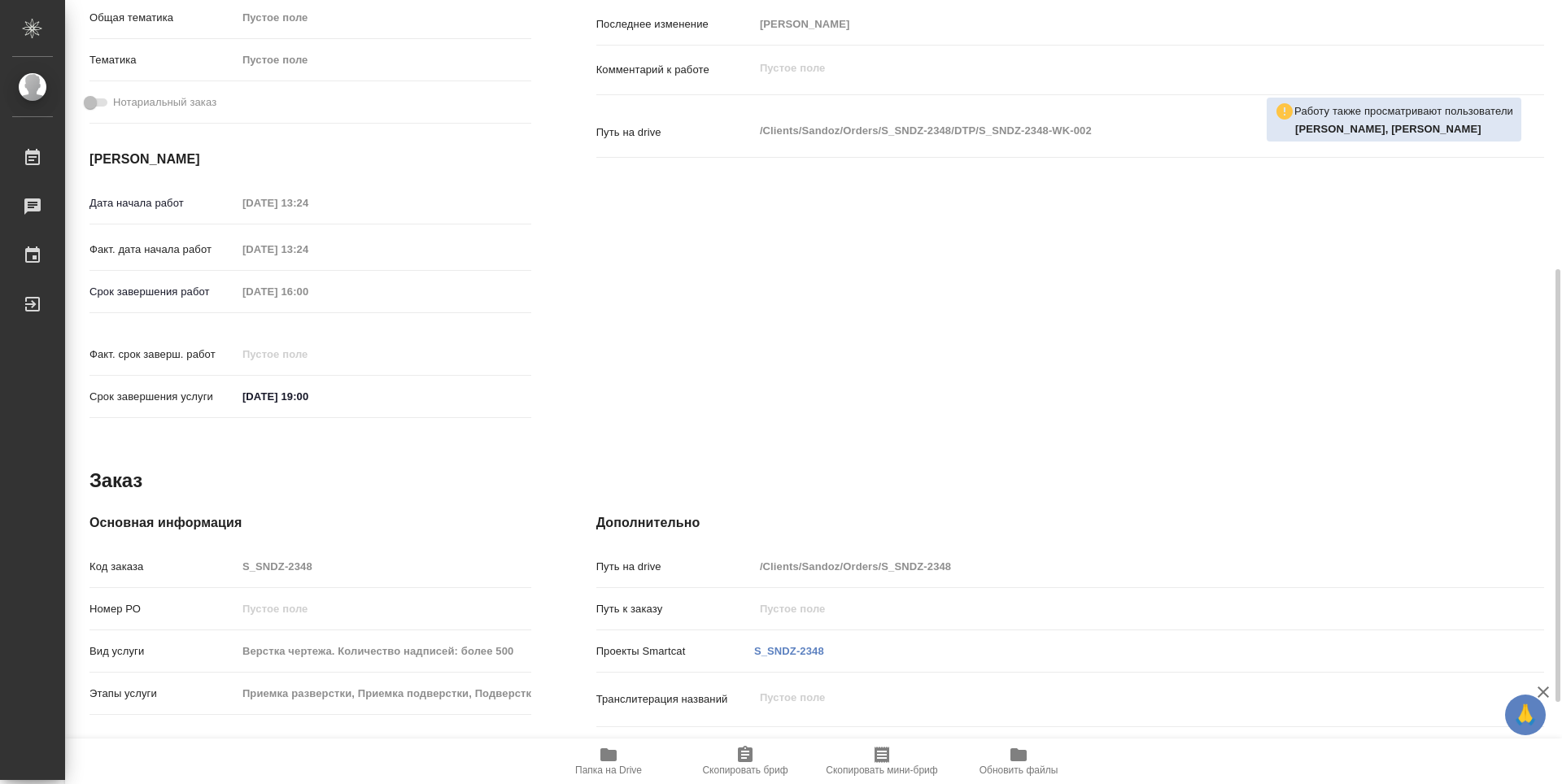
type textarea "x"
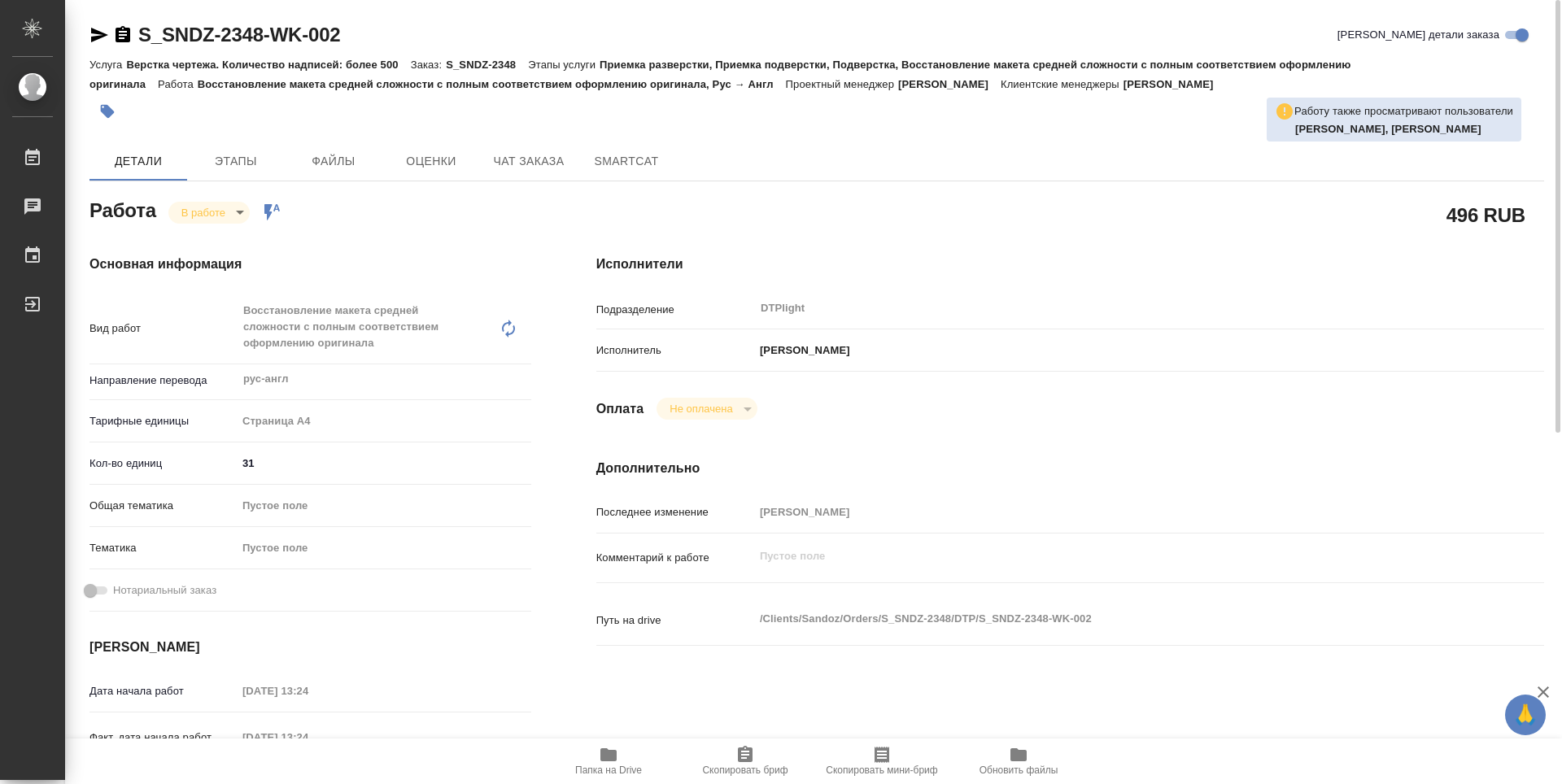
type textarea "x"
